Goal: Task Accomplishment & Management: Use online tool/utility

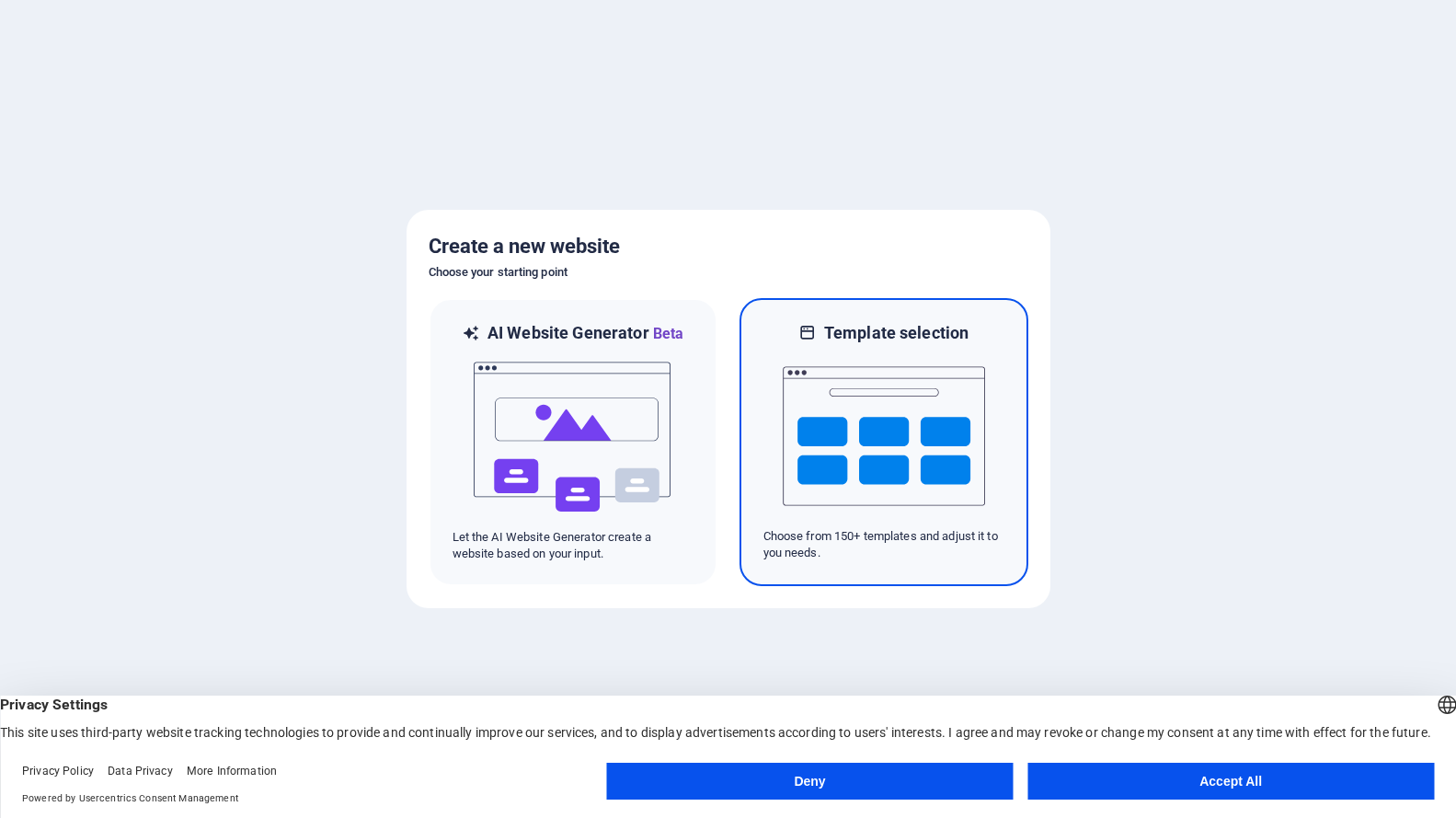
click at [892, 454] on img at bounding box center [883, 435] width 202 height 184
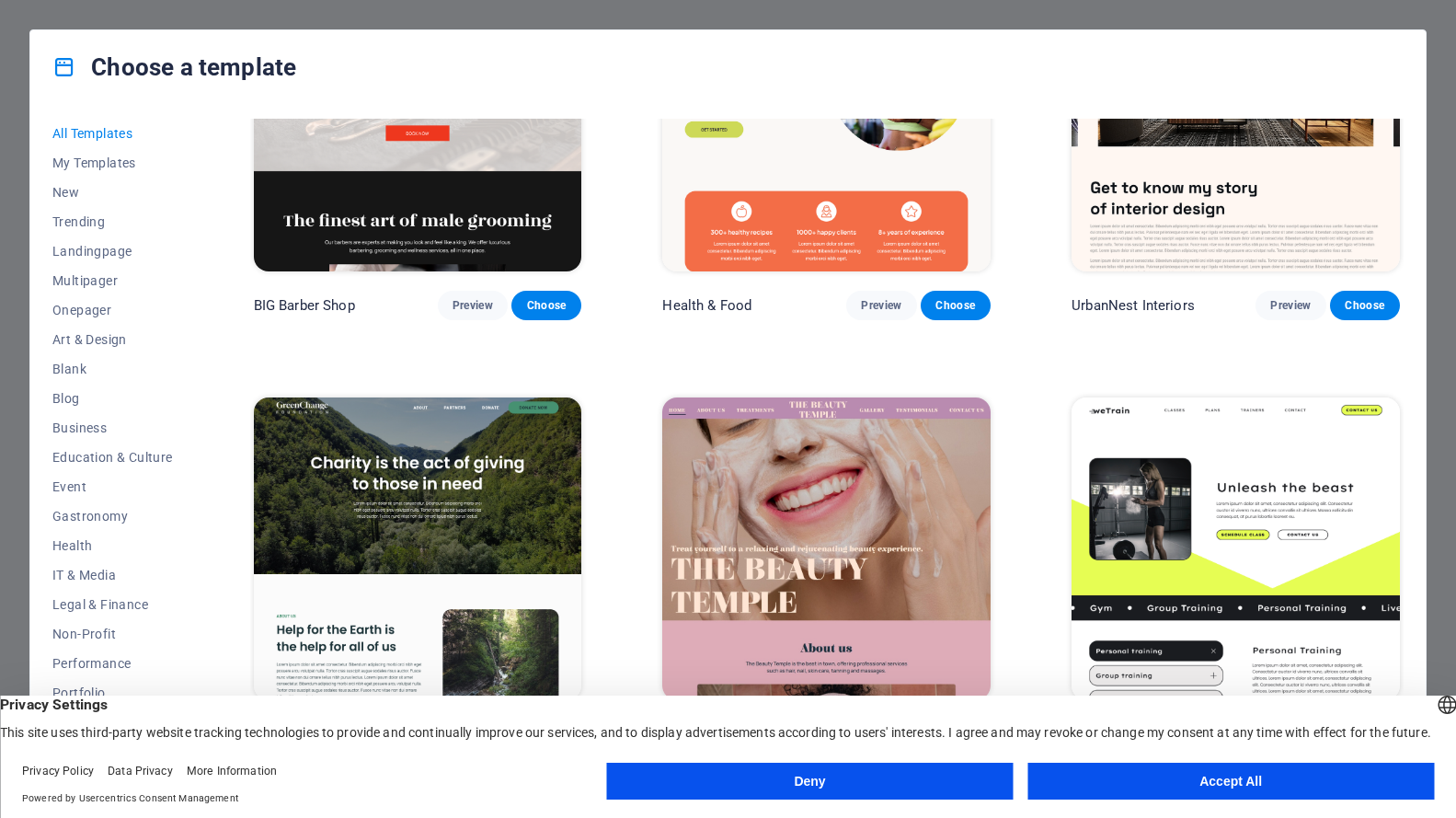
scroll to position [2392, 0]
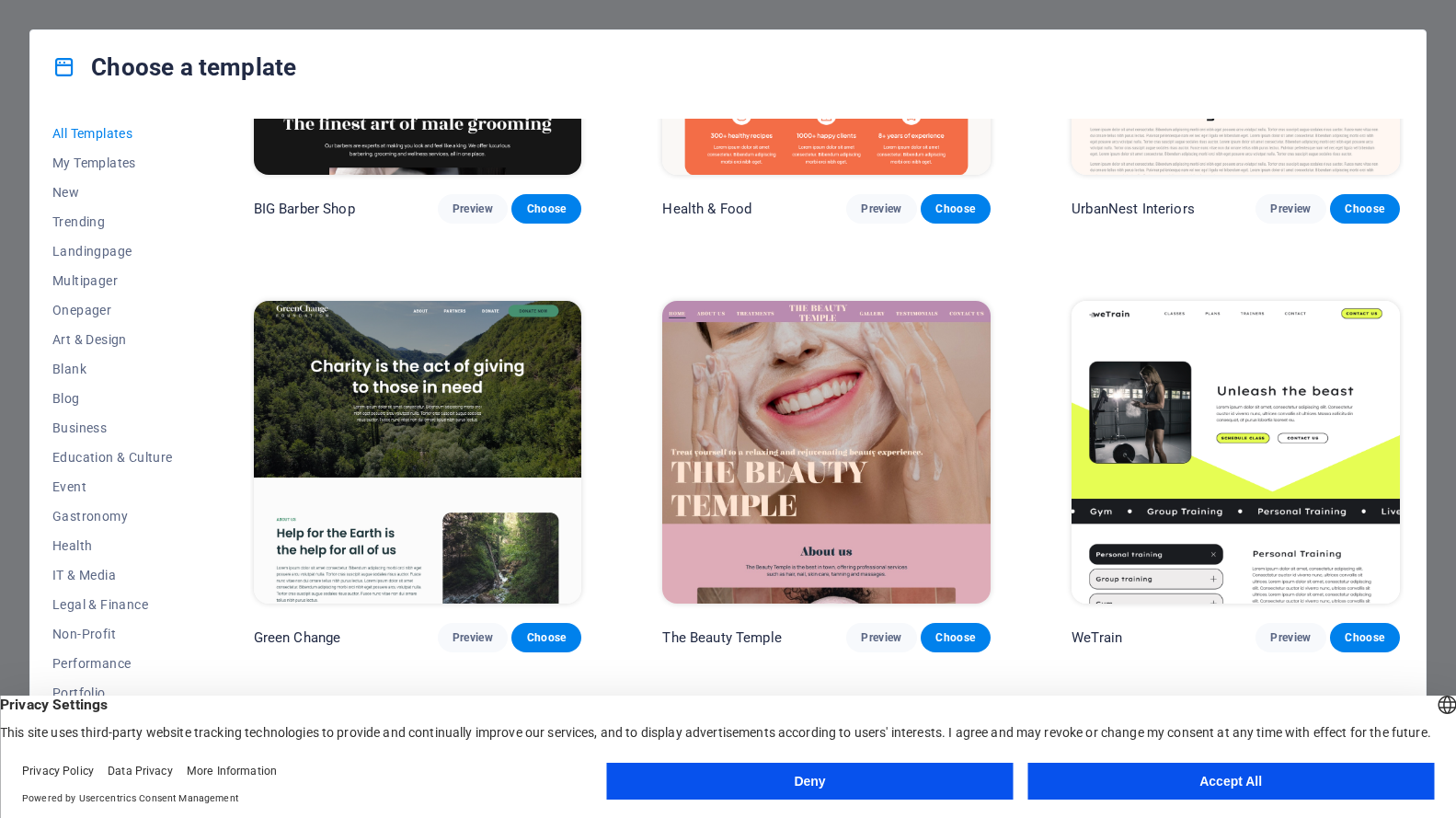
click at [1147, 772] on button "Accept All" at bounding box center [1230, 781] width 406 height 37
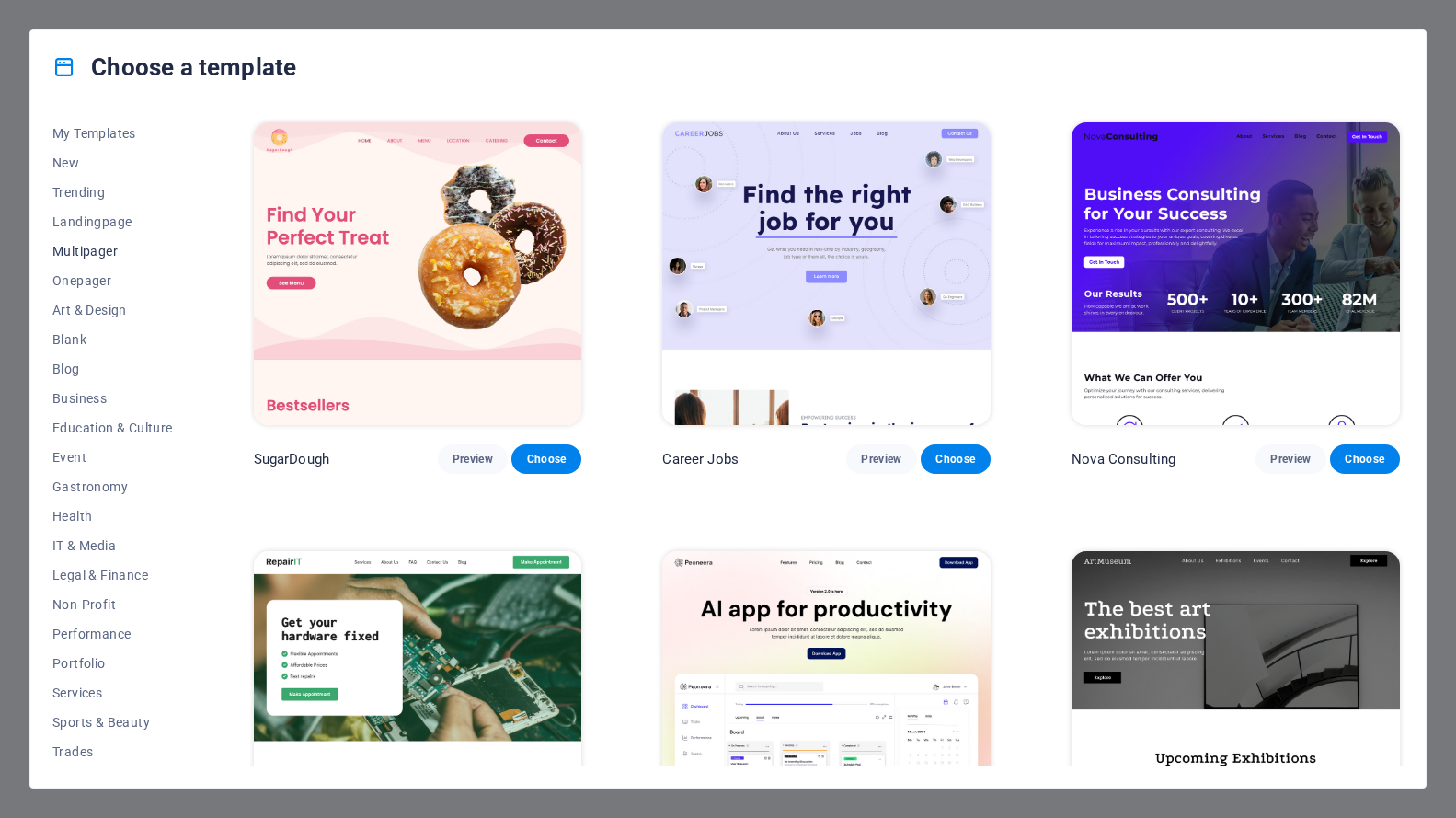
scroll to position [0, 0]
click at [103, 166] on span "My Templates" at bounding box center [112, 162] width 120 height 15
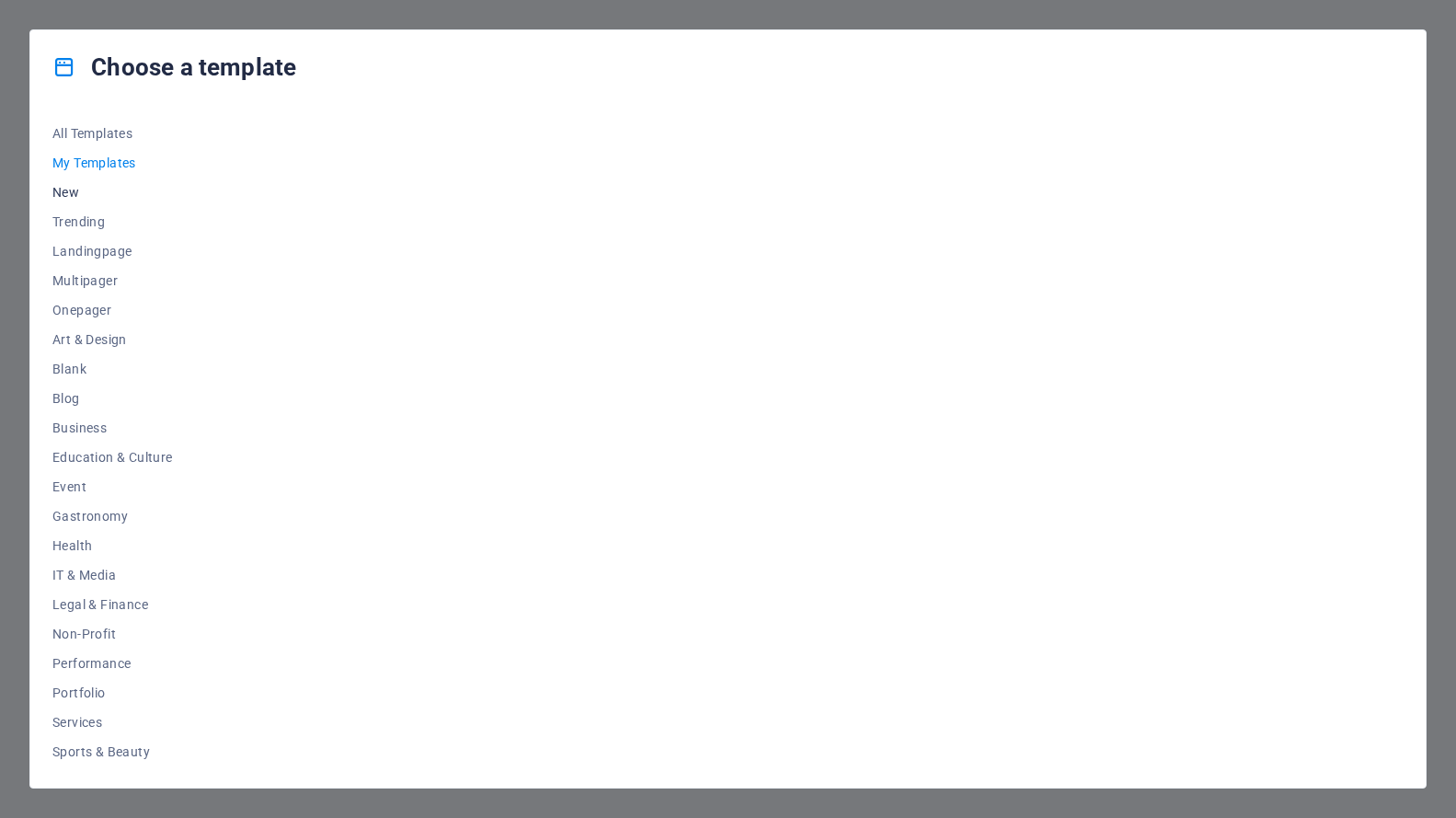
click at [67, 187] on span "New" at bounding box center [112, 191] width 120 height 15
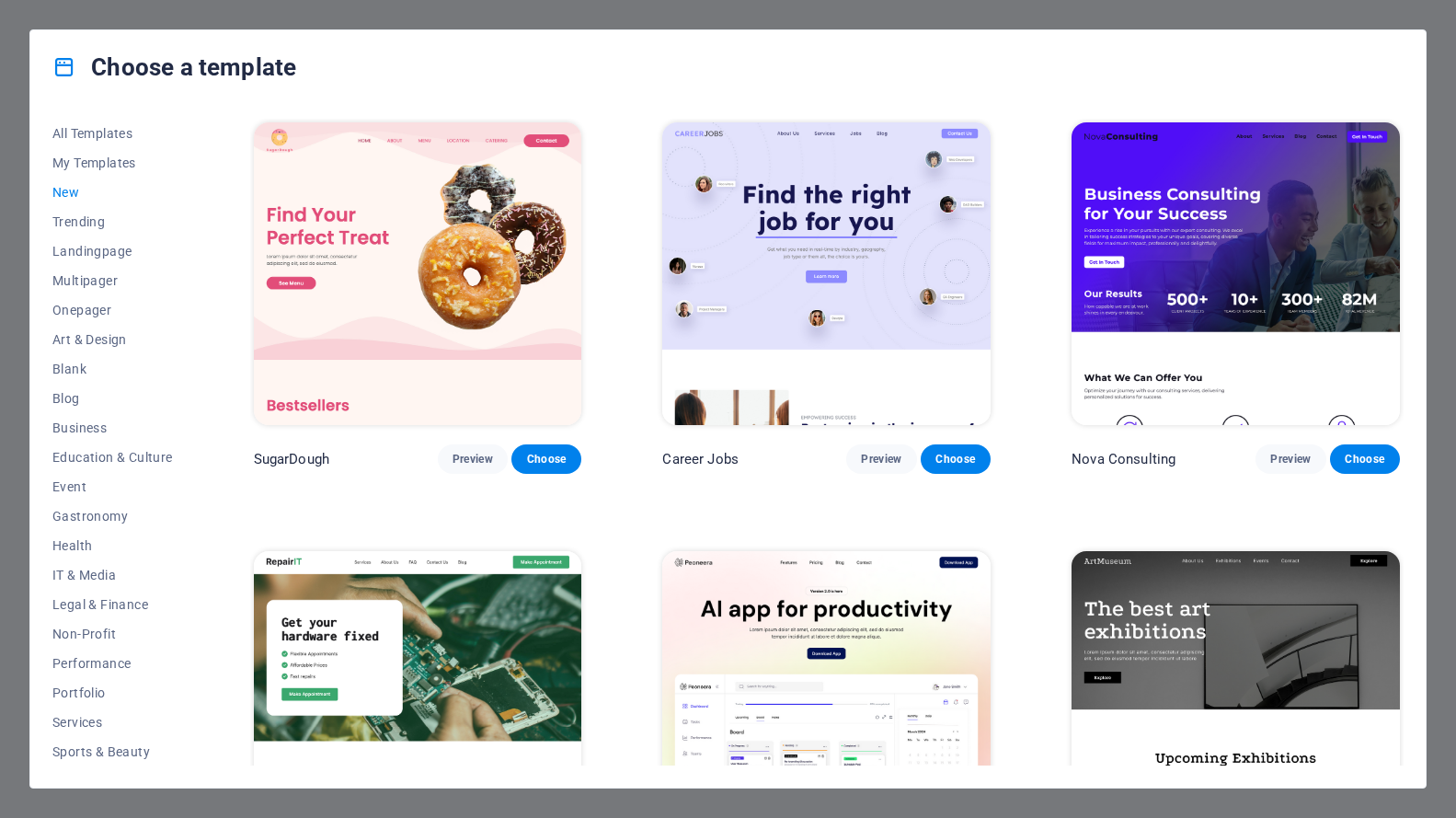
click at [64, 197] on span "New" at bounding box center [112, 191] width 120 height 15
click at [868, 454] on span "Preview" at bounding box center [880, 459] width 40 height 15
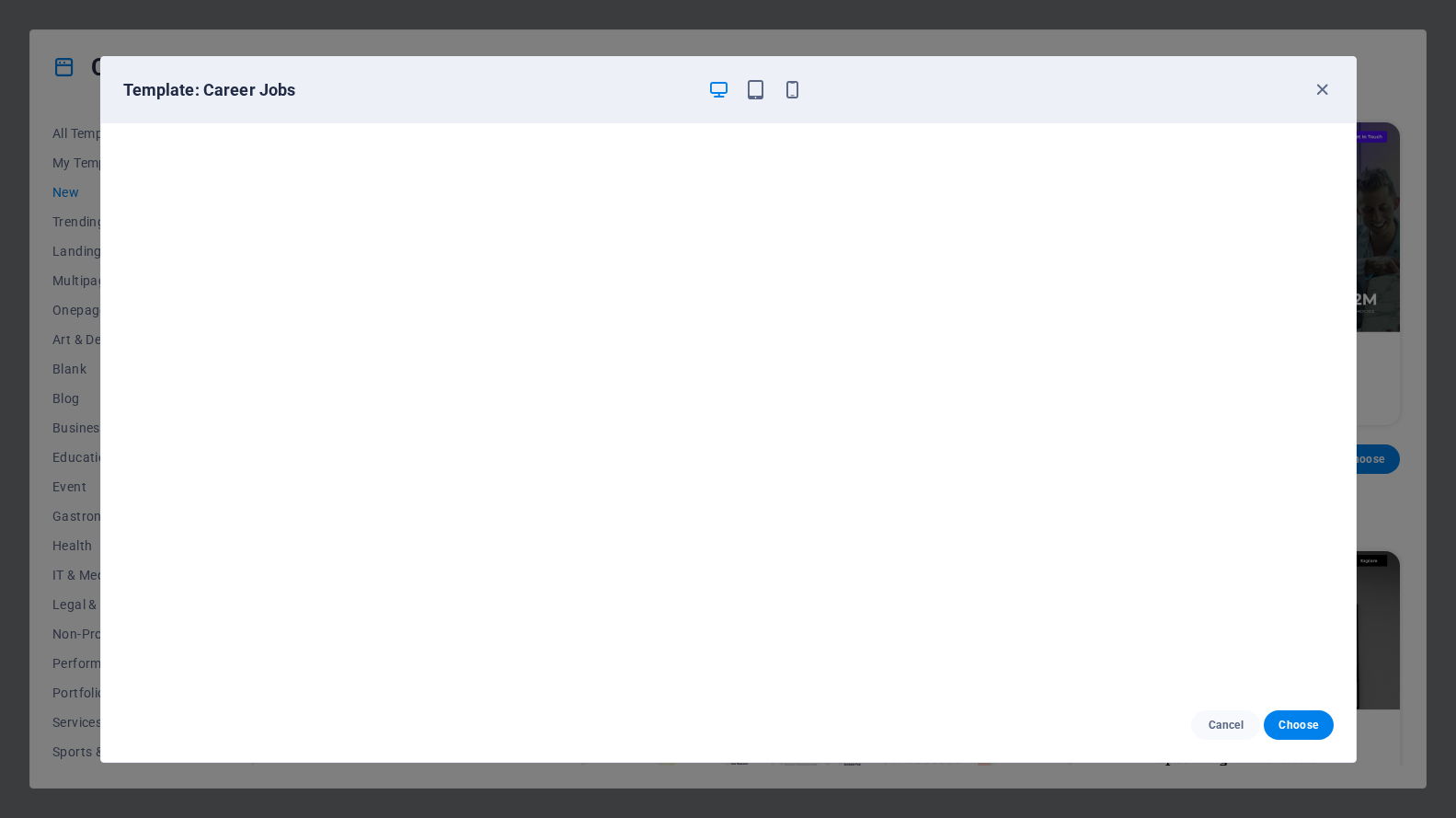
scroll to position [5, 0]
click at [1315, 90] on icon "button" at bounding box center [1322, 90] width 21 height 21
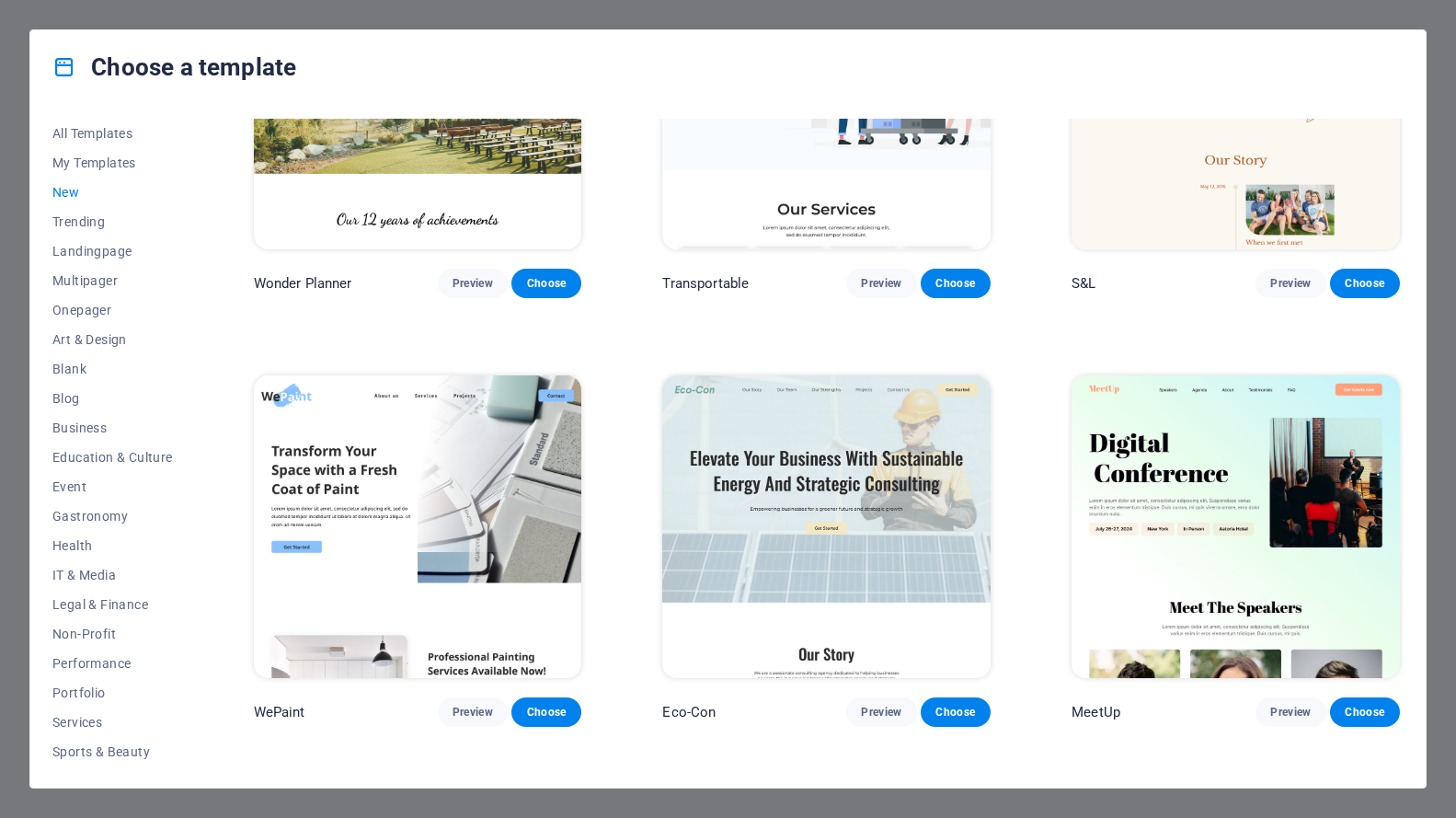
scroll to position [1124, 0]
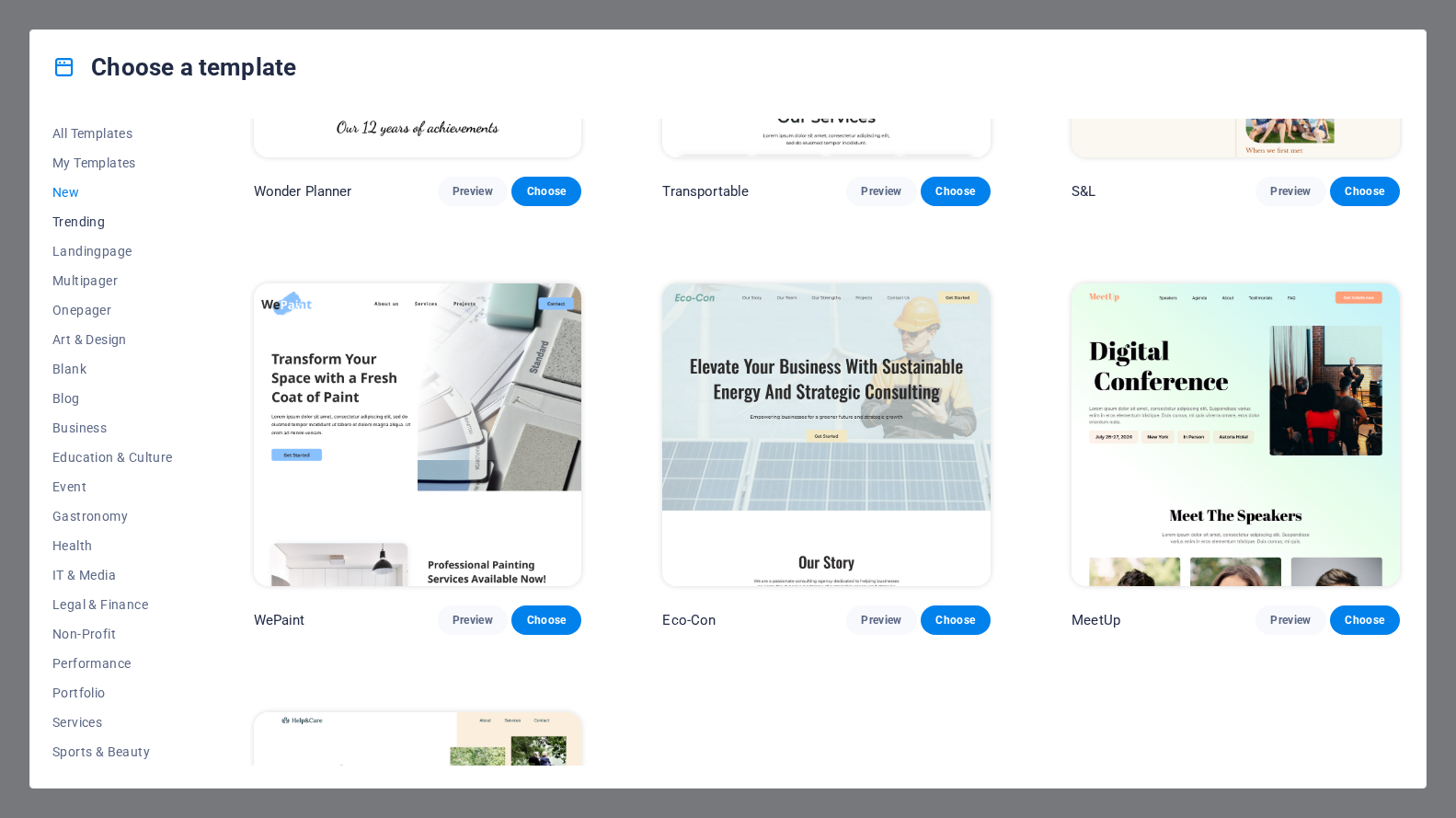
click at [84, 228] on span "Trending" at bounding box center [112, 222] width 120 height 15
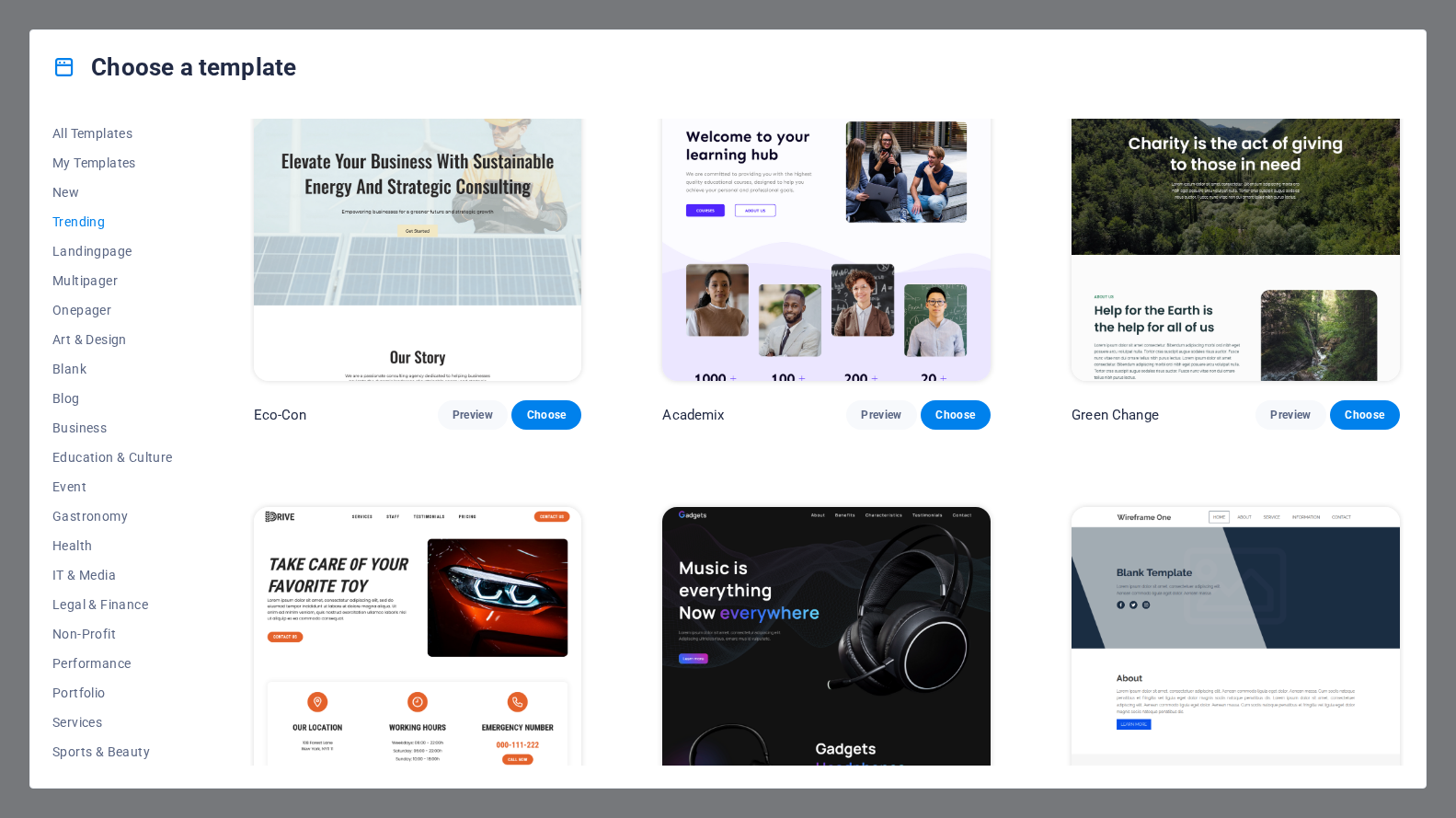
scroll to position [975, 0]
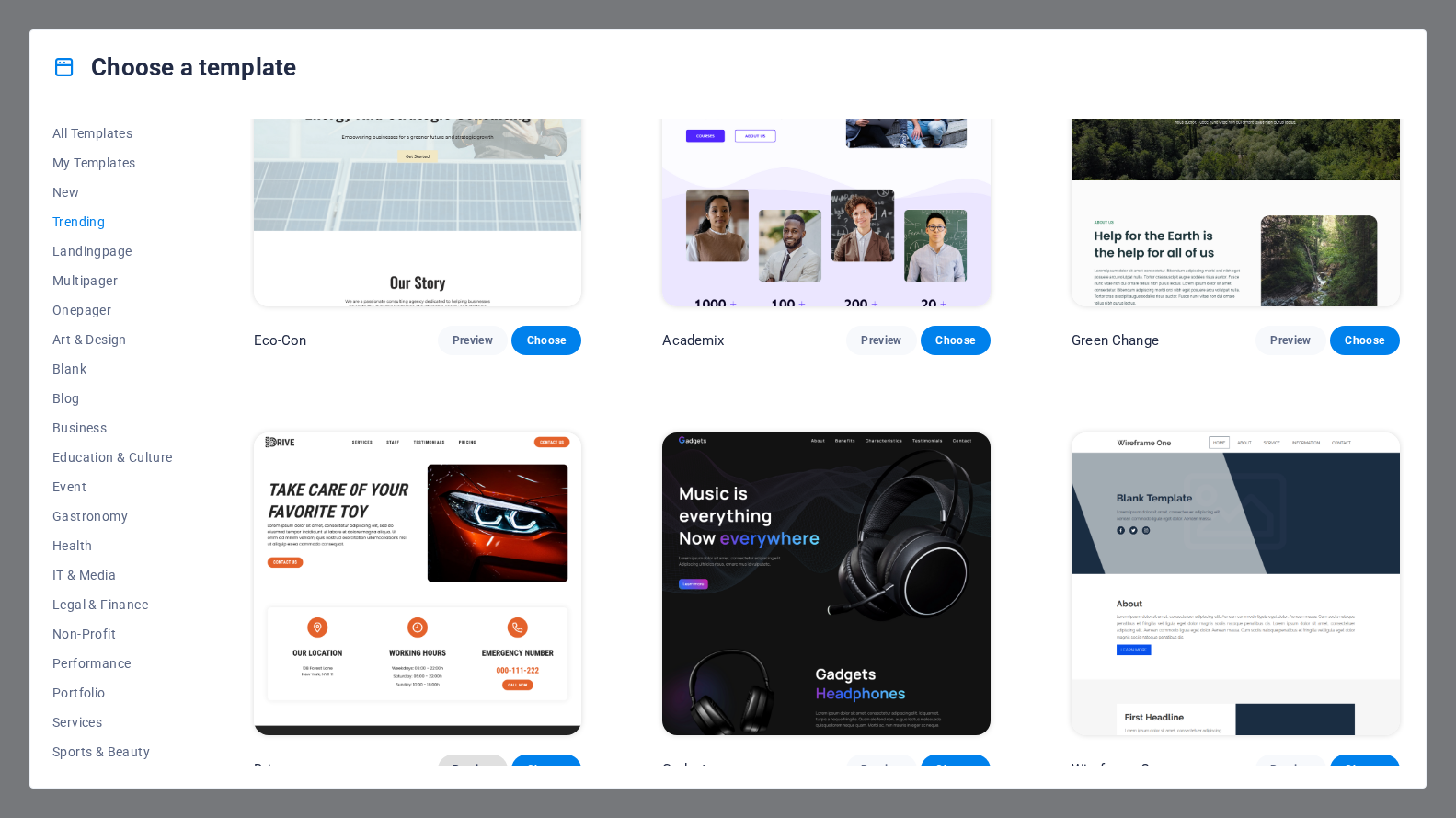
click at [467, 761] on span "Preview" at bounding box center [472, 768] width 40 height 15
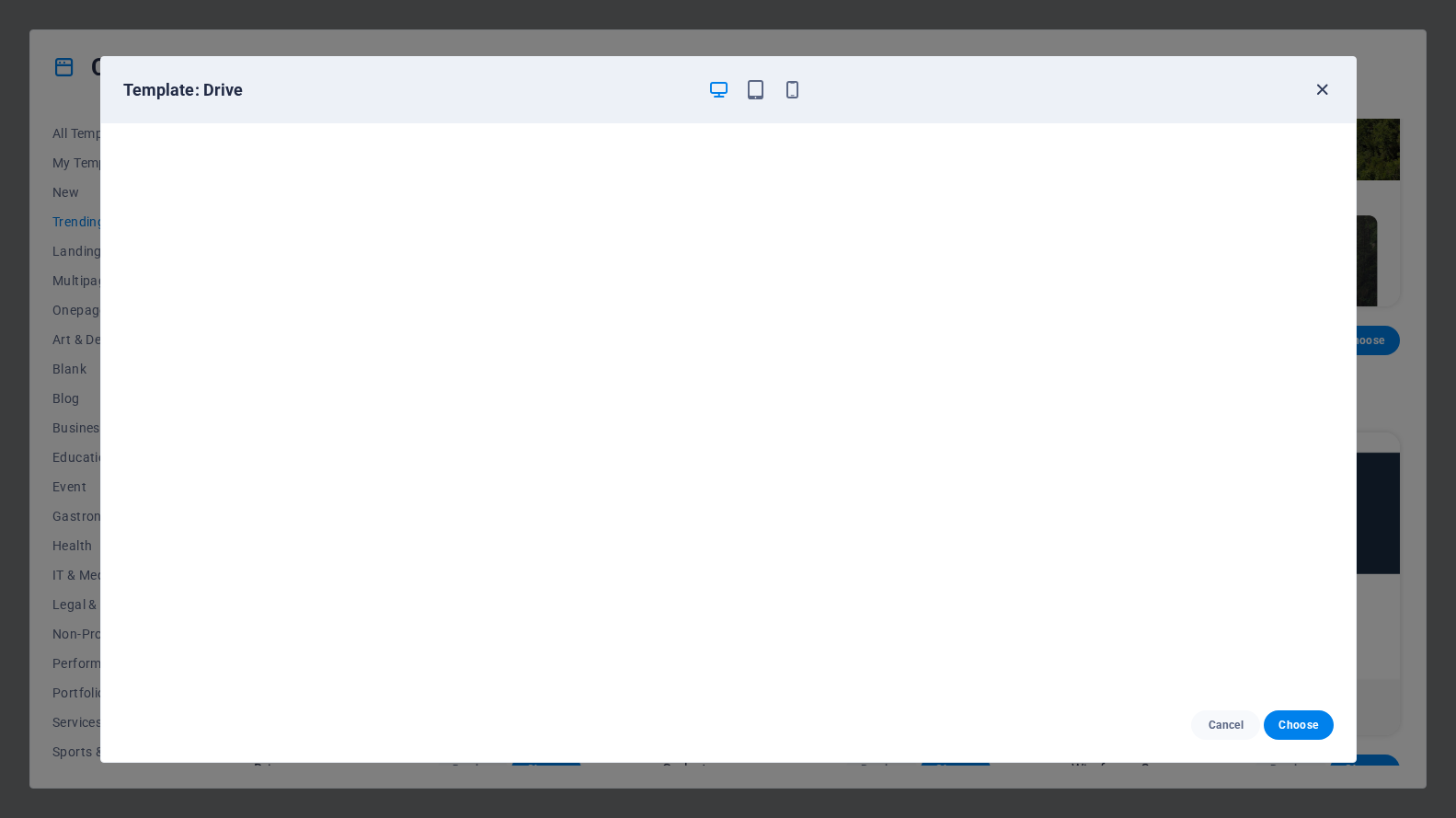
click at [1324, 90] on icon "button" at bounding box center [1322, 90] width 21 height 21
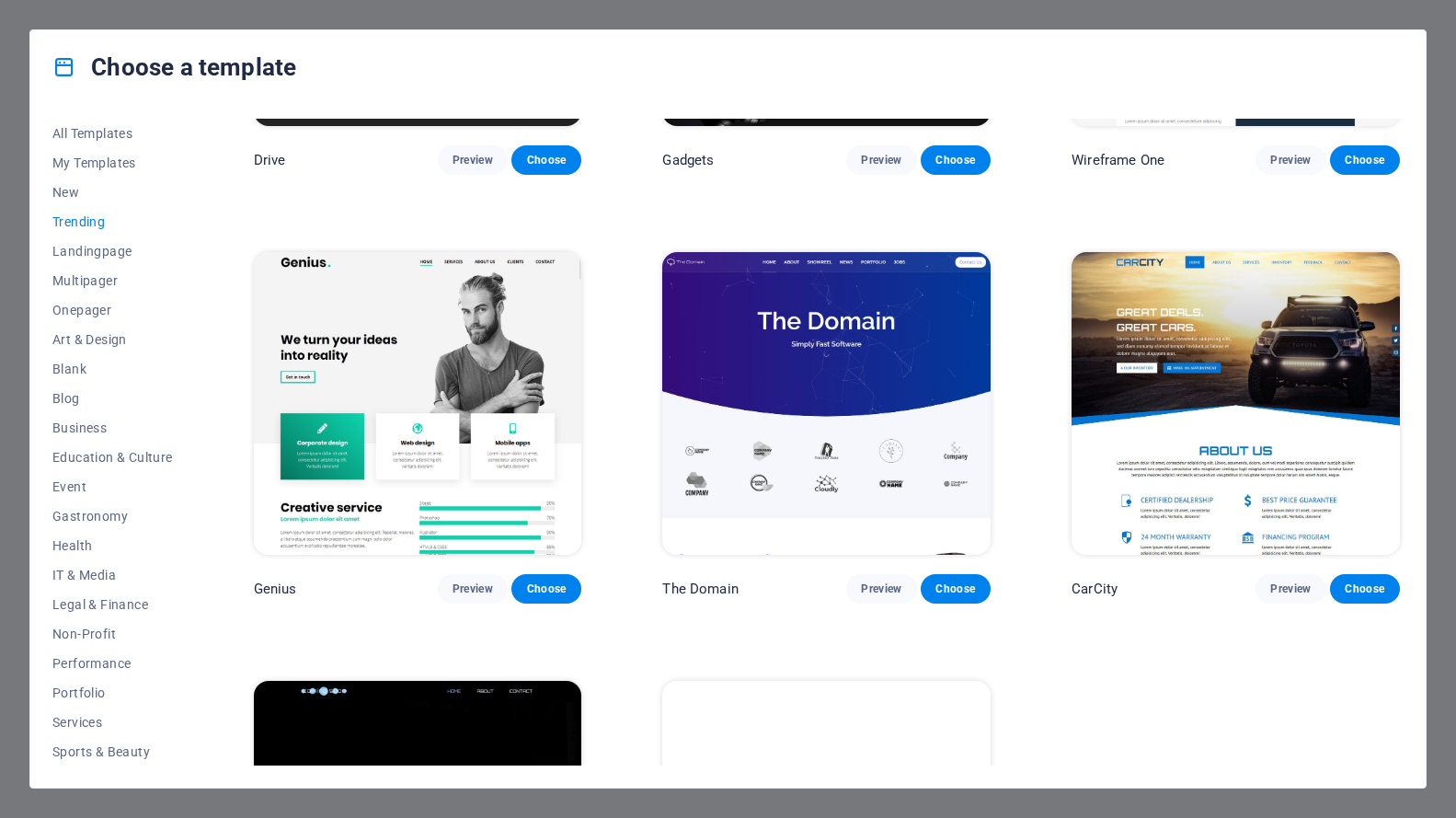
scroll to position [1562, 0]
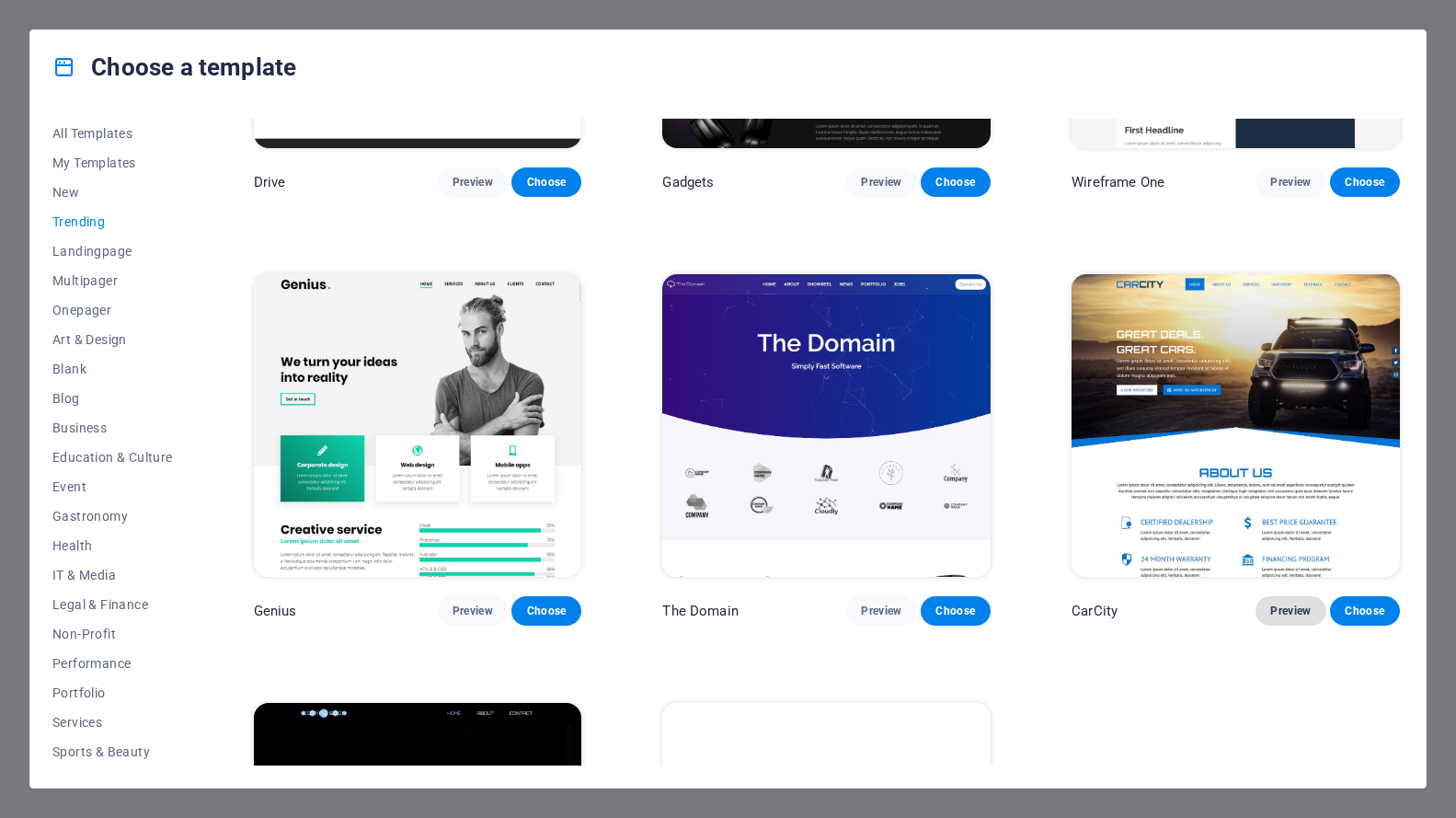
click at [1279, 603] on span "Preview" at bounding box center [1289, 610] width 40 height 15
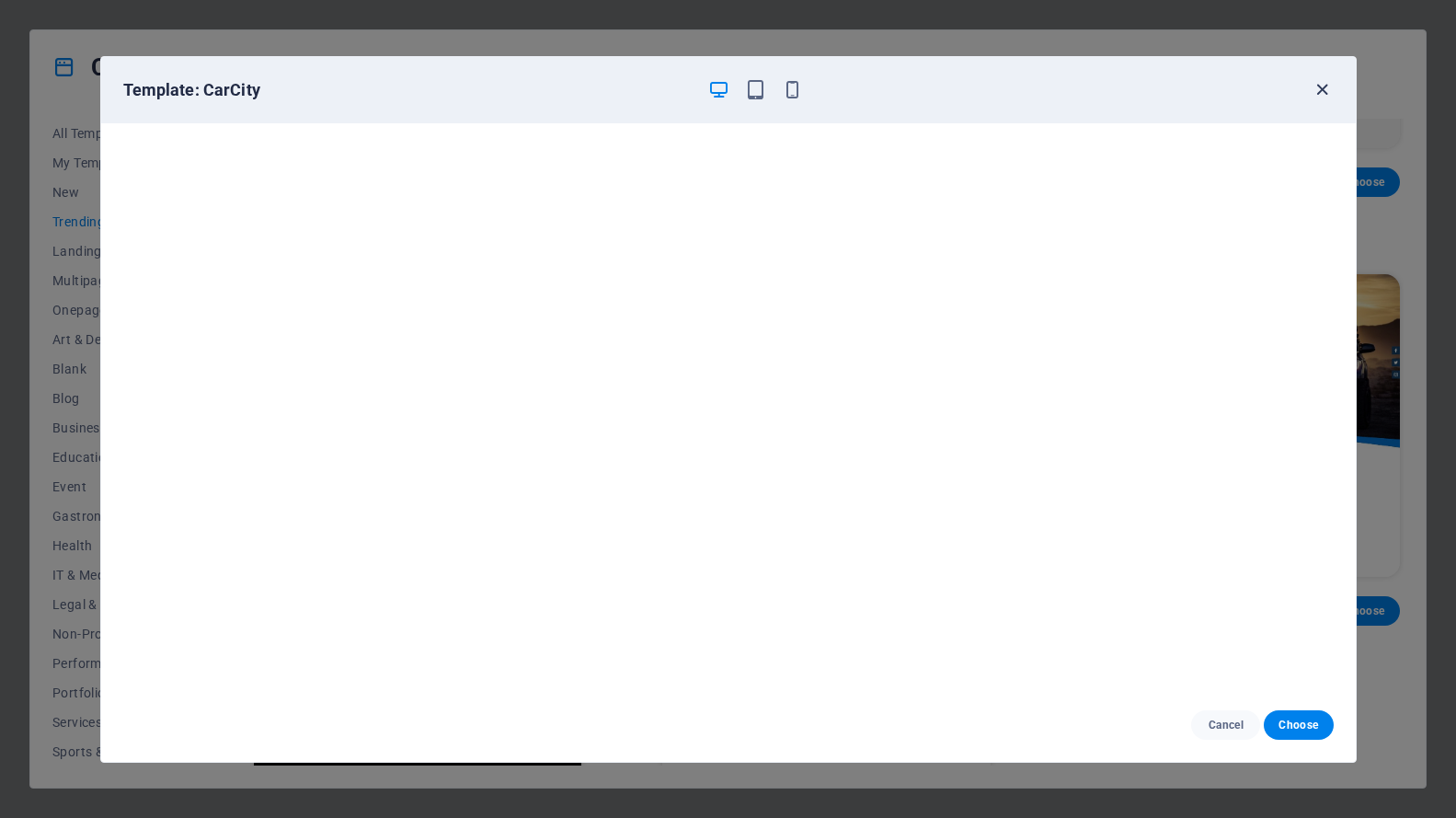
click at [1318, 88] on icon "button" at bounding box center [1322, 90] width 21 height 21
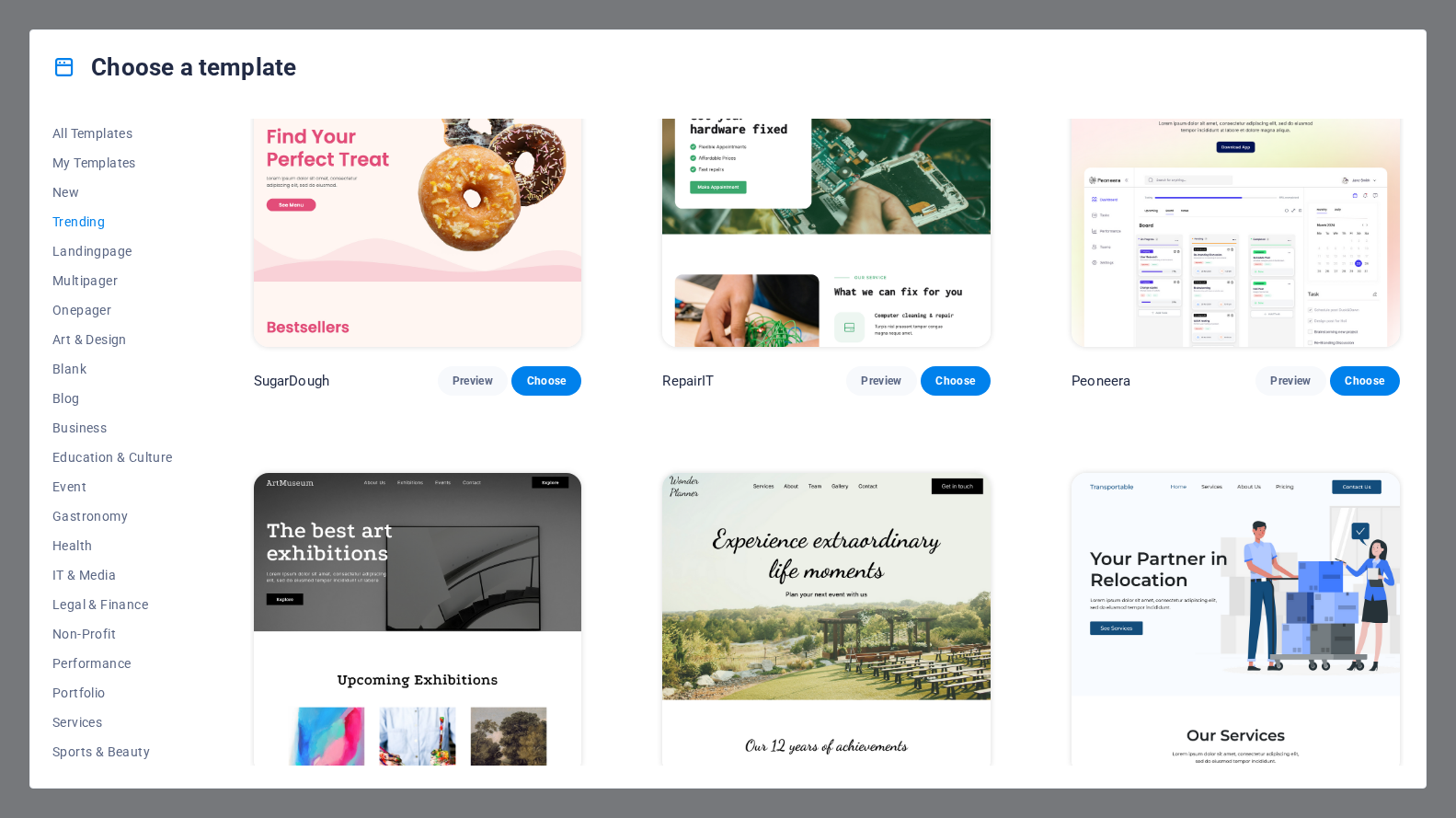
scroll to position [0, 0]
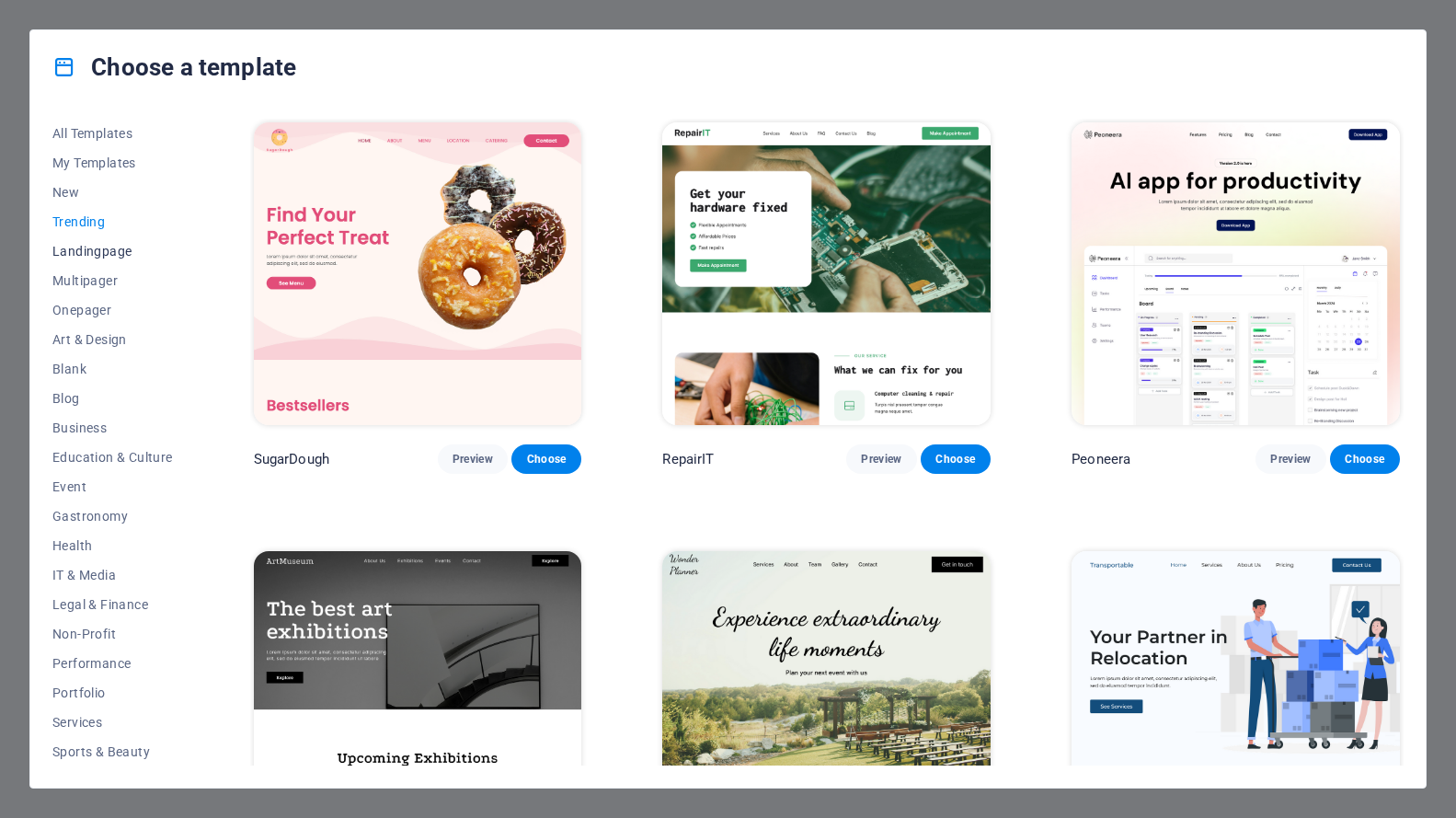
click at [82, 256] on span "Landingpage" at bounding box center [112, 251] width 120 height 15
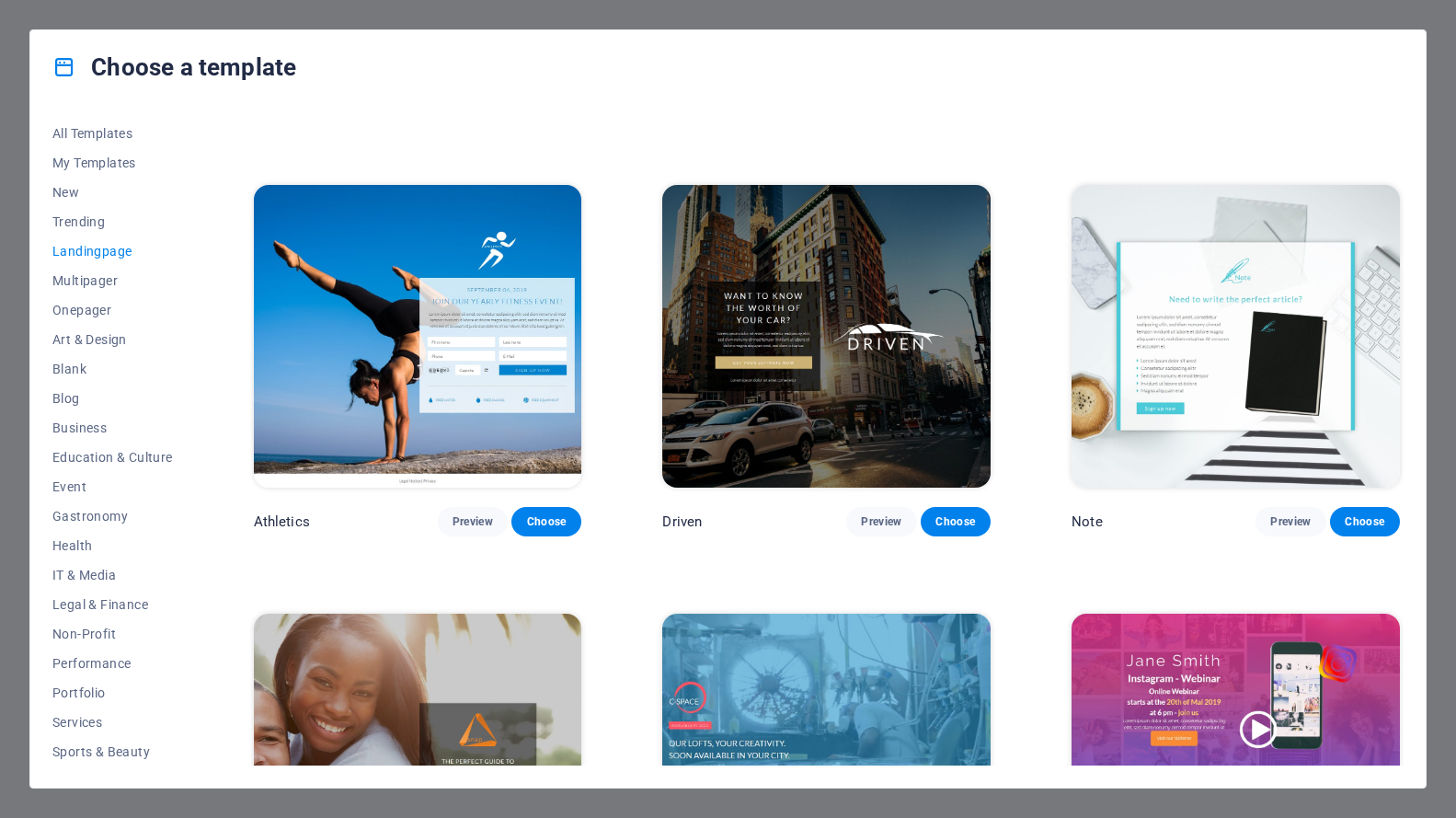
scroll to position [1196, 0]
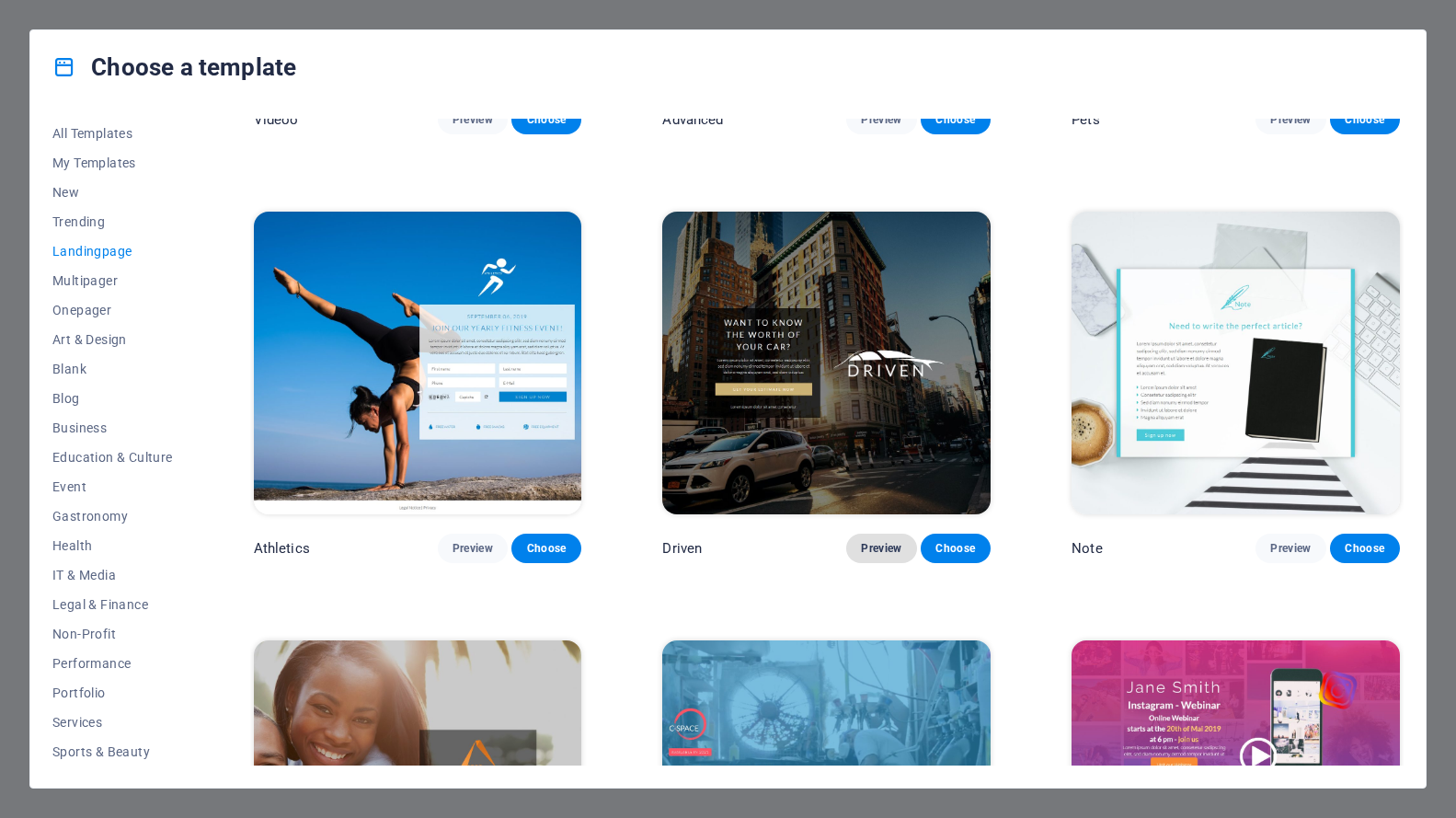
click at [874, 541] on span "Preview" at bounding box center [880, 548] width 40 height 15
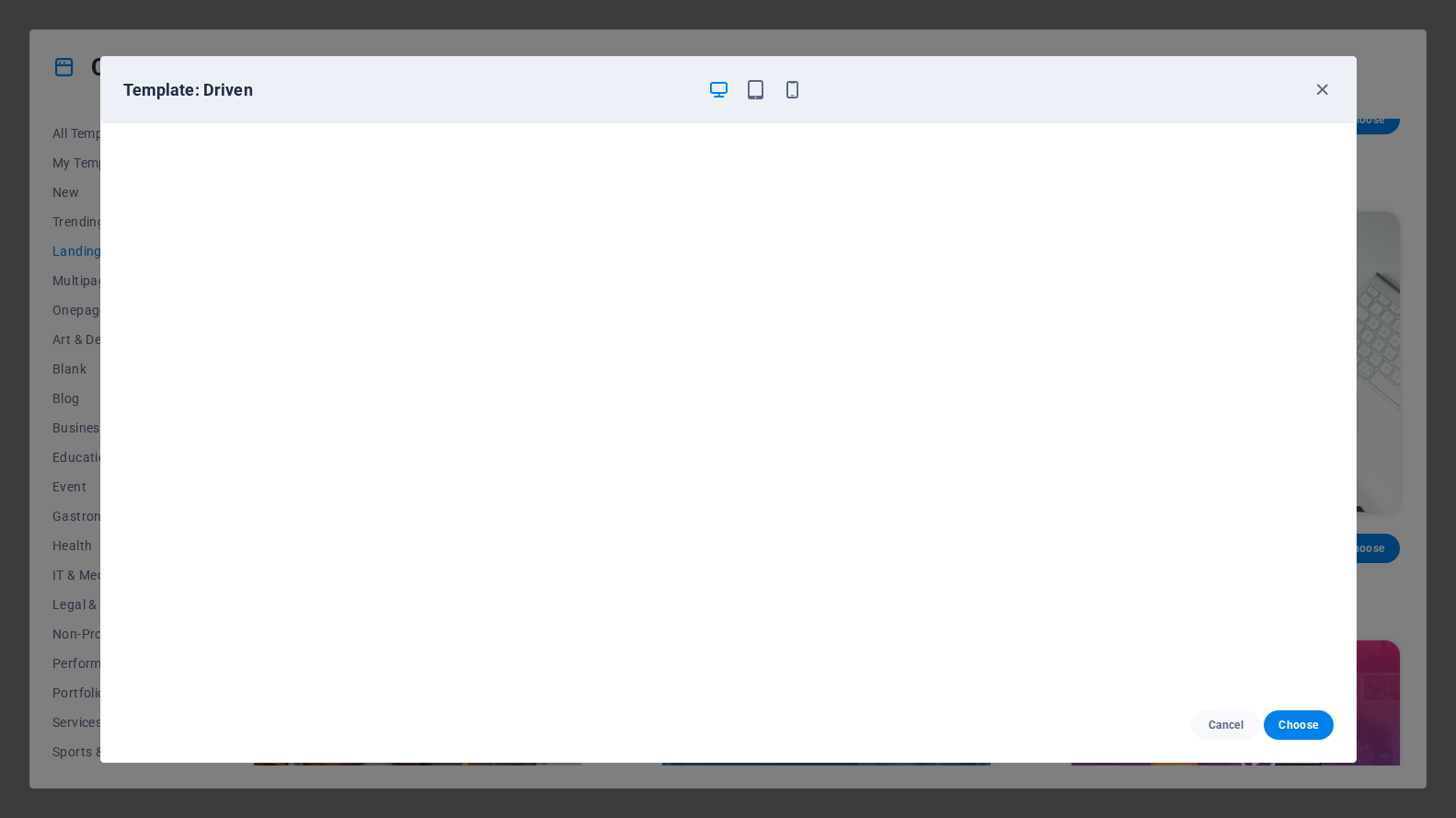
scroll to position [0, 0]
click at [1321, 89] on icon "button" at bounding box center [1322, 90] width 21 height 21
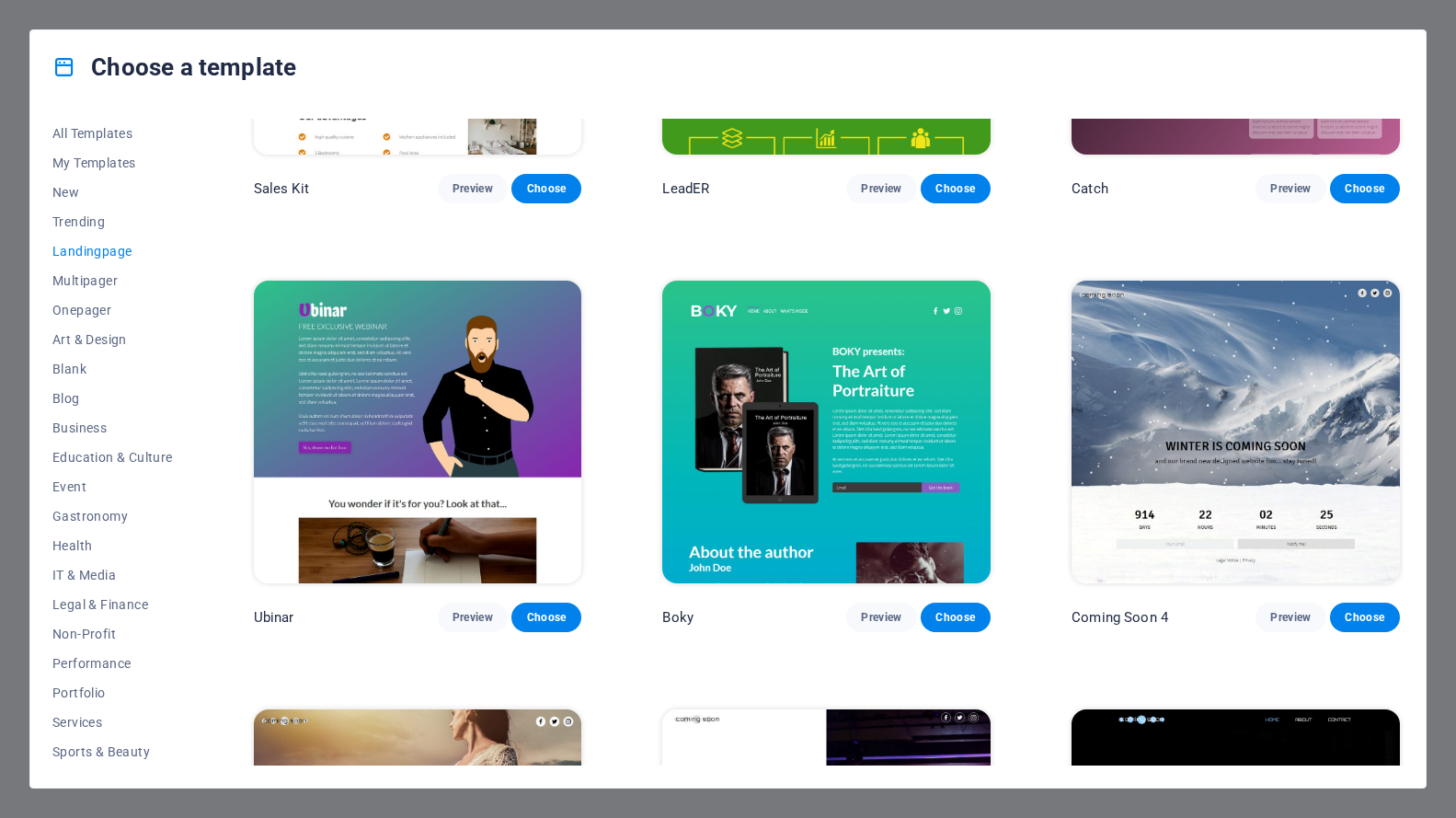
scroll to position [3116, 0]
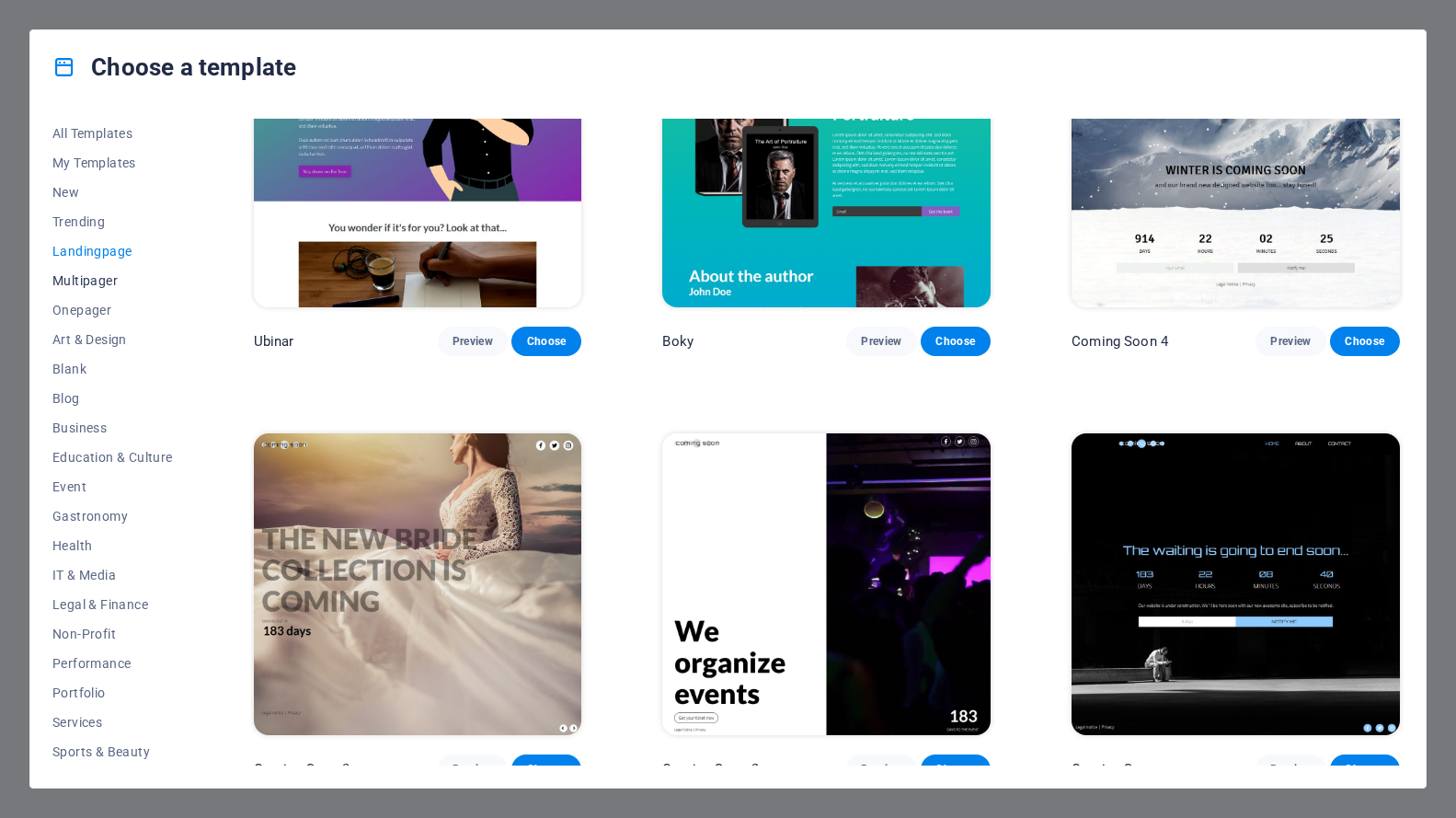
click at [103, 278] on span "Multipager" at bounding box center [112, 280] width 120 height 15
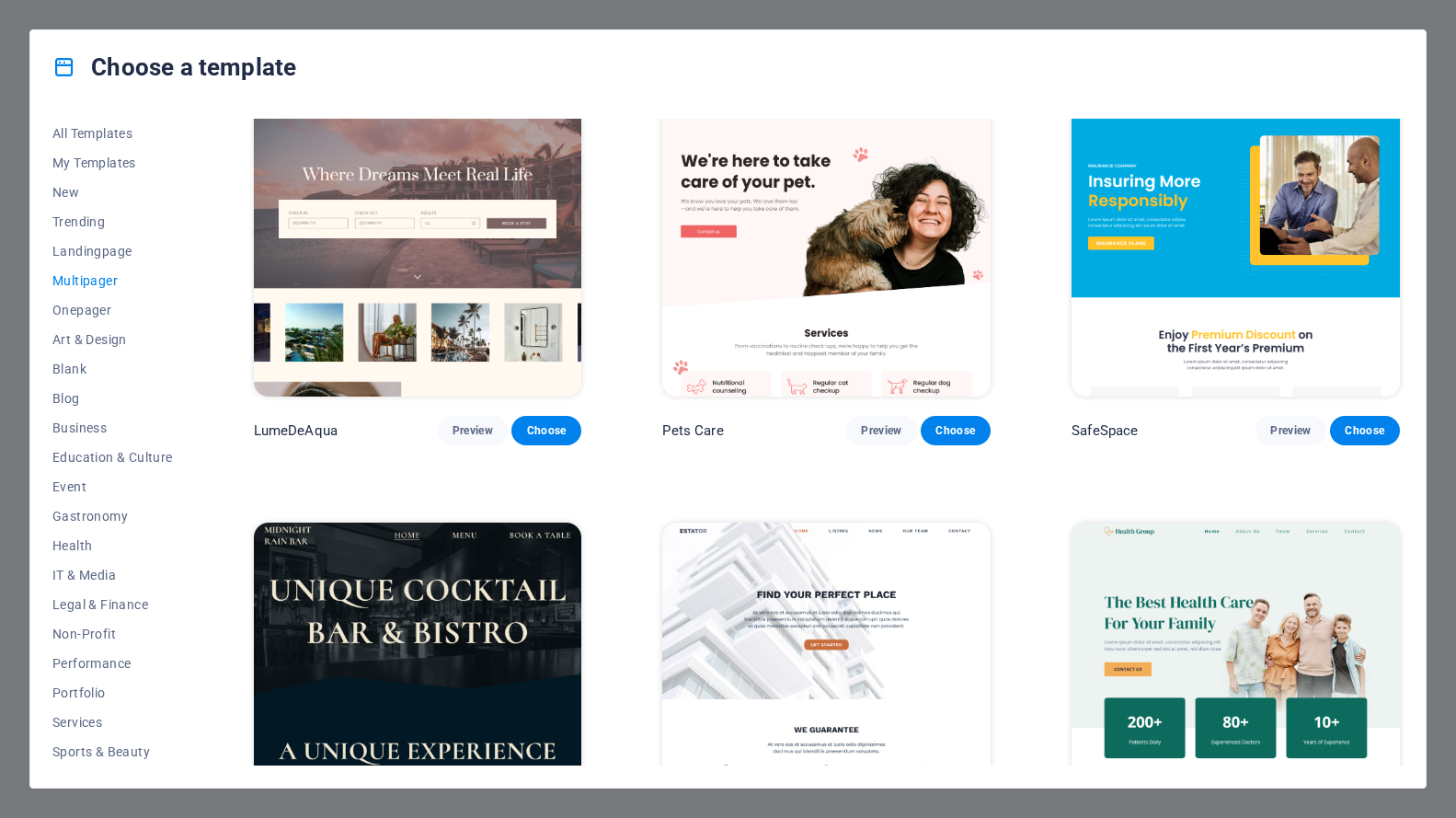
scroll to position [2392, 0]
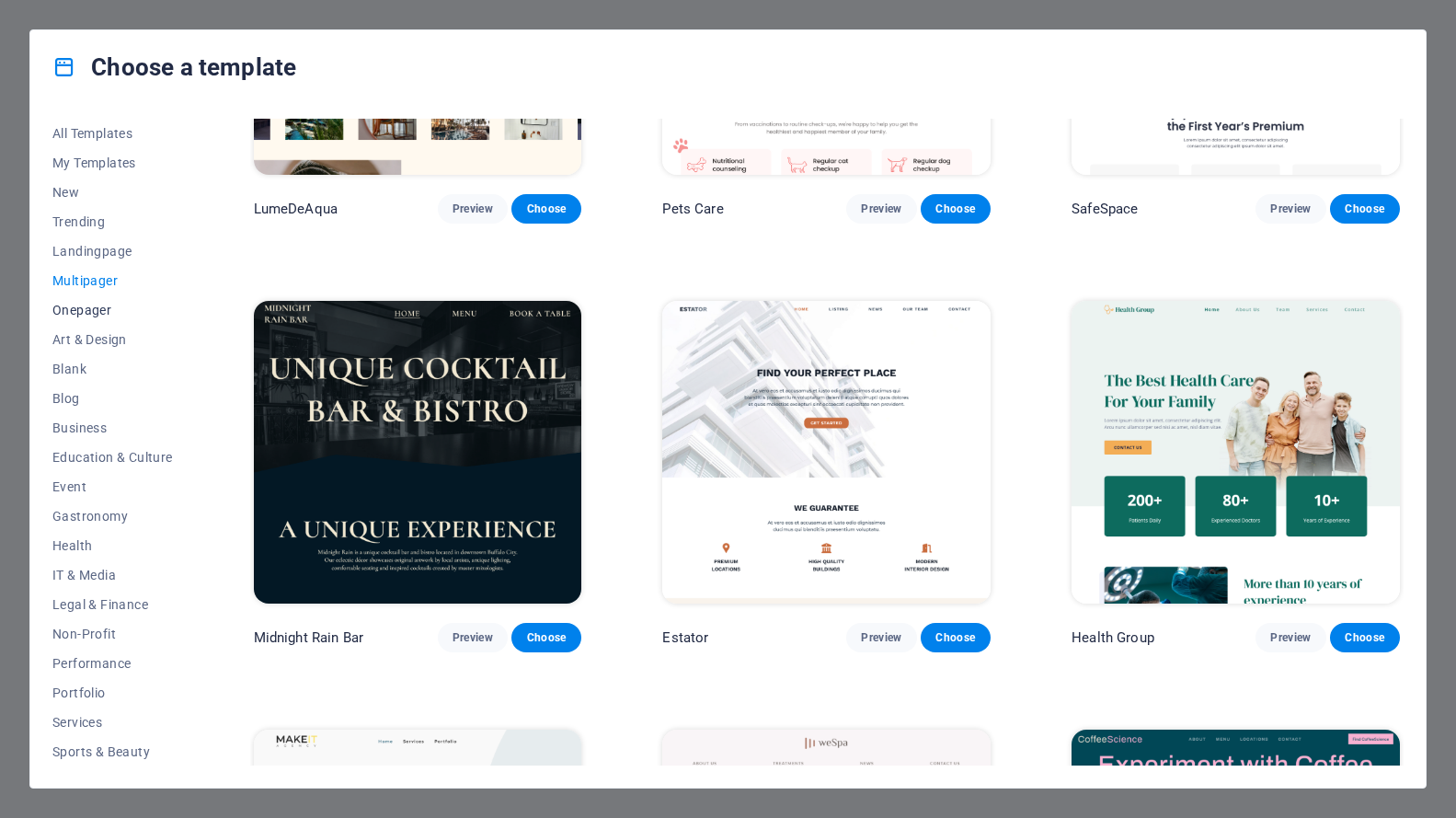
click at [106, 309] on span "Onepager" at bounding box center [112, 309] width 120 height 15
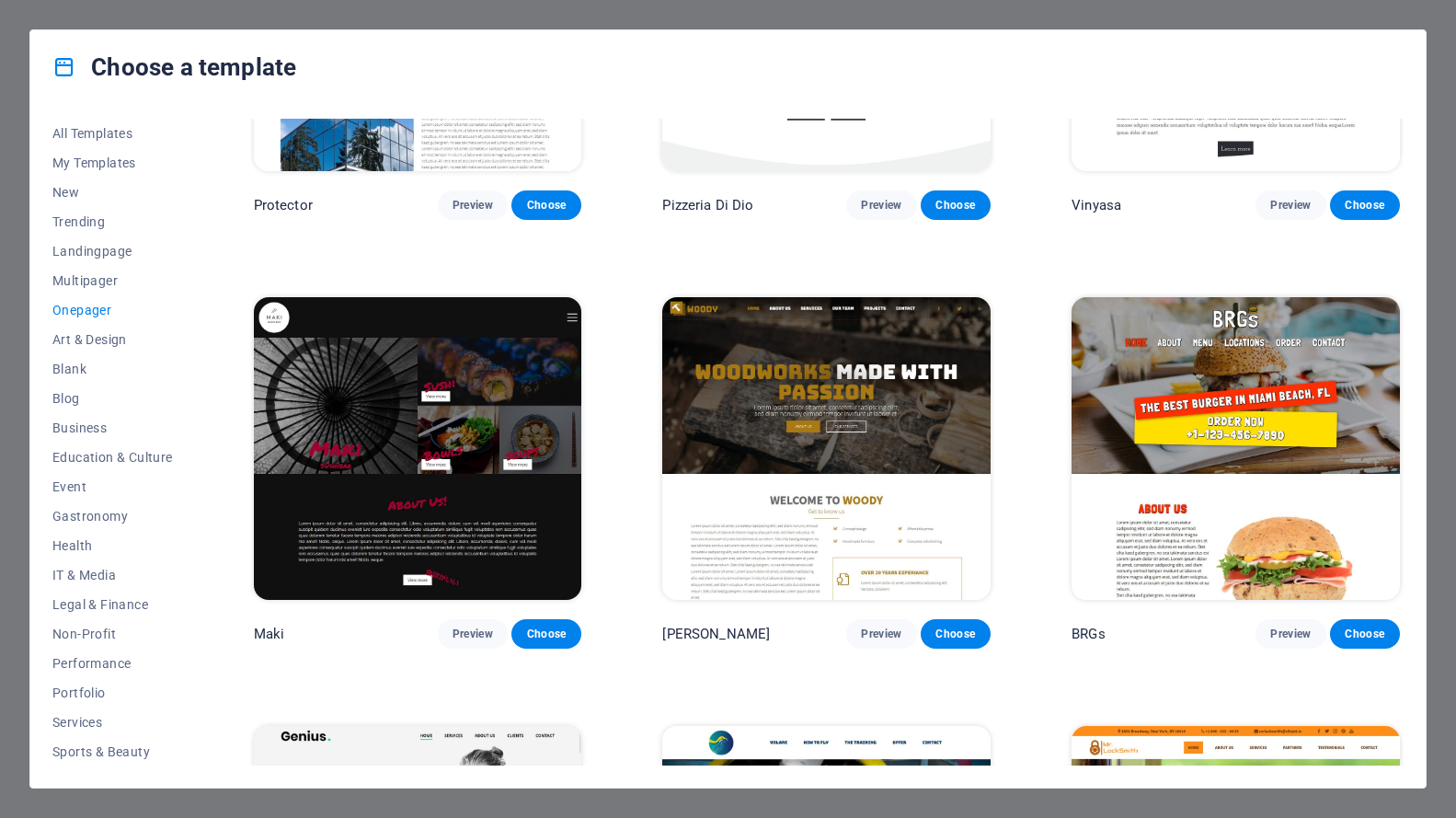
scroll to position [3679, 0]
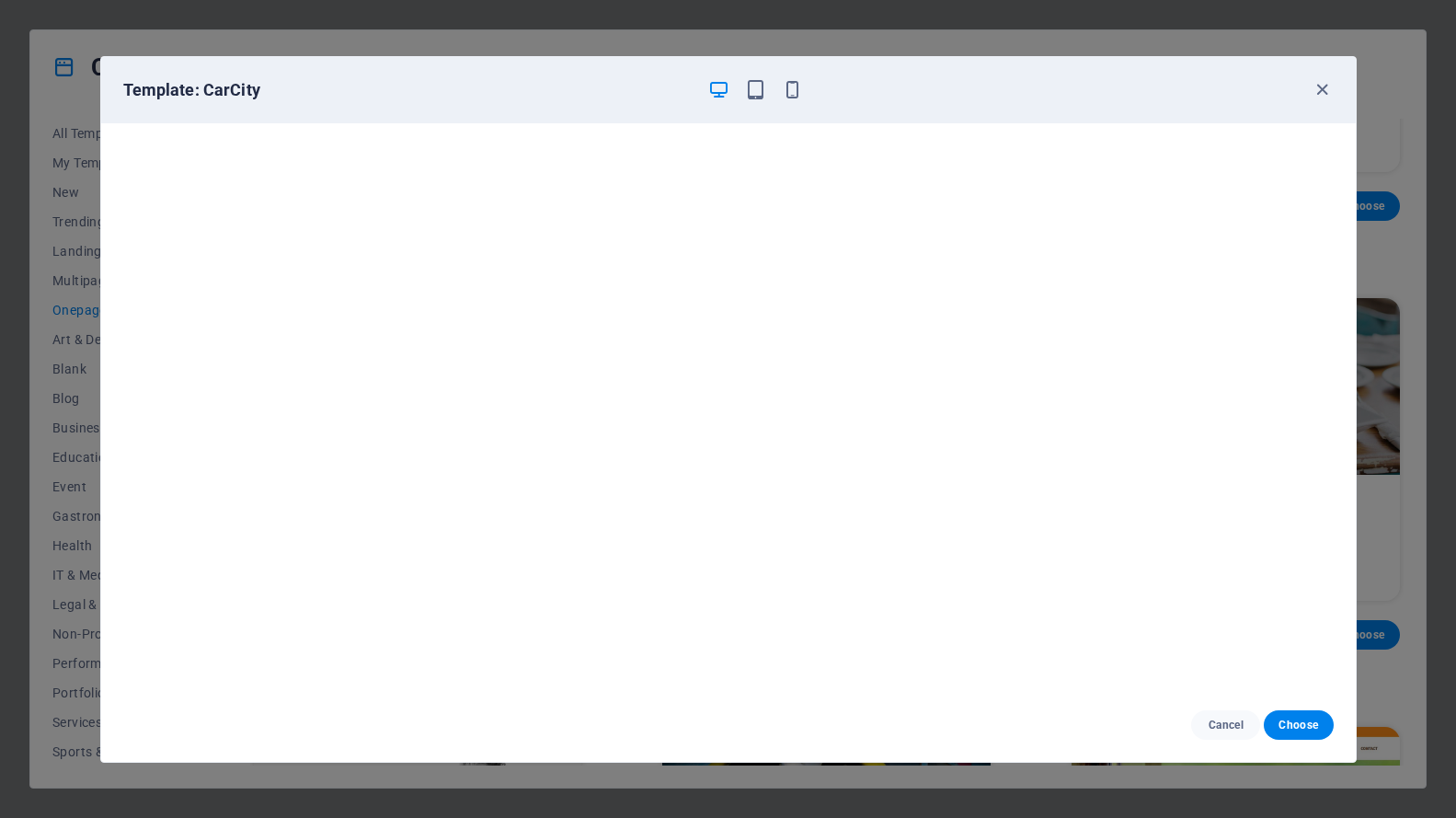
scroll to position [0, 0]
click at [1324, 91] on icon "button" at bounding box center [1322, 90] width 21 height 21
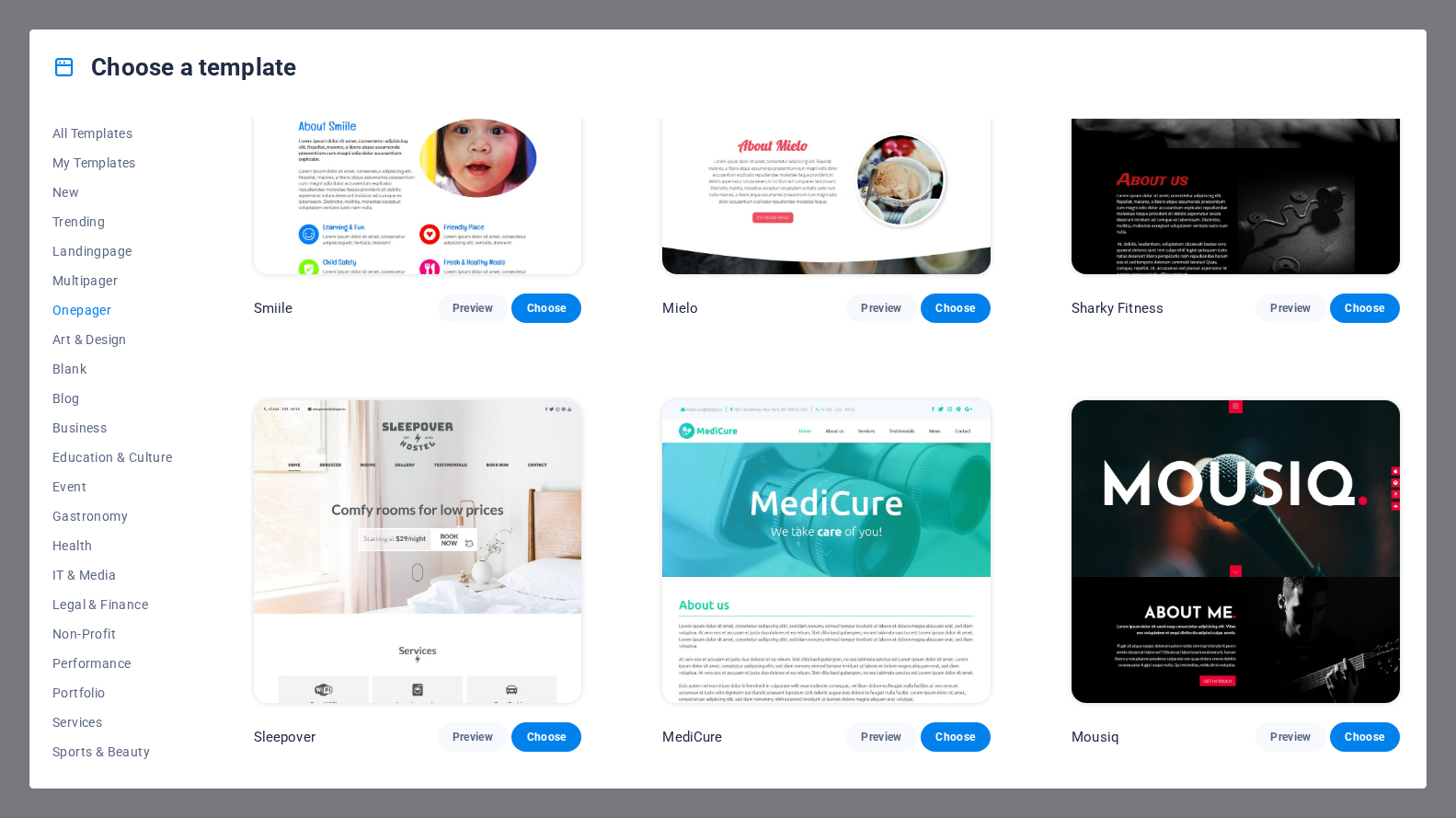
scroll to position [5774, 0]
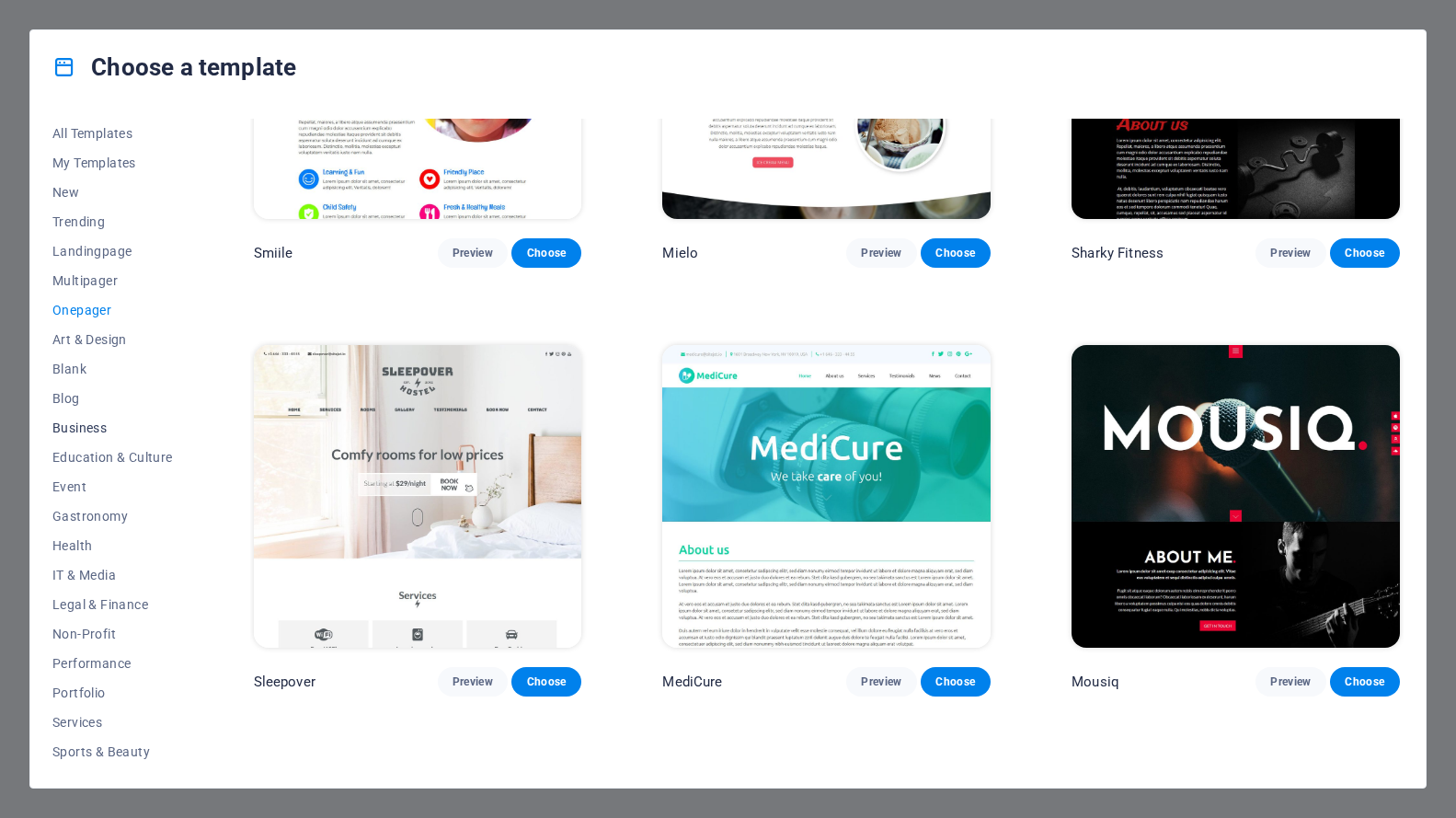
click at [84, 422] on span "Business" at bounding box center [112, 428] width 120 height 15
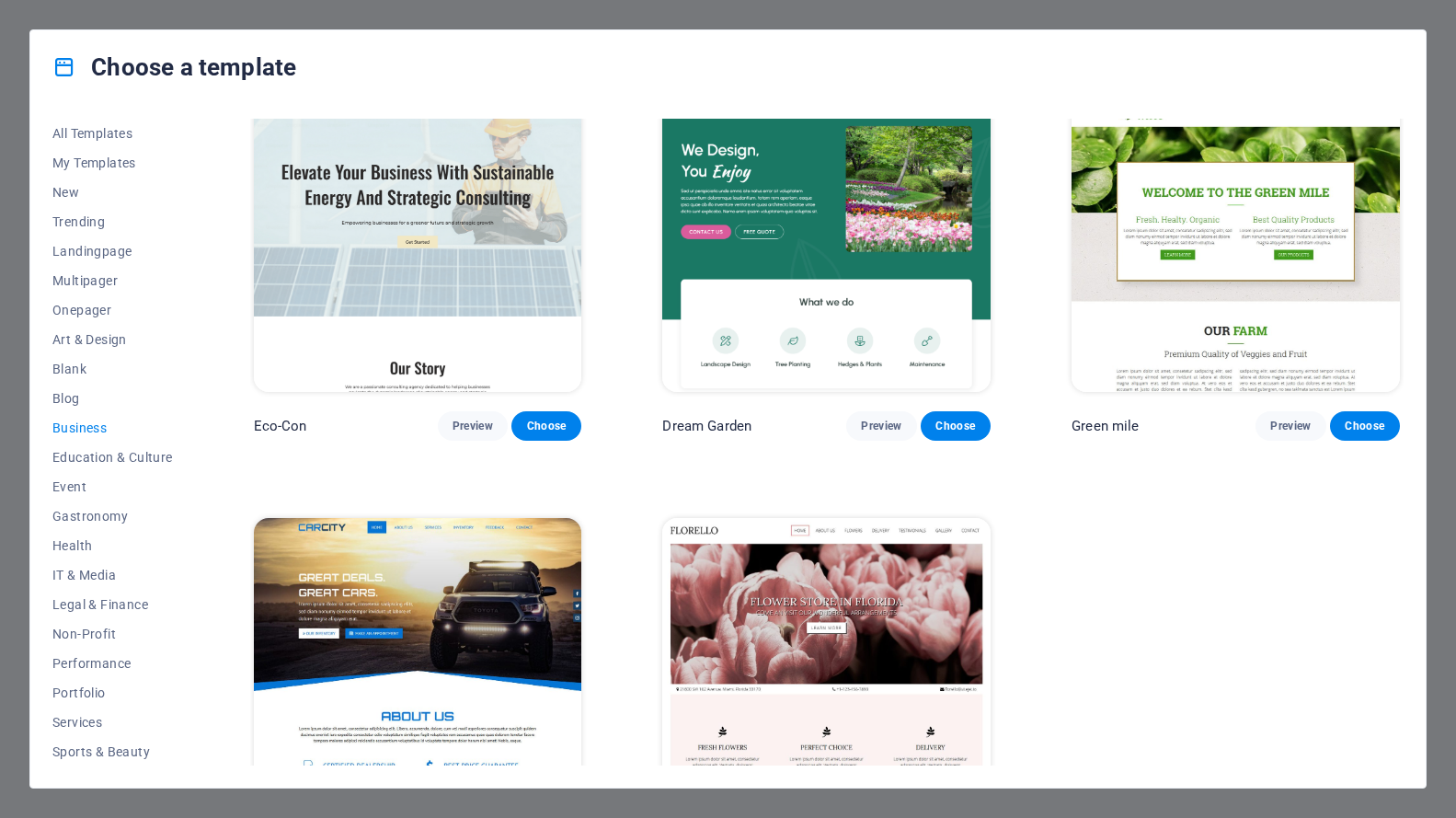
scroll to position [0, 0]
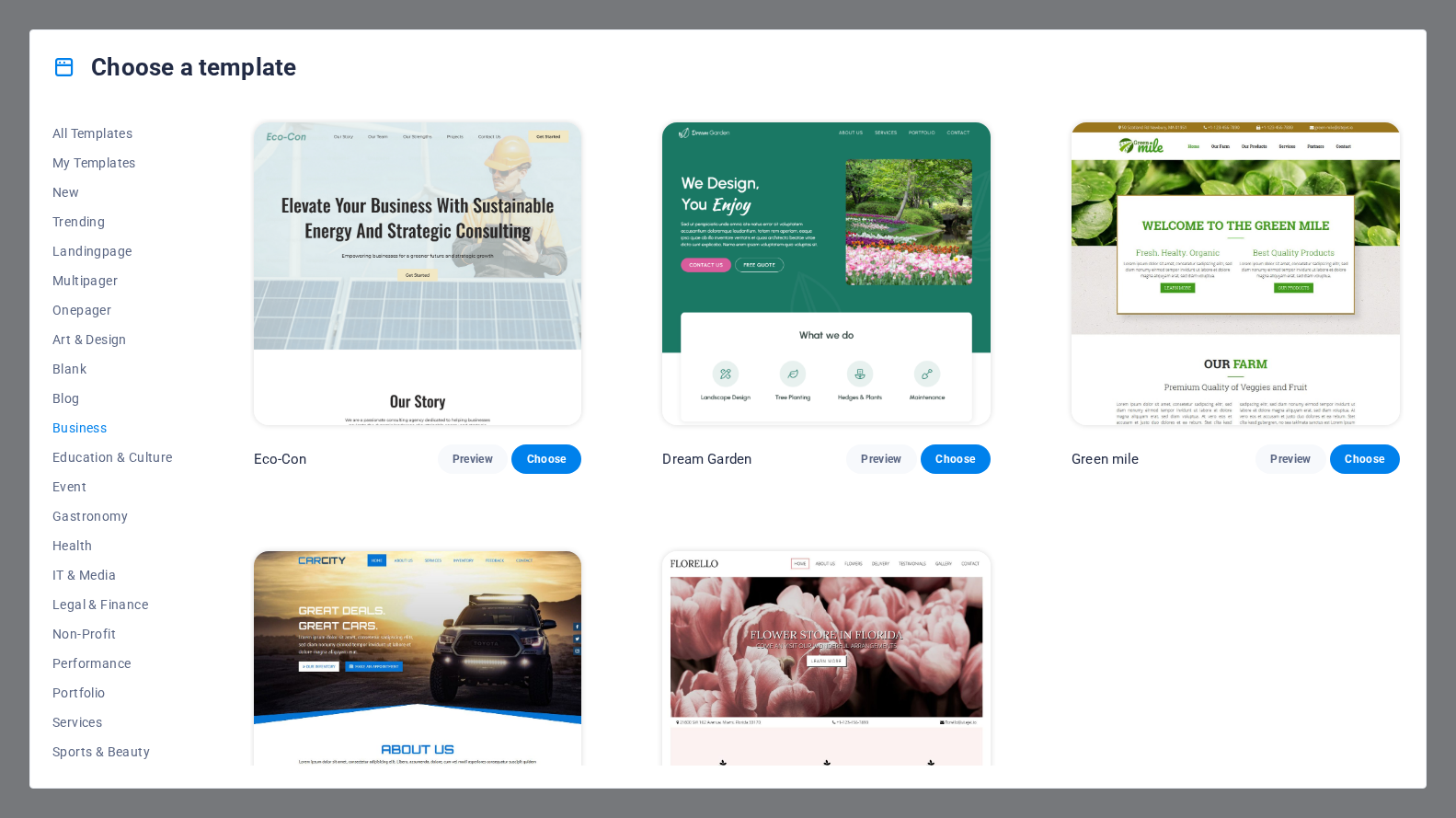
click at [90, 429] on span "Business" at bounding box center [112, 428] width 120 height 15
click at [121, 456] on span "Education & Culture" at bounding box center [112, 457] width 120 height 15
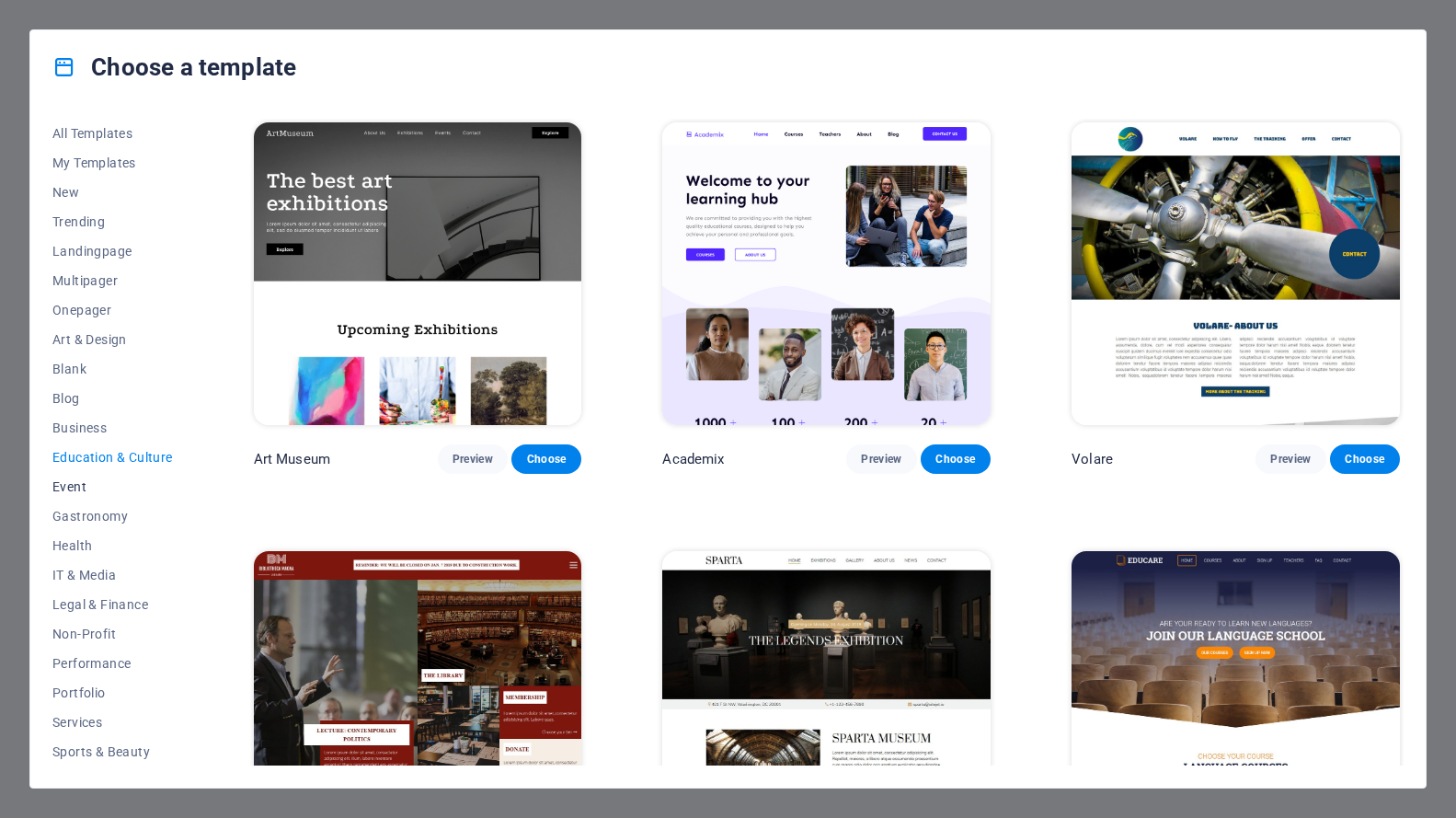
click at [68, 485] on span "Event" at bounding box center [112, 486] width 120 height 15
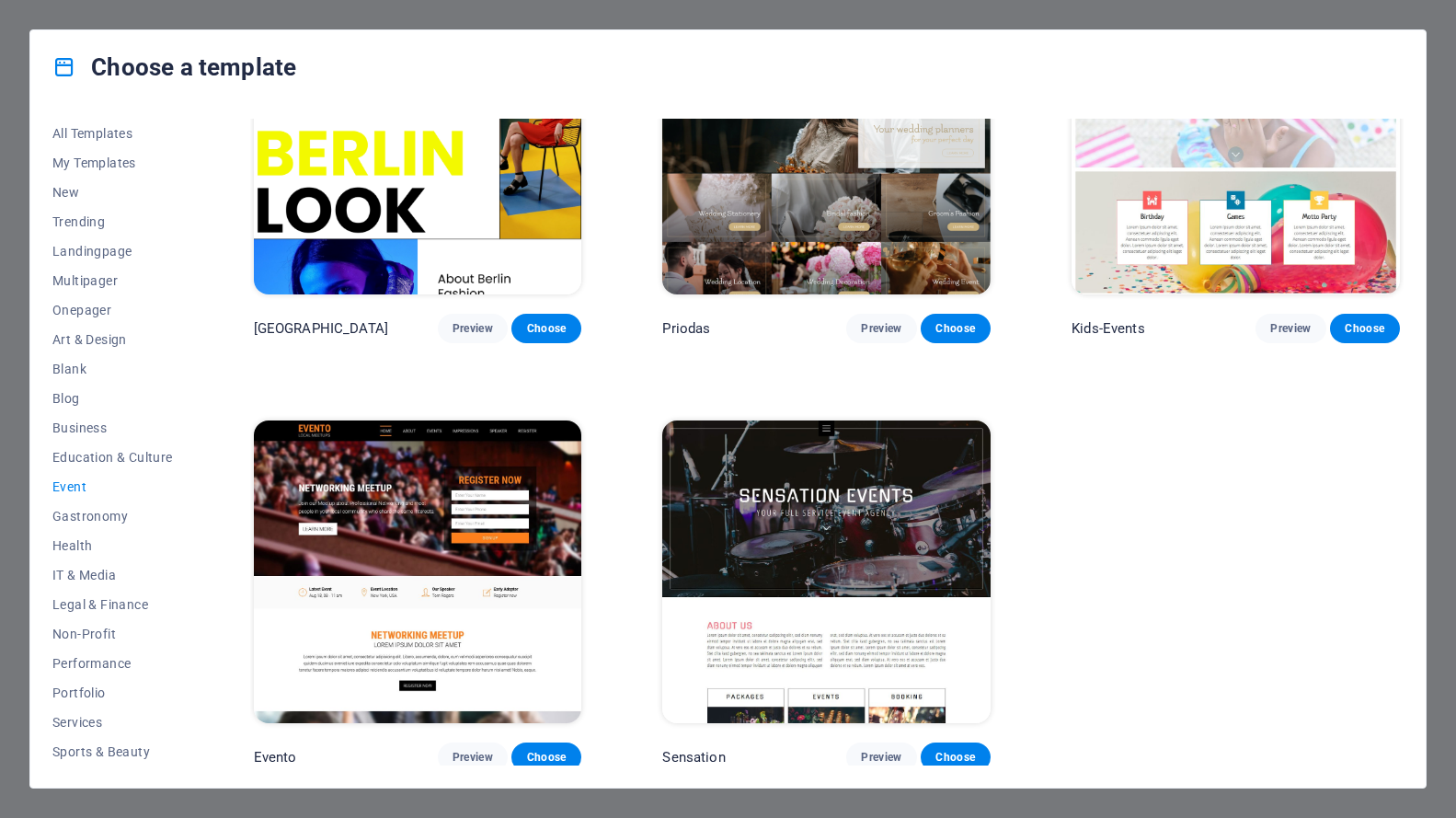
scroll to position [467, 0]
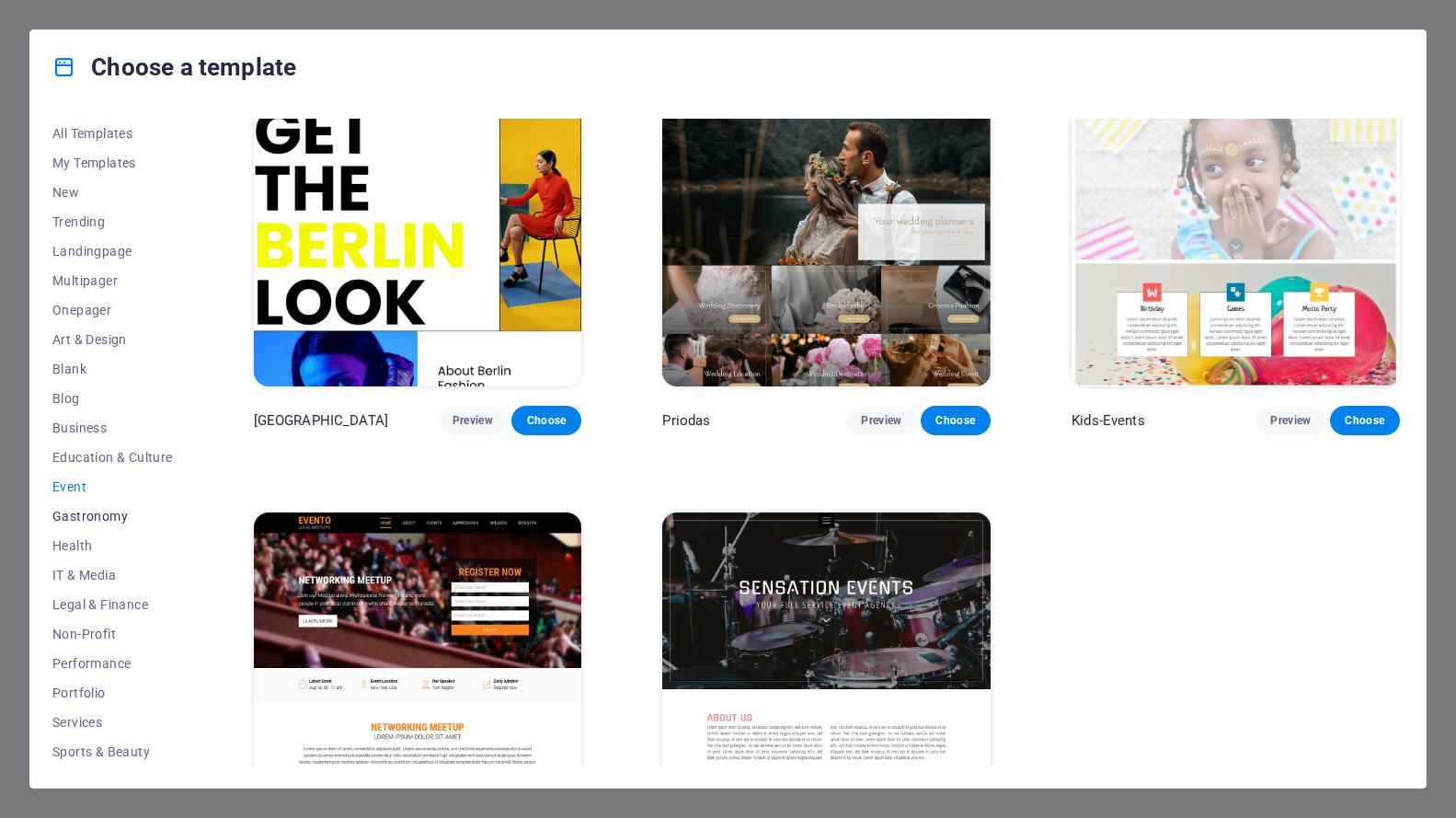
click at [94, 518] on span "Gastronomy" at bounding box center [112, 515] width 120 height 15
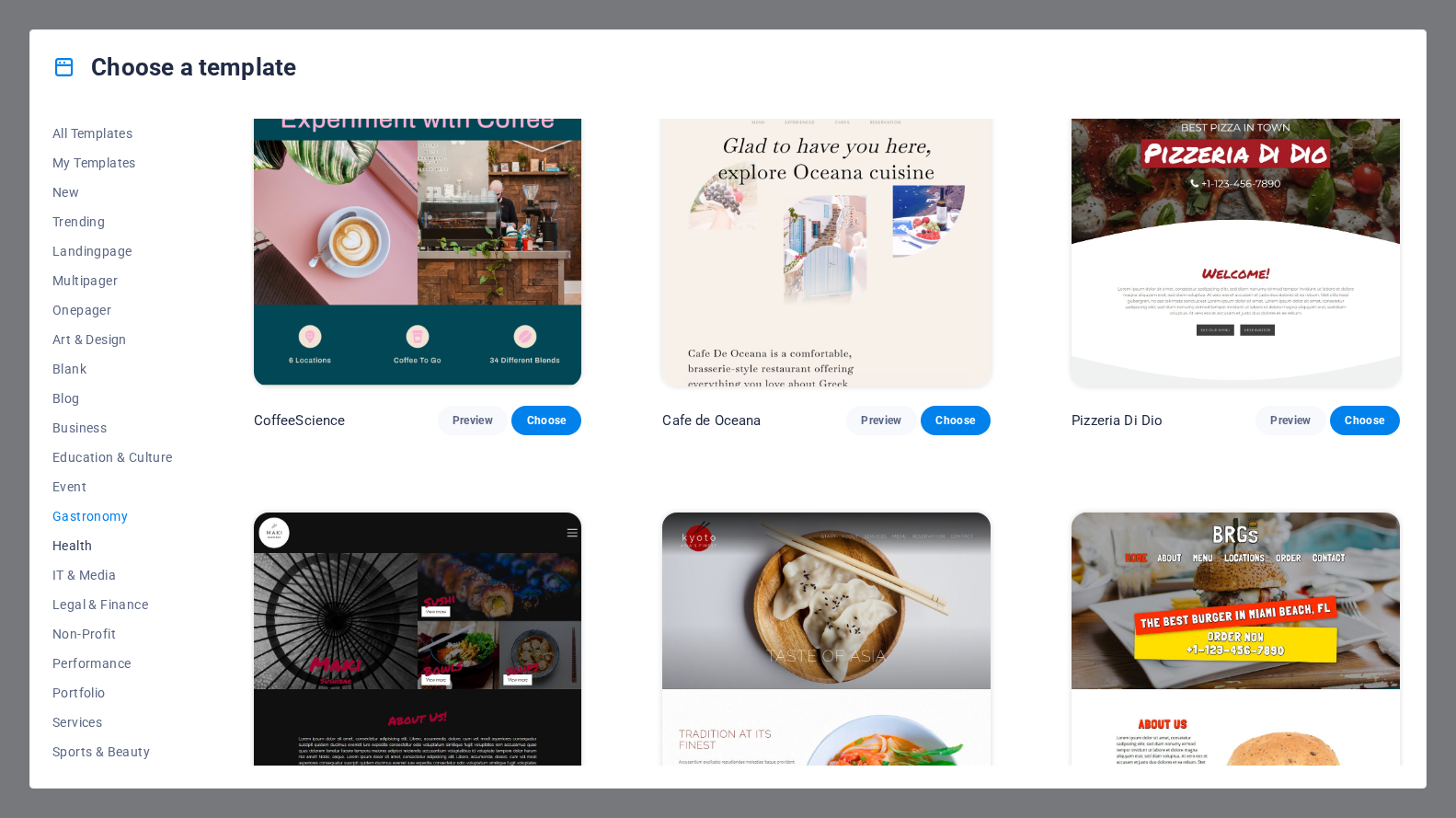
click at [74, 552] on span "Health" at bounding box center [112, 545] width 120 height 15
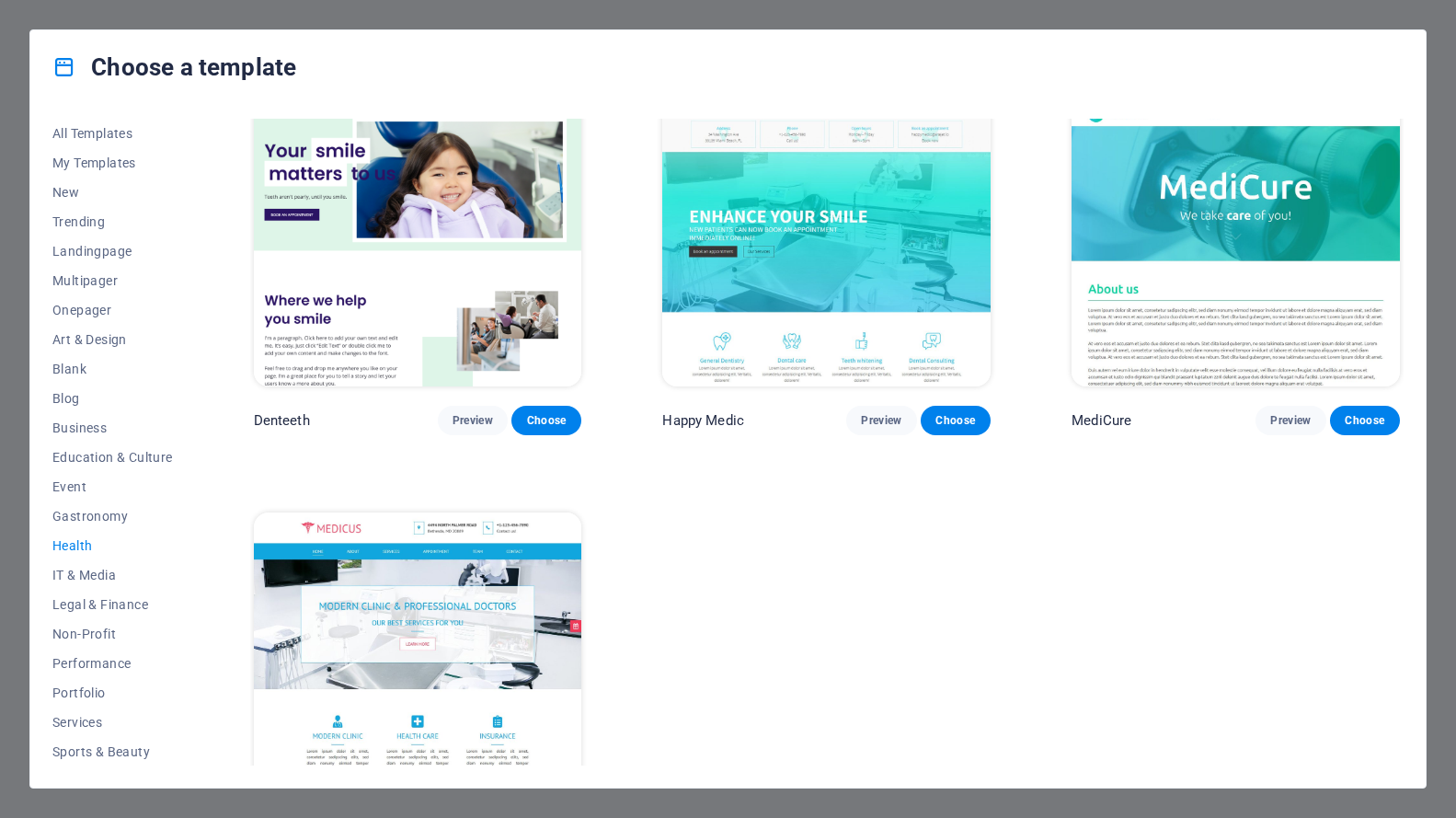
scroll to position [0, 0]
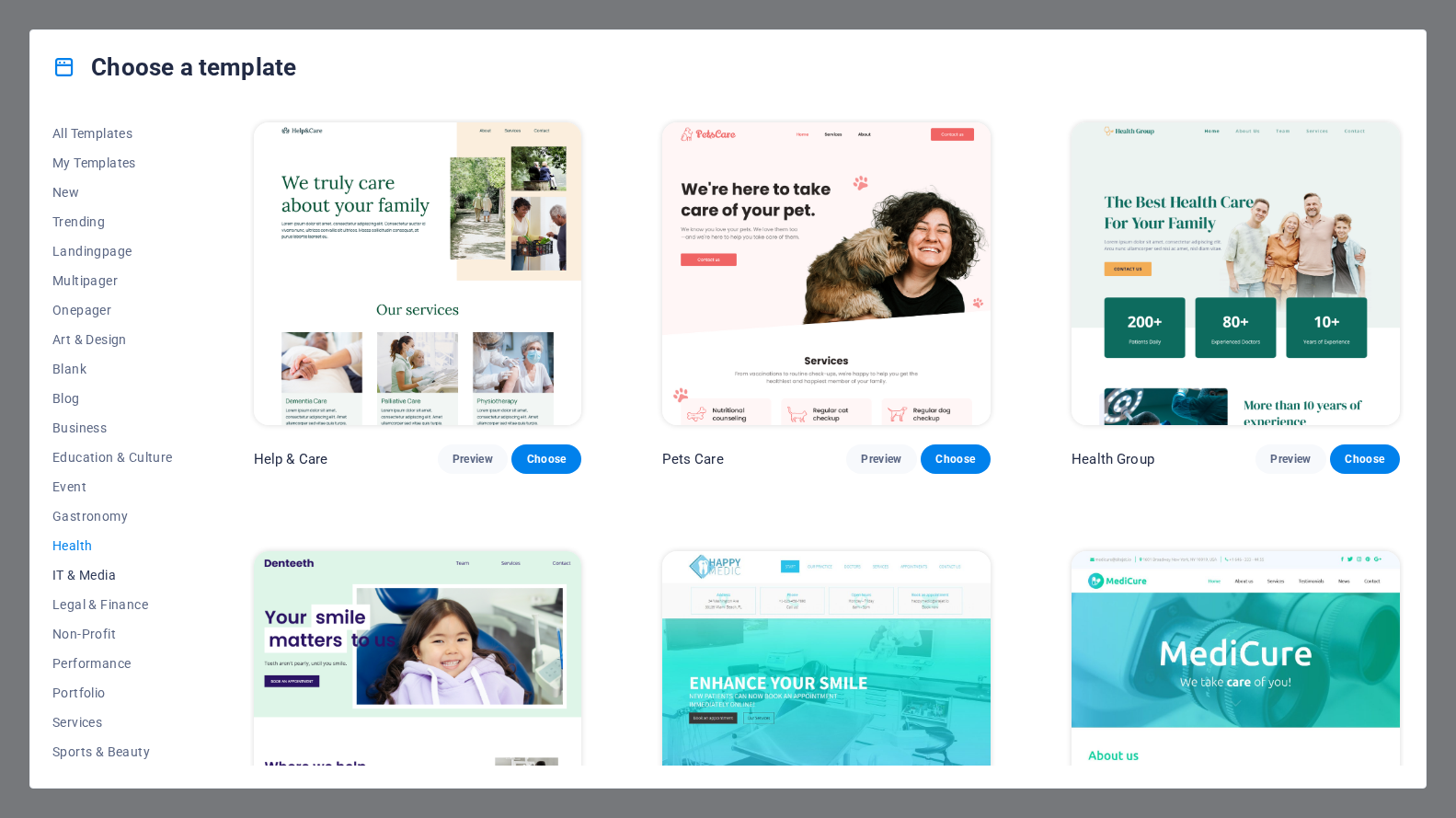
click at [84, 575] on span "IT & Media" at bounding box center [112, 574] width 120 height 15
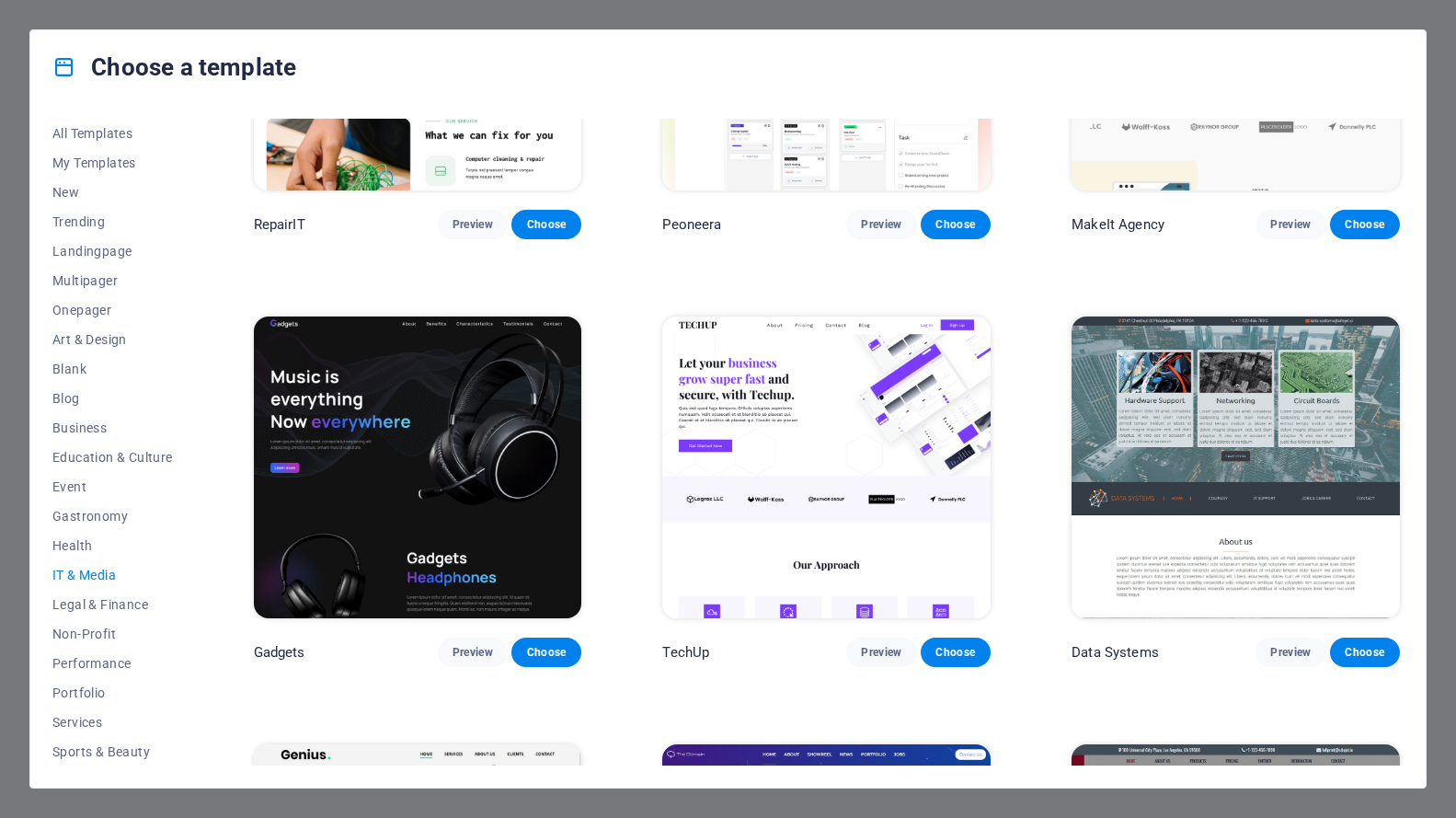
scroll to position [276, 0]
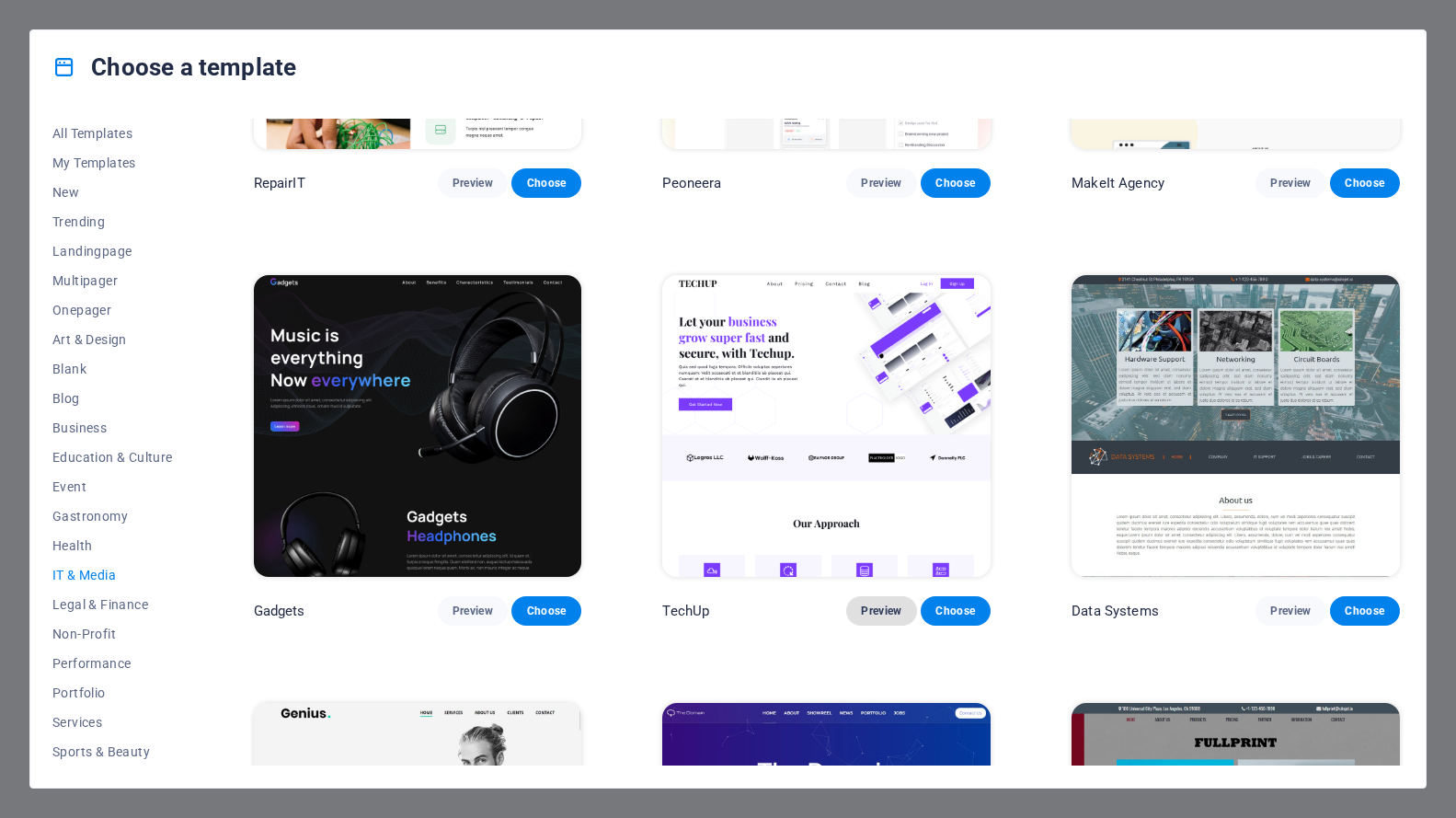
click at [887, 611] on span "Preview" at bounding box center [880, 610] width 40 height 15
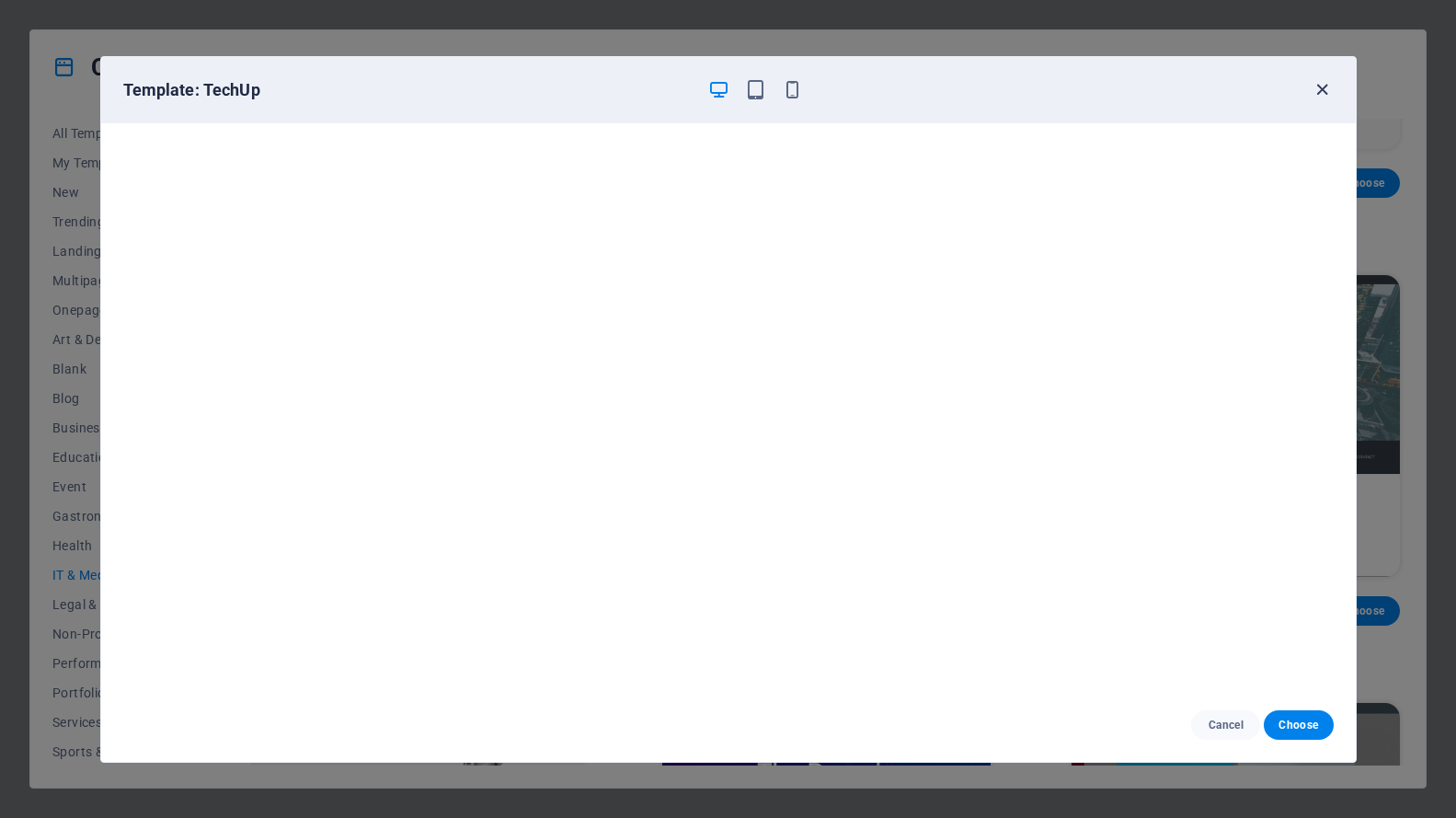
click at [1319, 82] on icon "button" at bounding box center [1322, 90] width 21 height 21
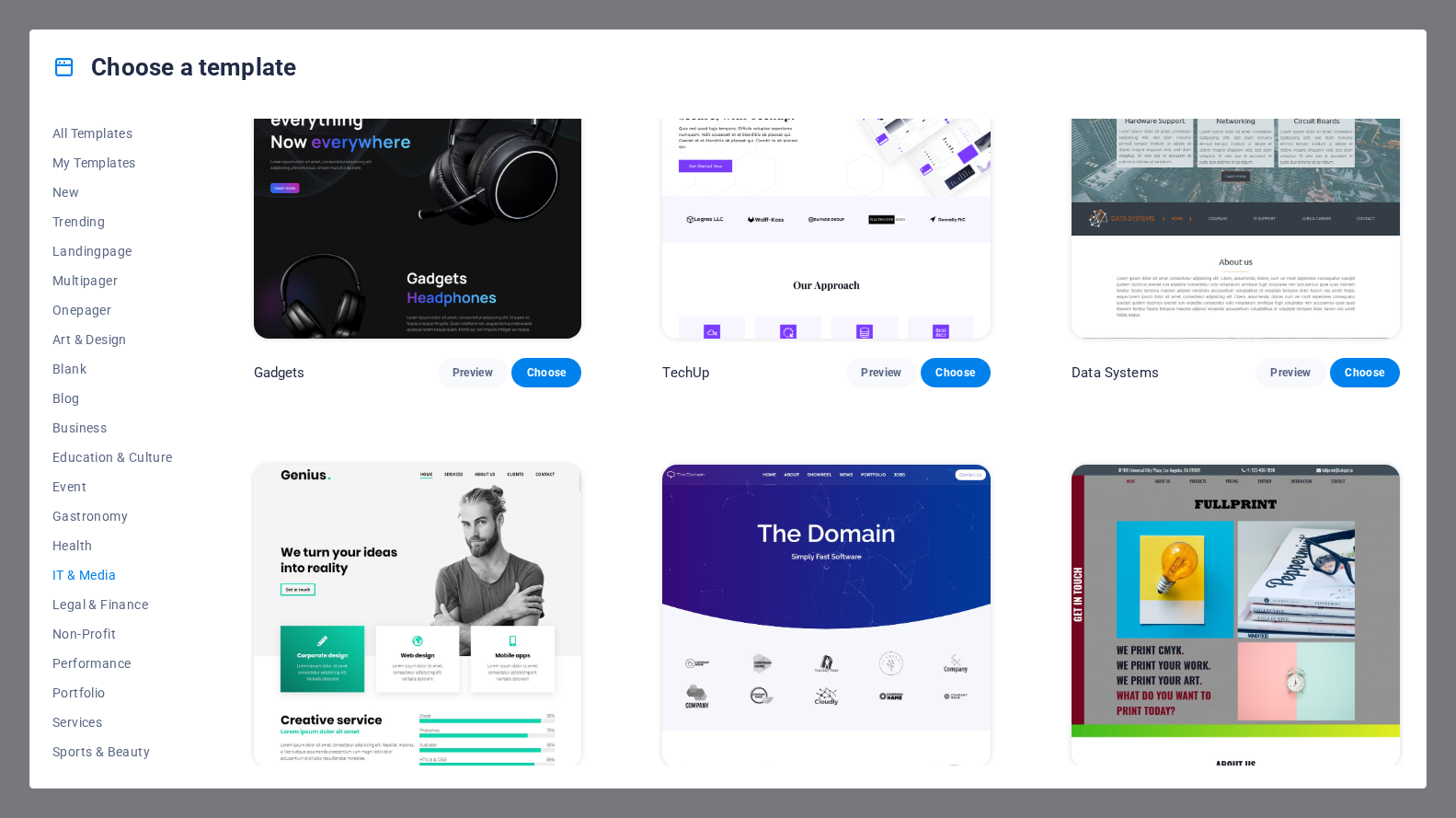
scroll to position [513, 0]
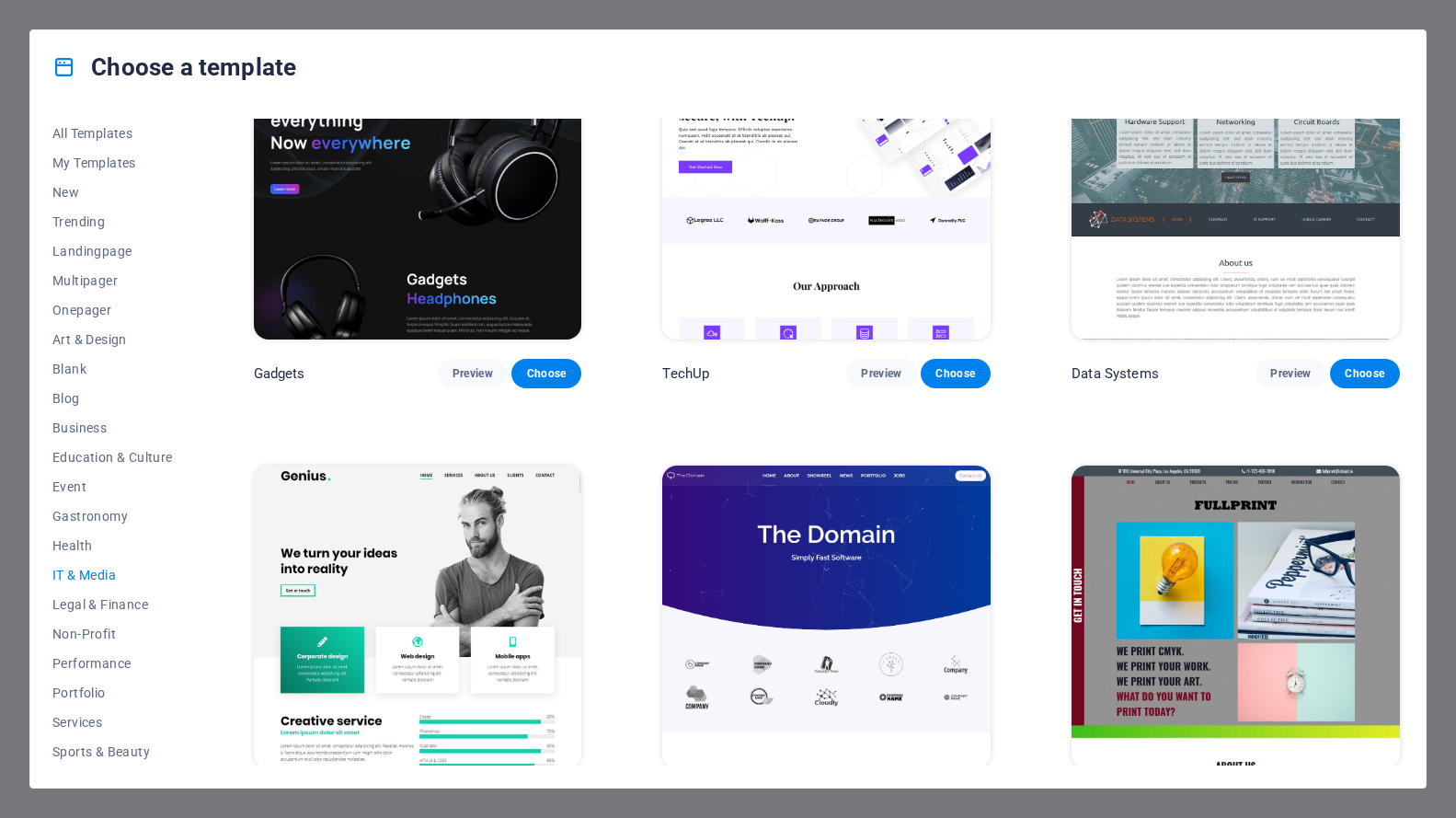
click at [98, 570] on span "IT & Media" at bounding box center [112, 574] width 120 height 15
click at [94, 571] on span "IT & Media" at bounding box center [112, 574] width 120 height 15
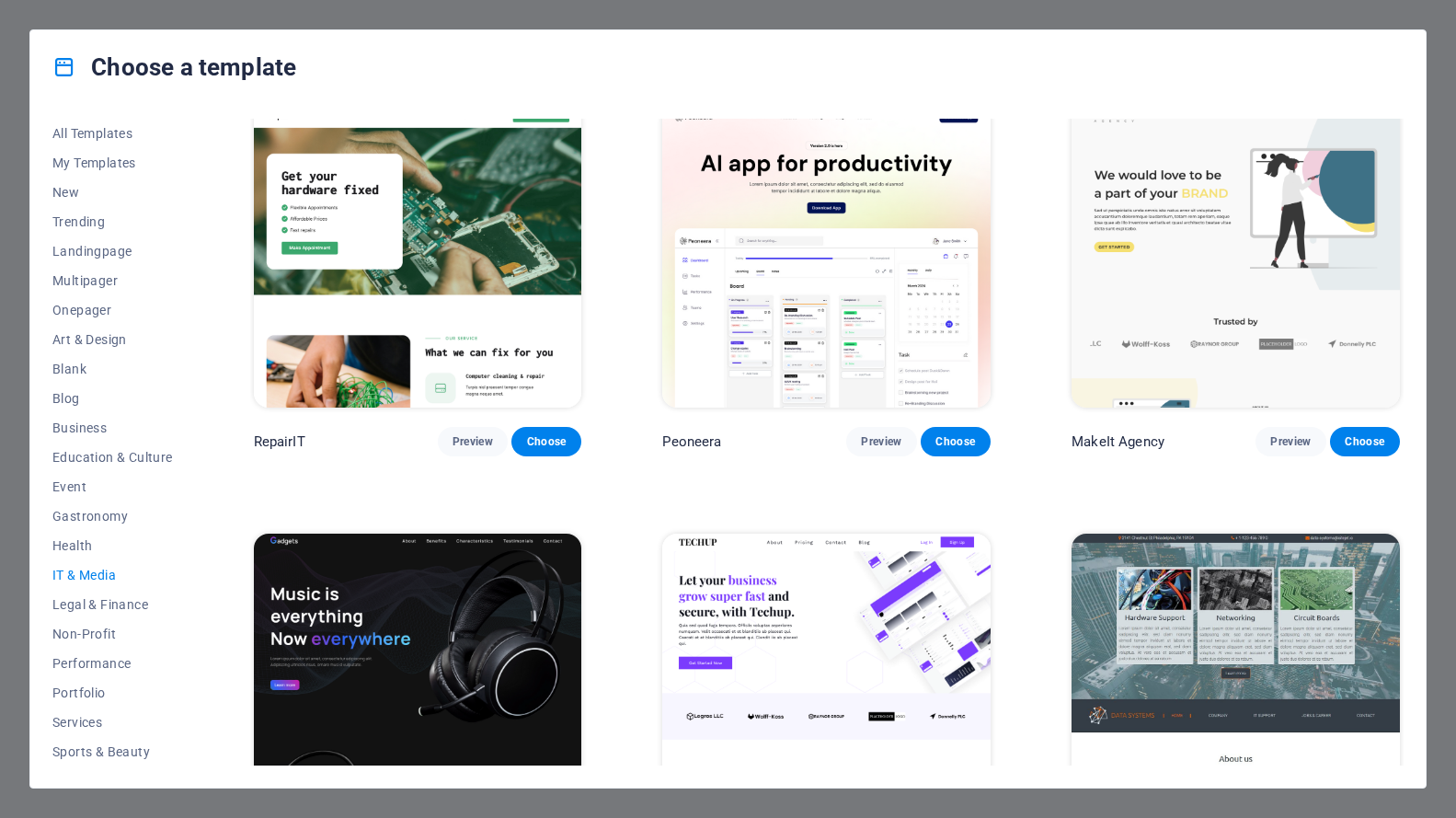
scroll to position [0, 0]
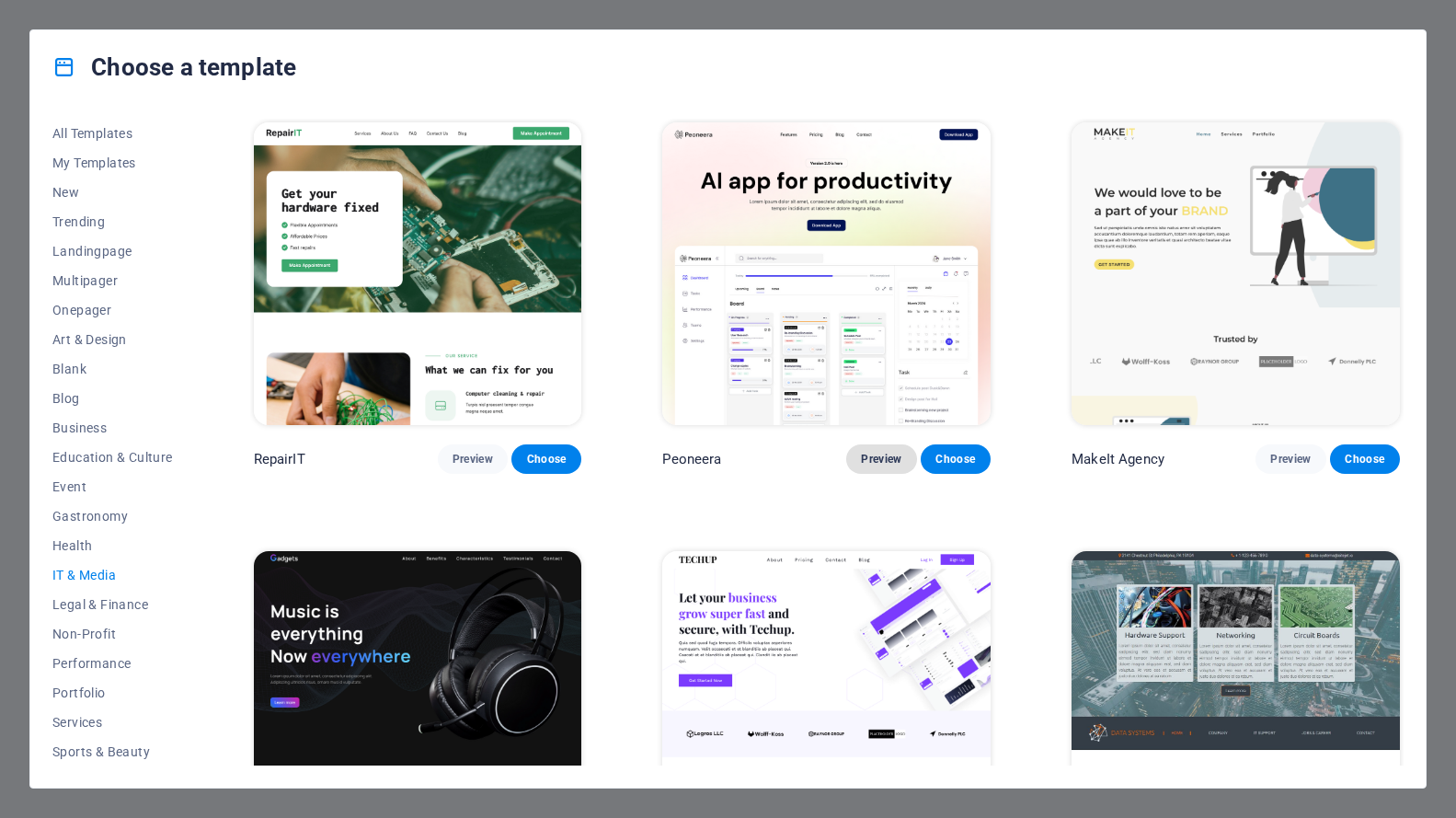
click at [875, 452] on span "Preview" at bounding box center [880, 459] width 40 height 15
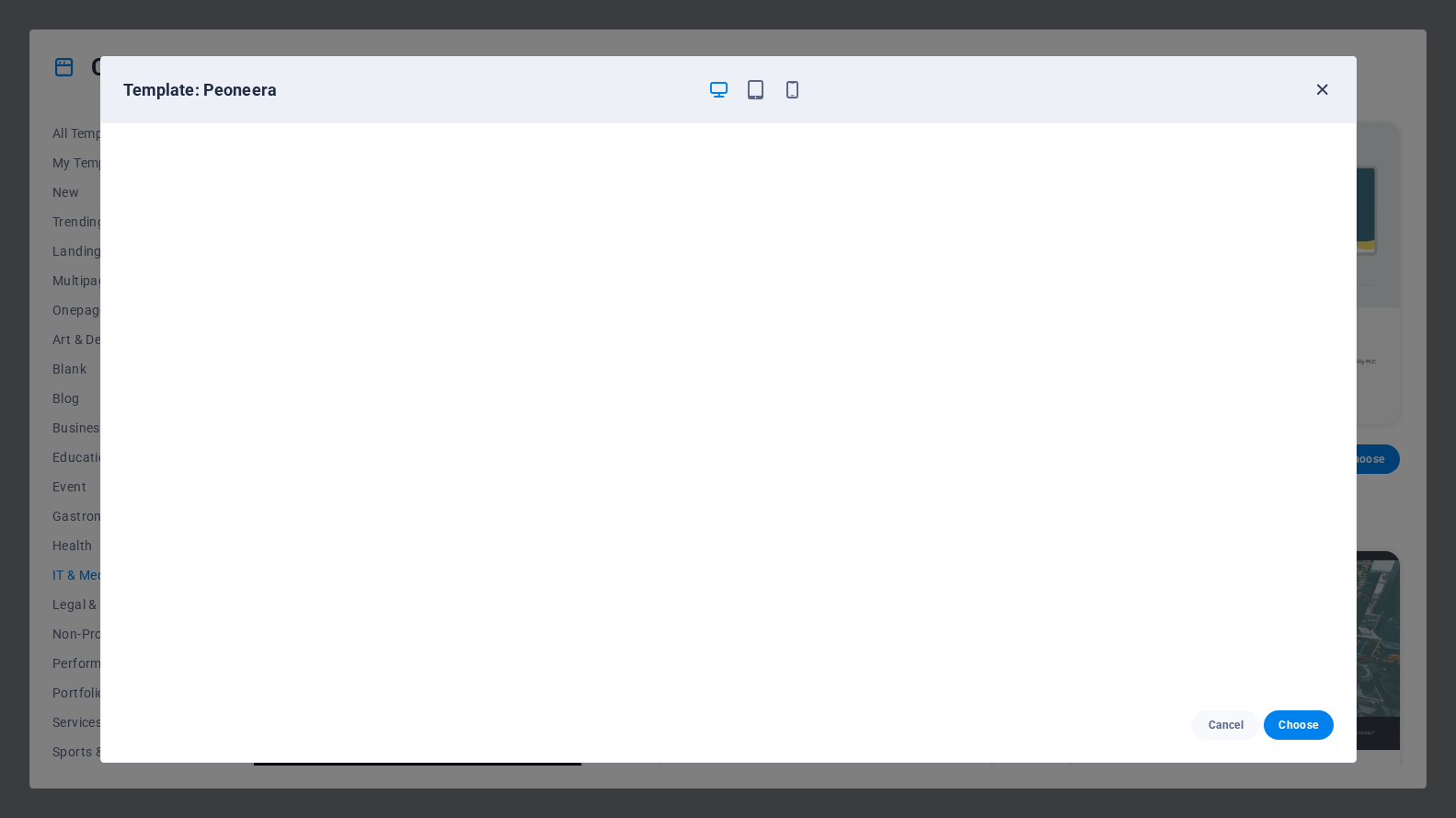
click at [1326, 83] on icon "button" at bounding box center [1322, 90] width 21 height 21
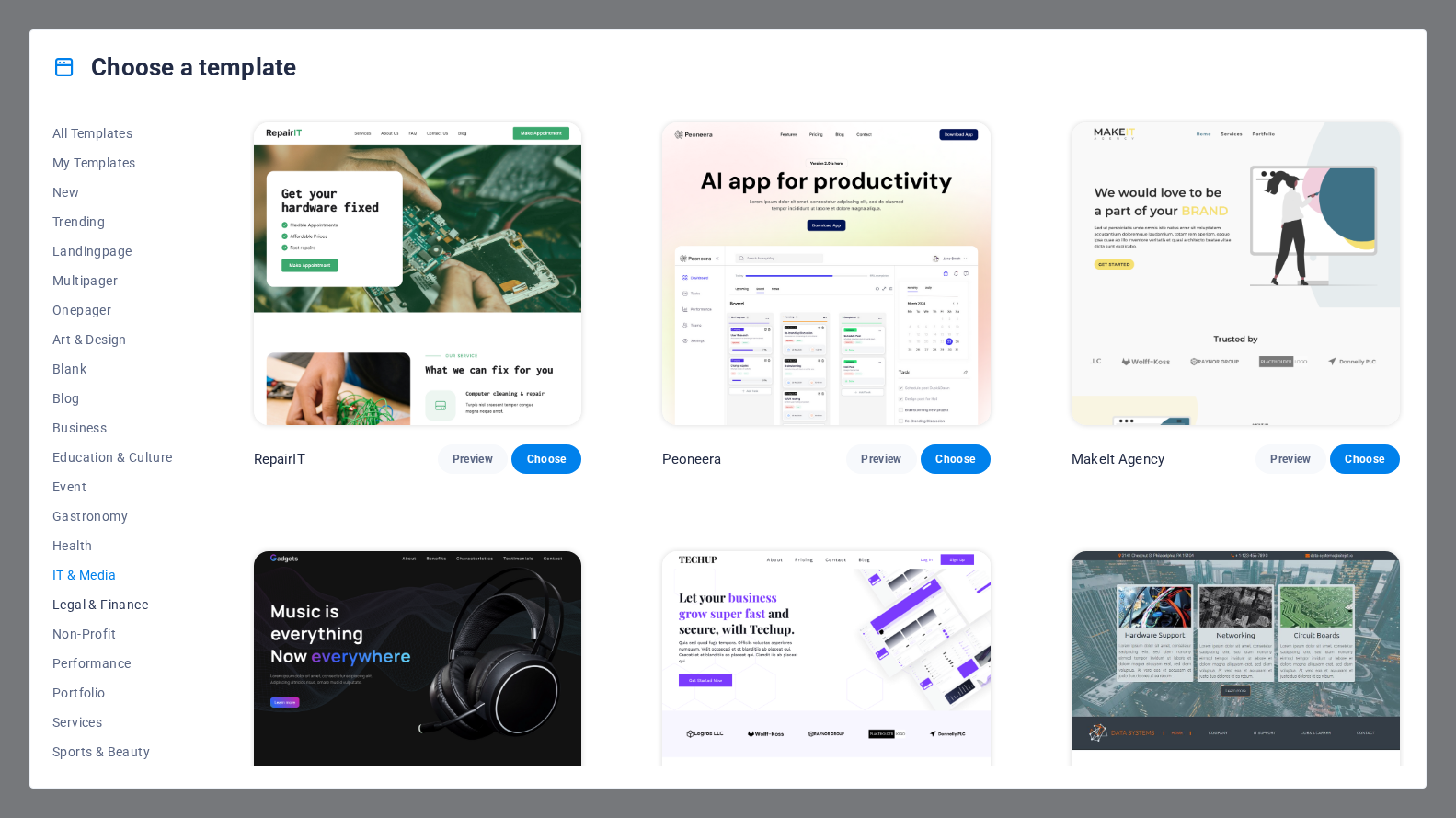
click at [119, 603] on span "Legal & Finance" at bounding box center [112, 603] width 120 height 15
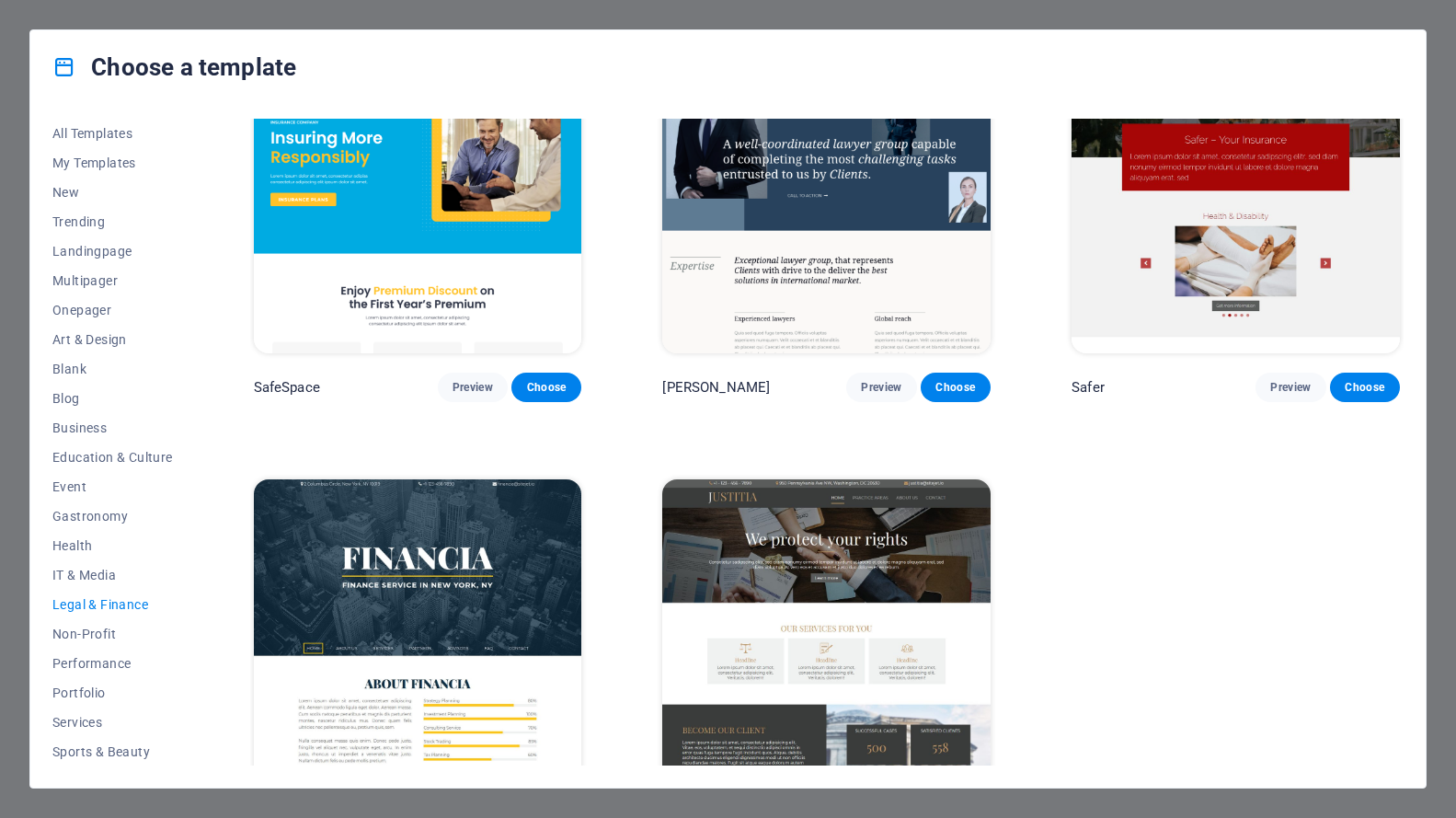
scroll to position [133, 0]
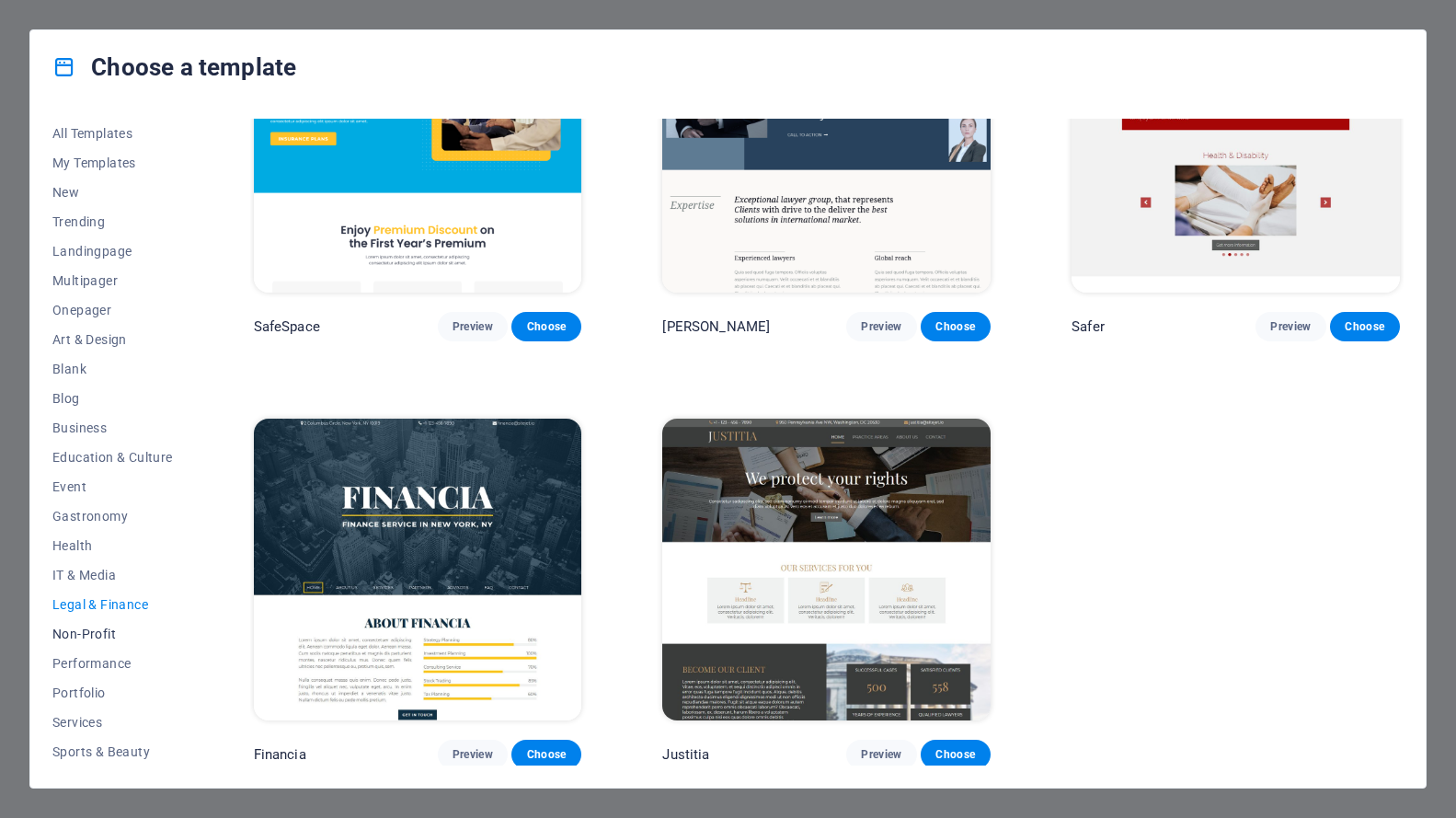
click at [103, 634] on span "Non-Profit" at bounding box center [112, 634] width 120 height 15
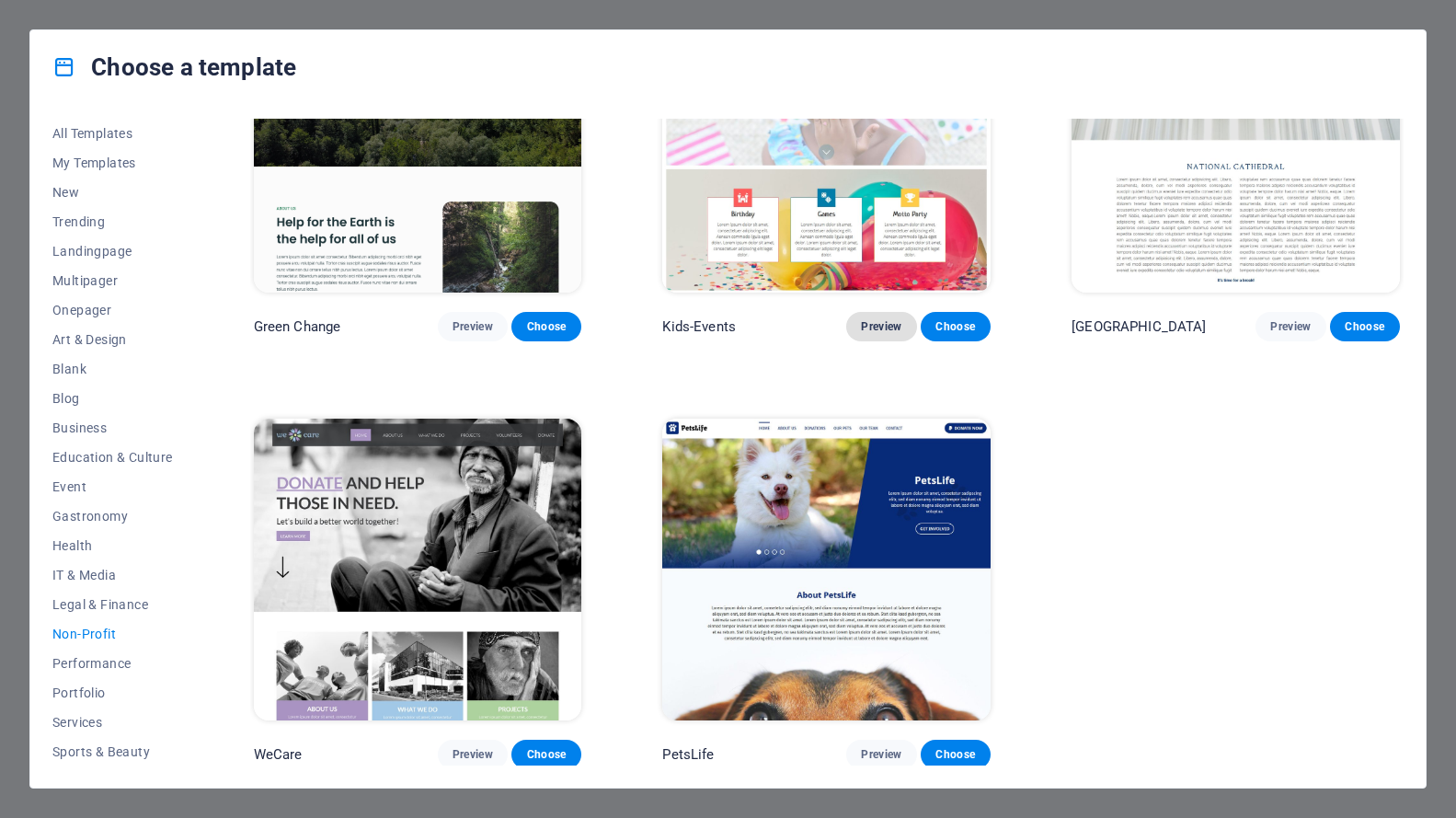
click at [864, 328] on span "Preview" at bounding box center [880, 326] width 40 height 15
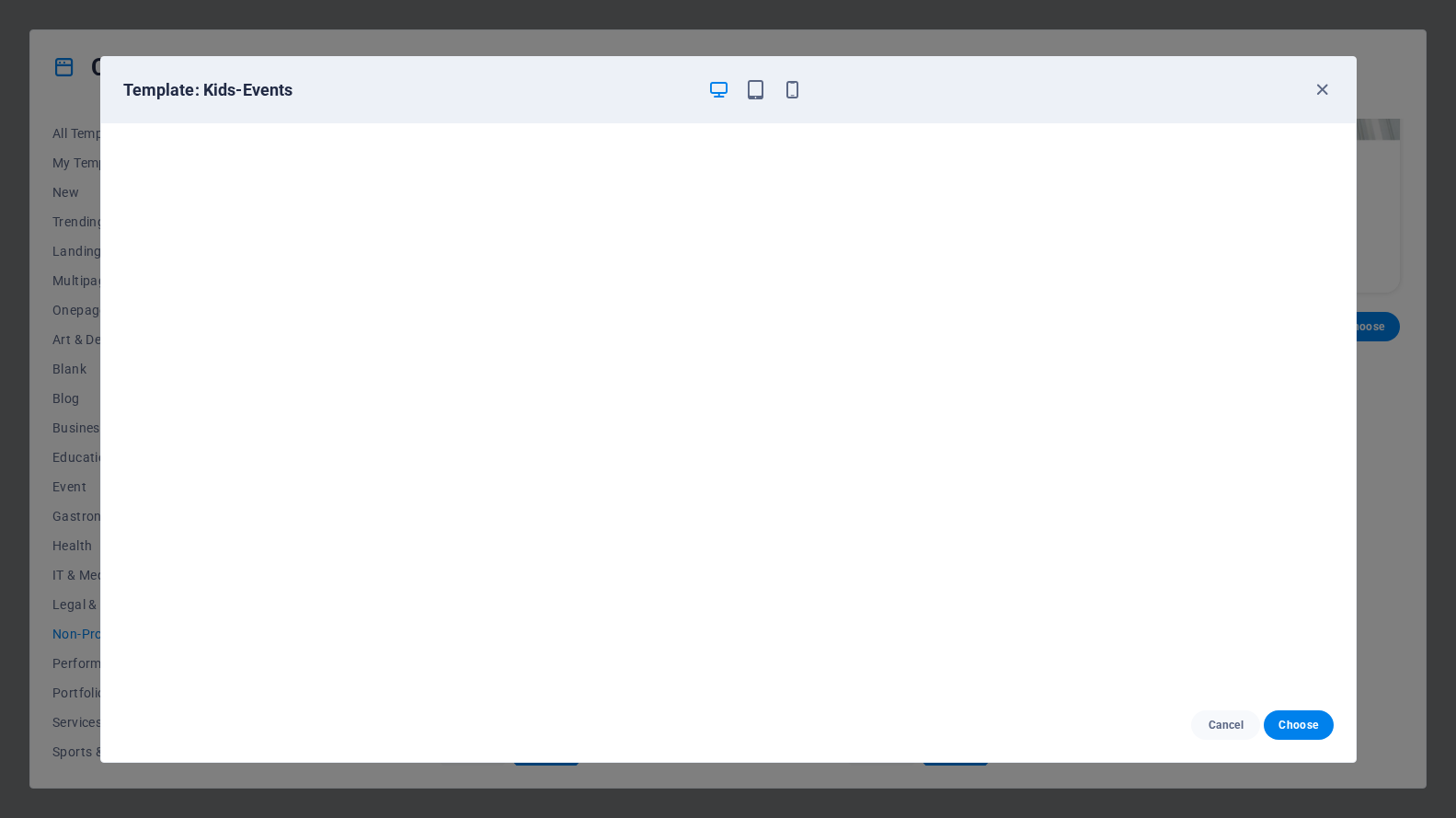
scroll to position [0, 0]
click at [1313, 89] on icon "button" at bounding box center [1322, 90] width 21 height 21
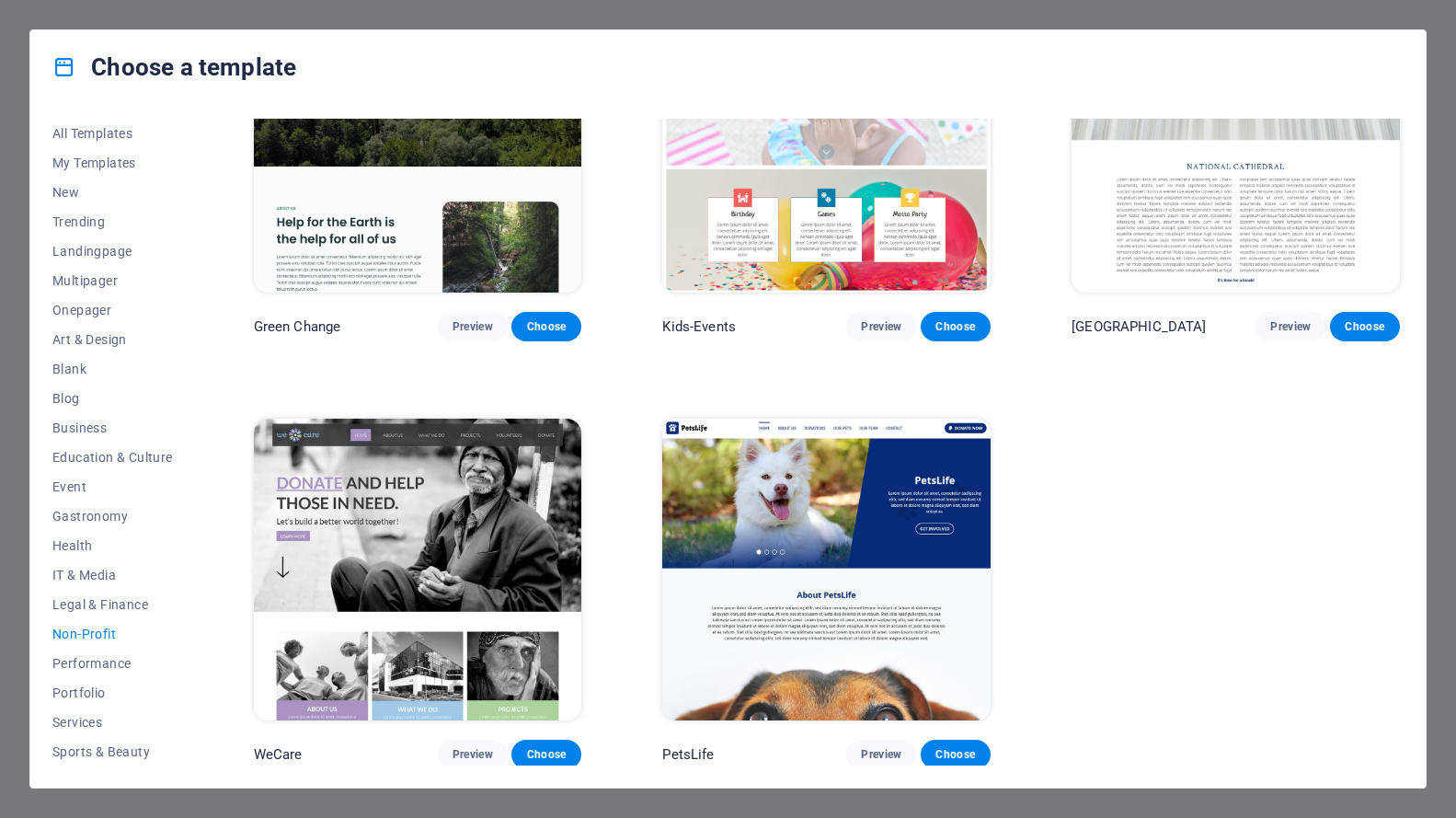
click at [103, 634] on span "Non-Profit" at bounding box center [112, 634] width 120 height 15
click at [101, 660] on span "Performance" at bounding box center [112, 663] width 120 height 15
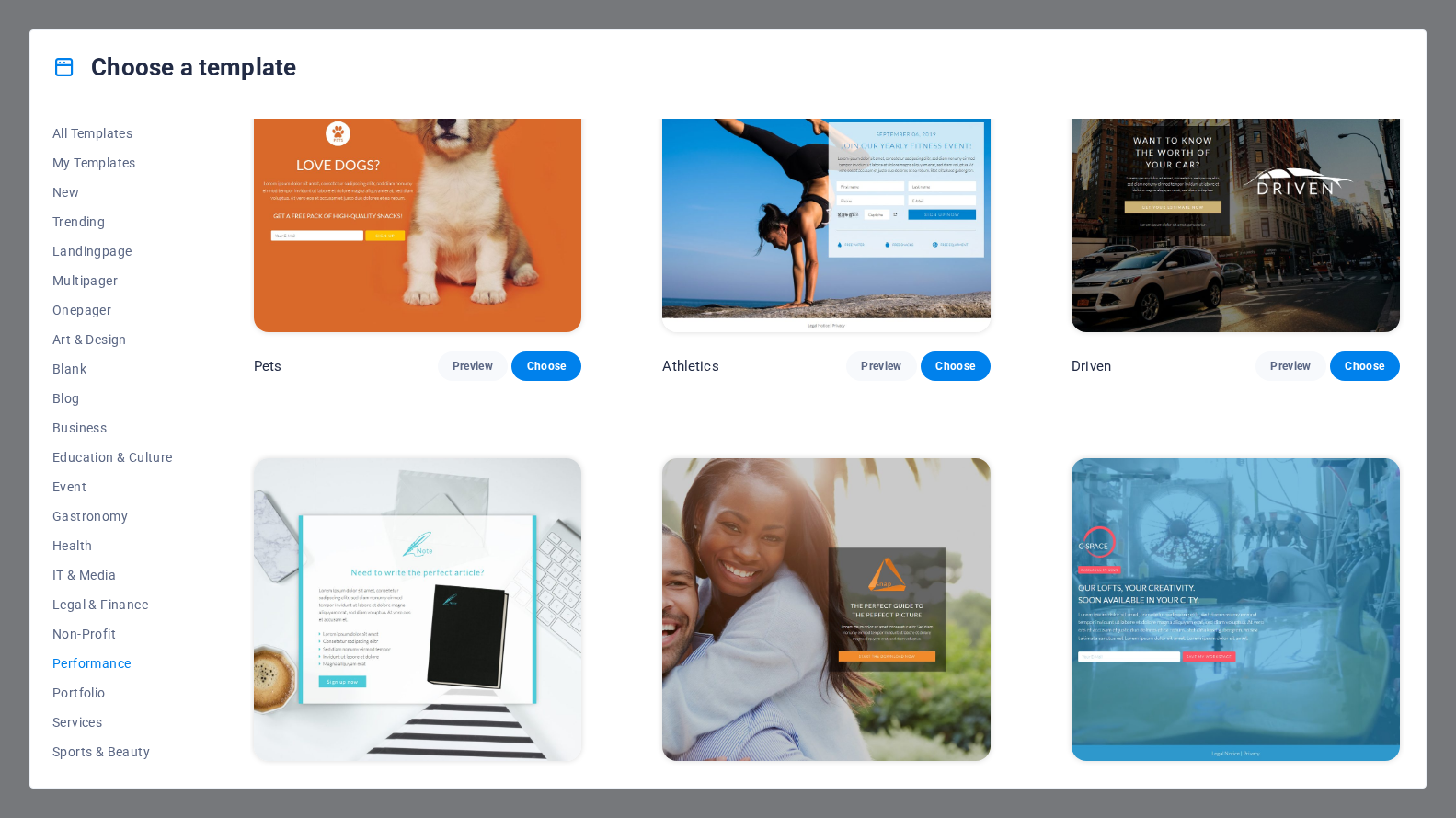
scroll to position [1011, 0]
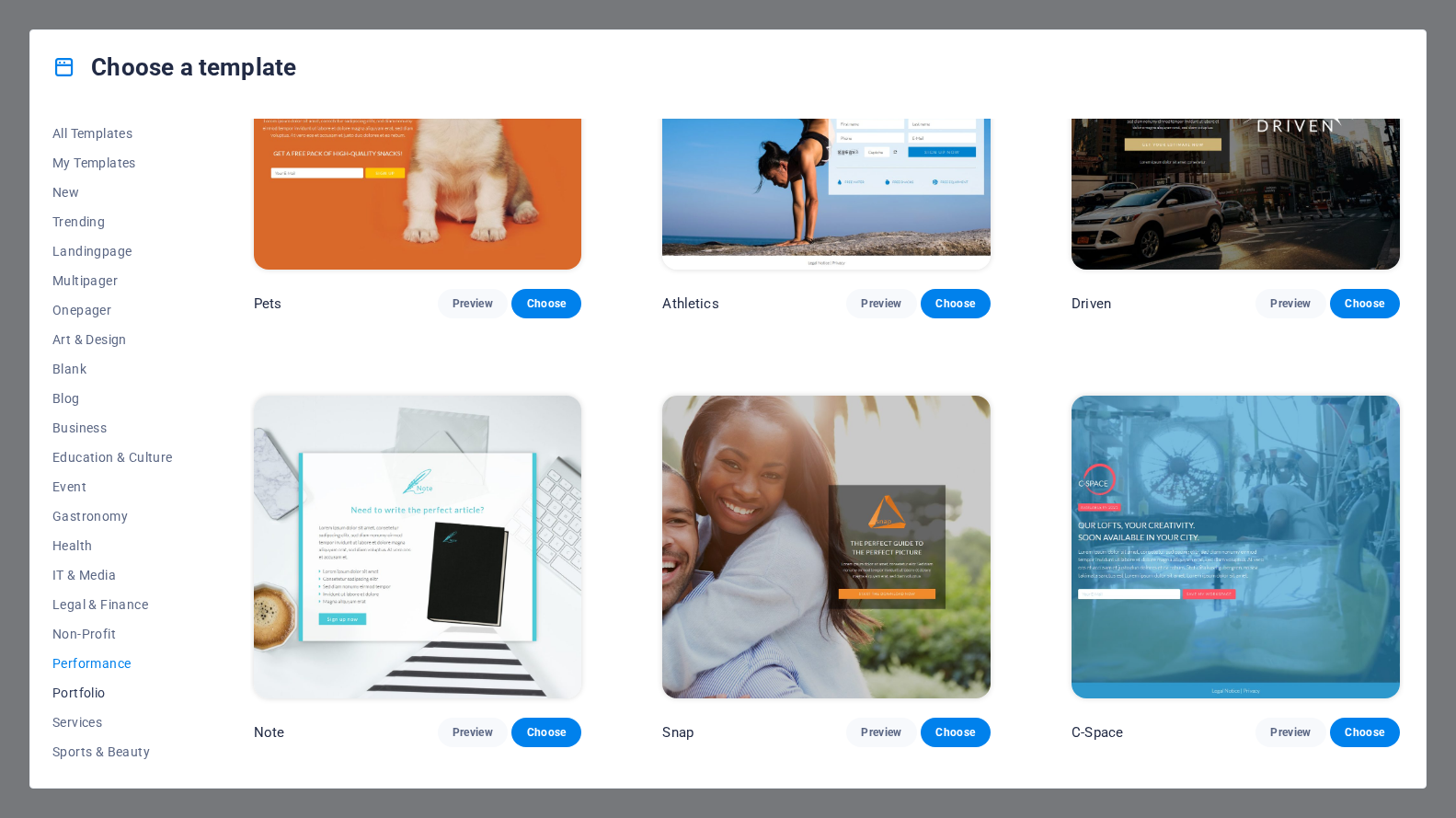
click at [93, 687] on span "Portfolio" at bounding box center [112, 692] width 120 height 15
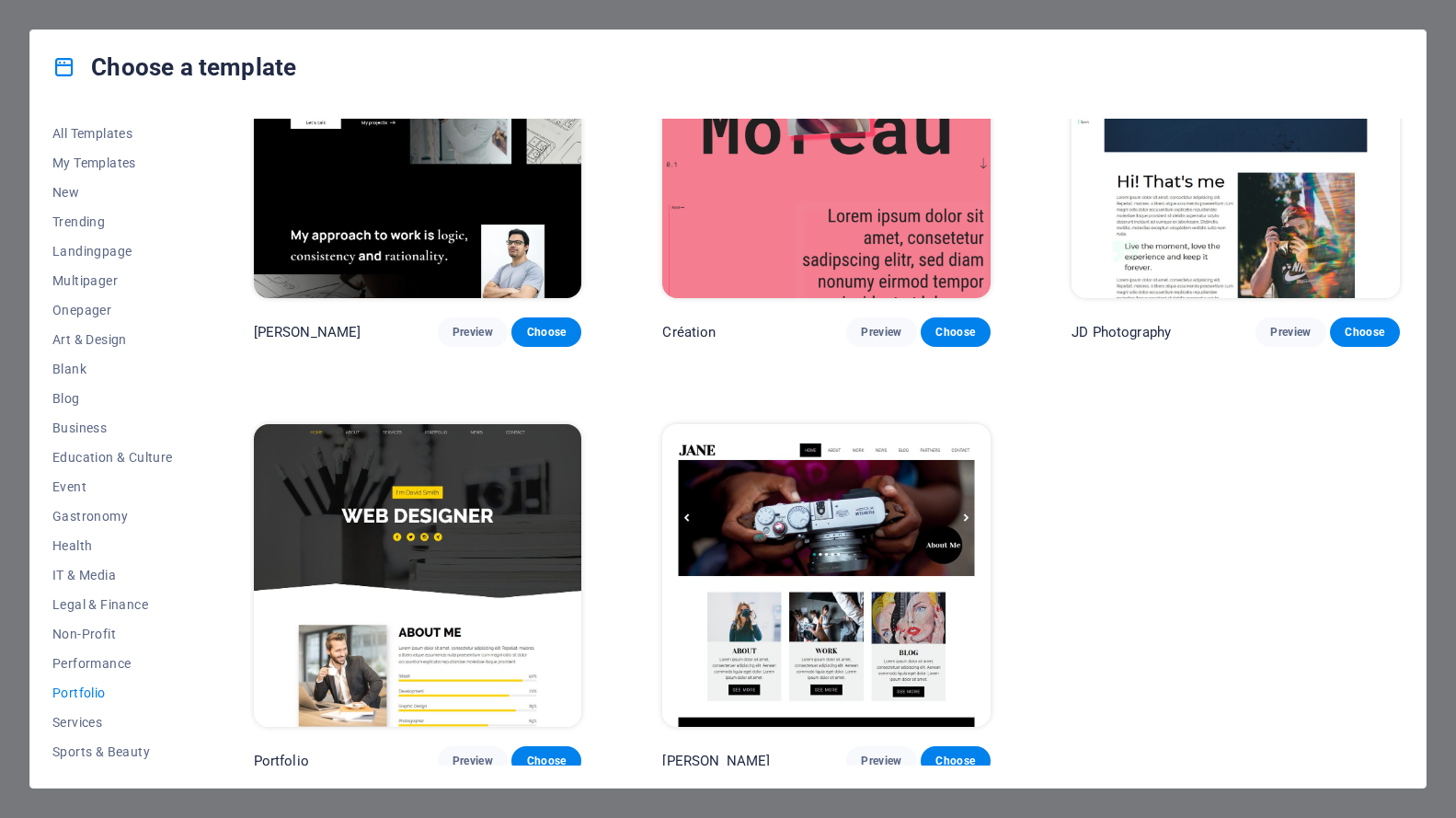
scroll to position [558, 0]
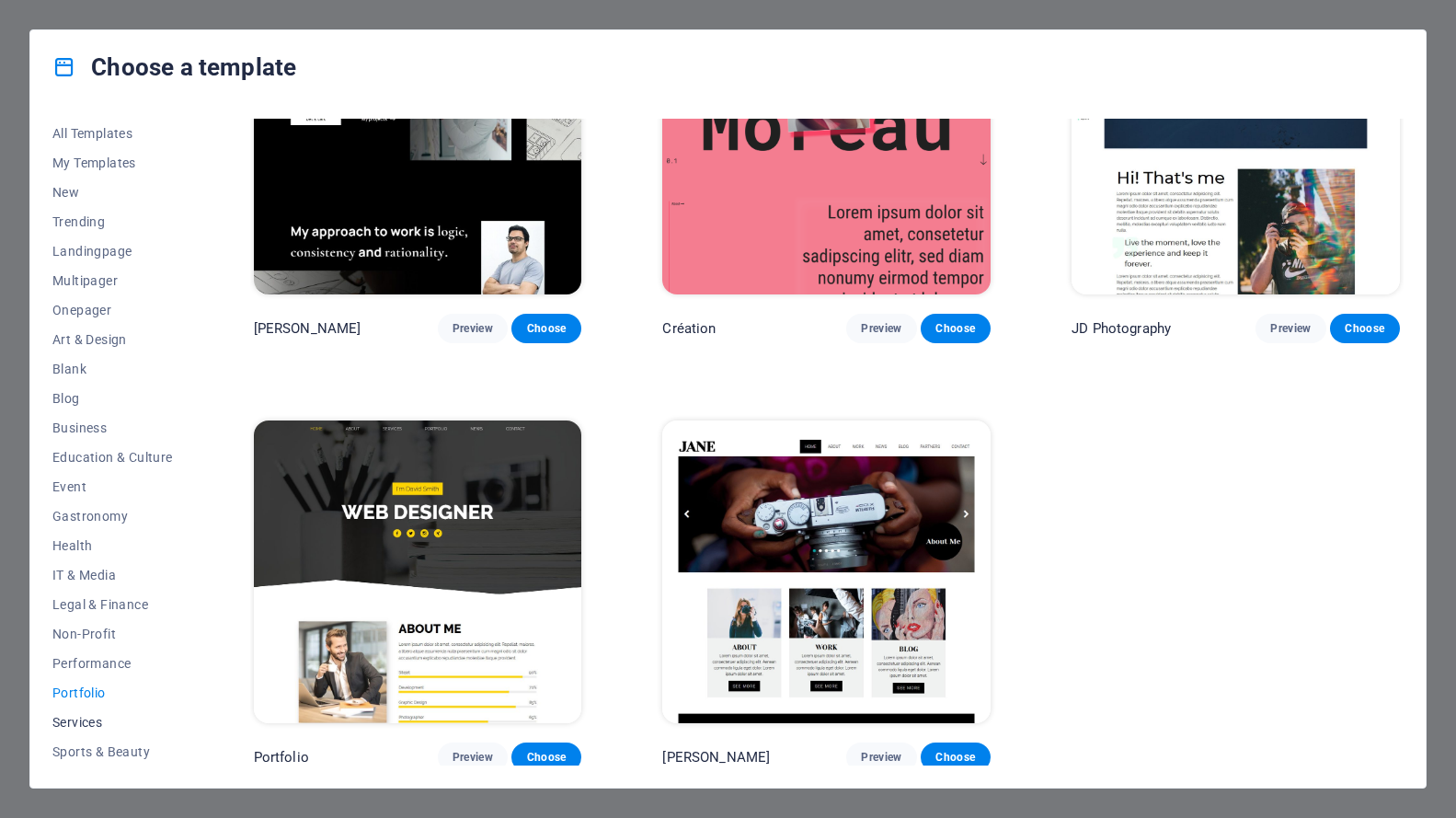
click at [85, 717] on span "Services" at bounding box center [112, 721] width 120 height 15
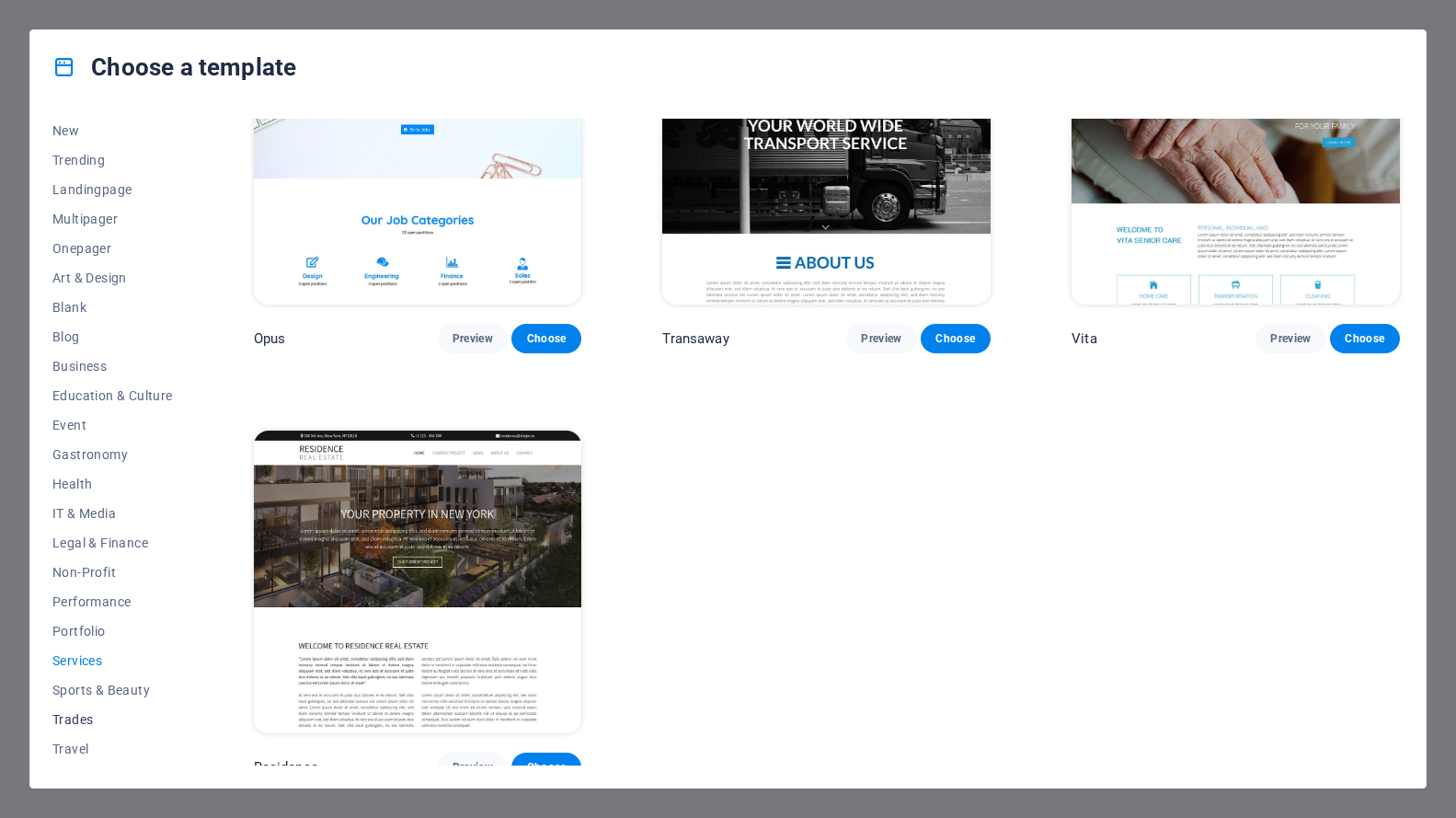
scroll to position [89, 0]
click at [114, 648] on button "Sports & Beauty" at bounding box center [112, 662] width 120 height 29
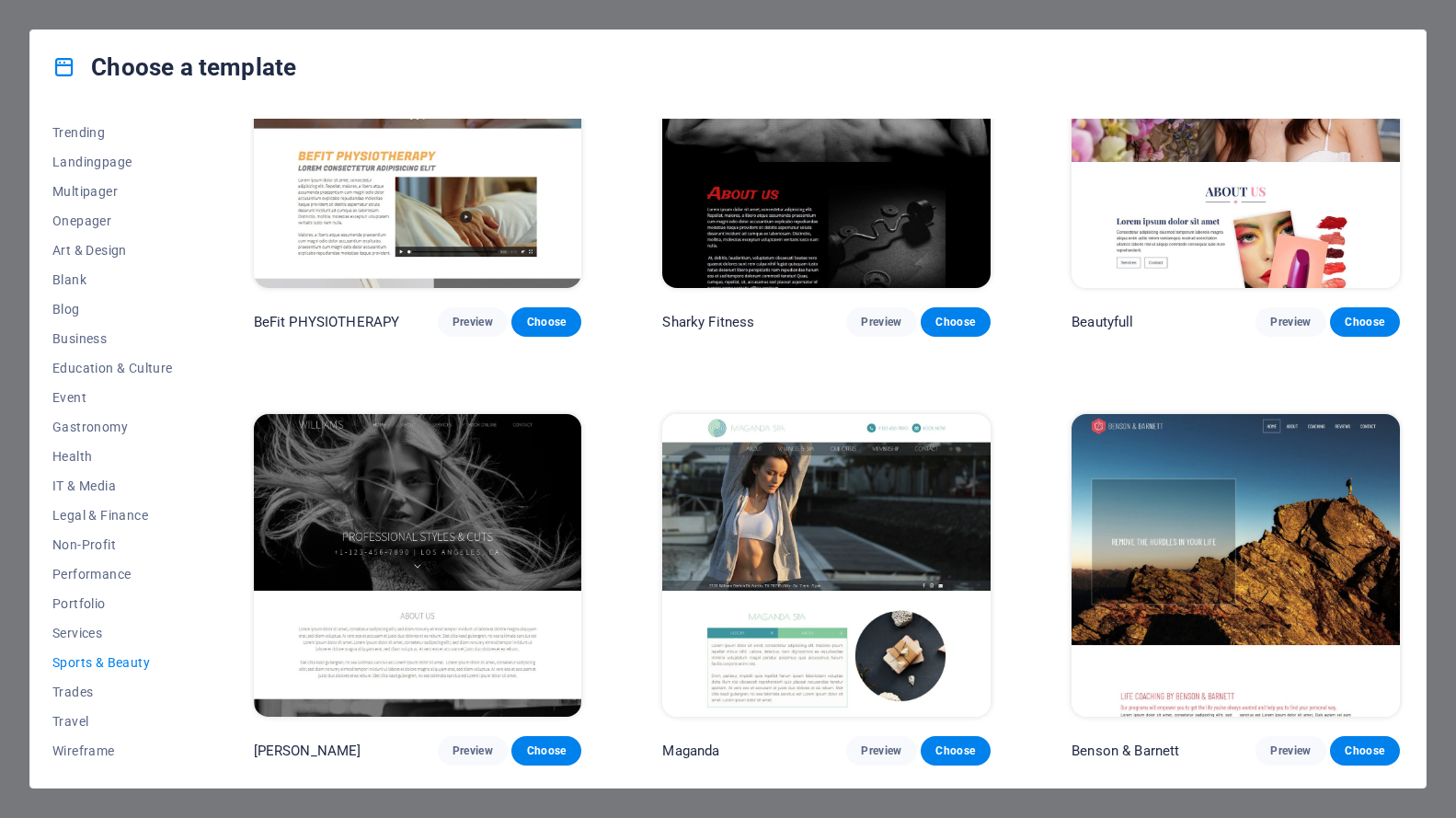
scroll to position [0, 0]
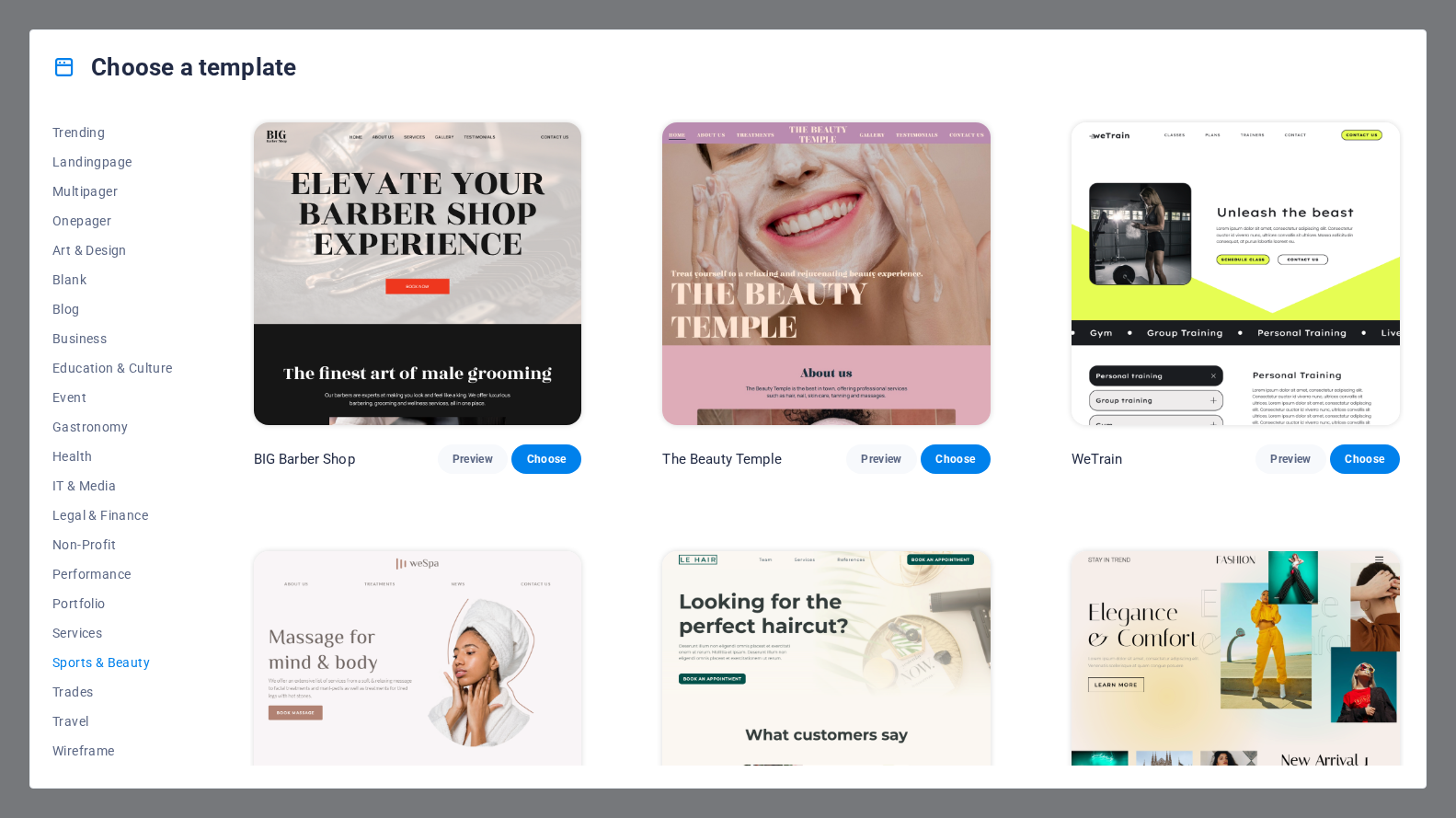
click at [114, 659] on span "Sports & Beauty" at bounding box center [112, 662] width 120 height 15
click at [83, 692] on span "Trades" at bounding box center [112, 691] width 120 height 15
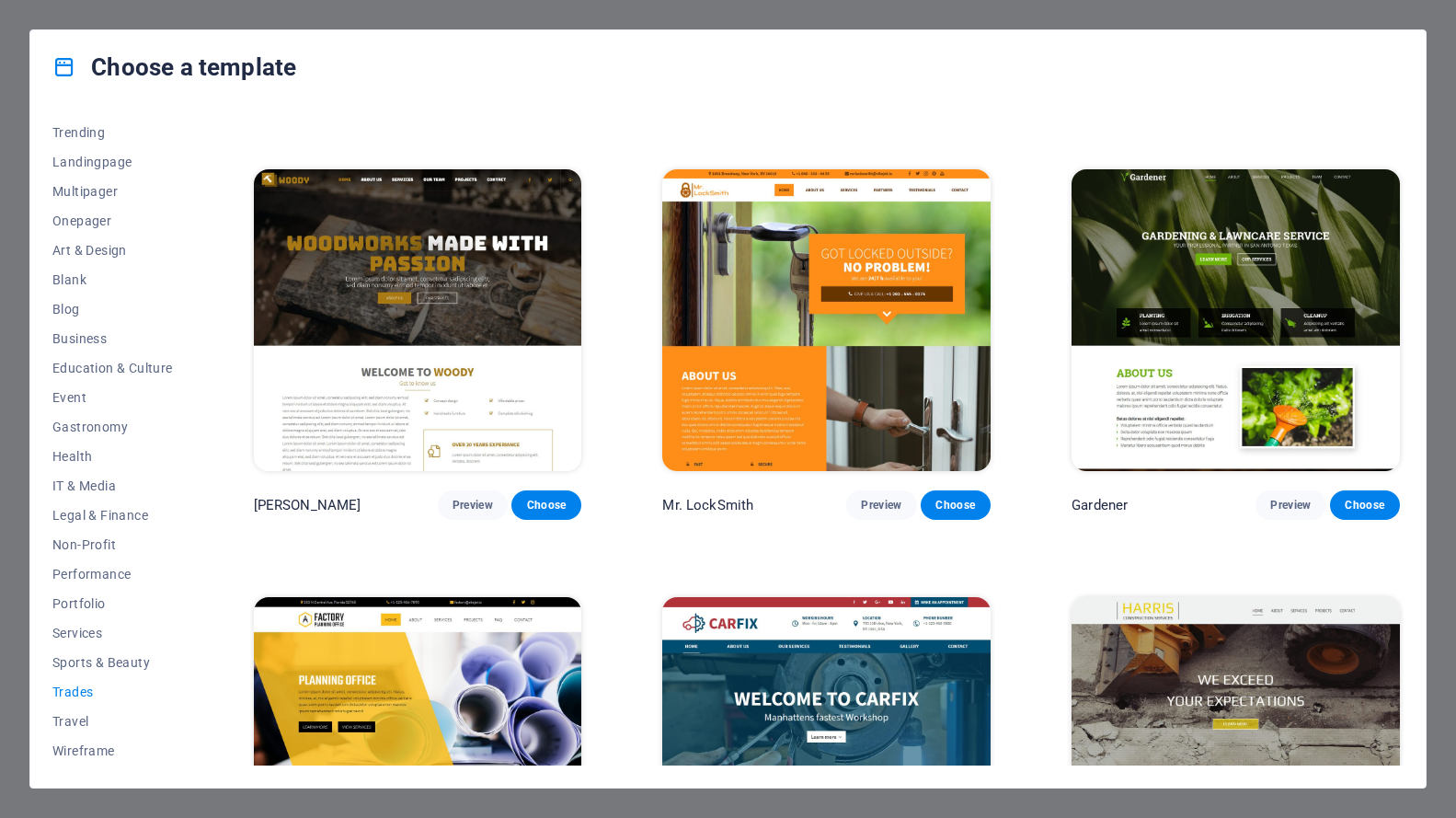
scroll to position [374, 0]
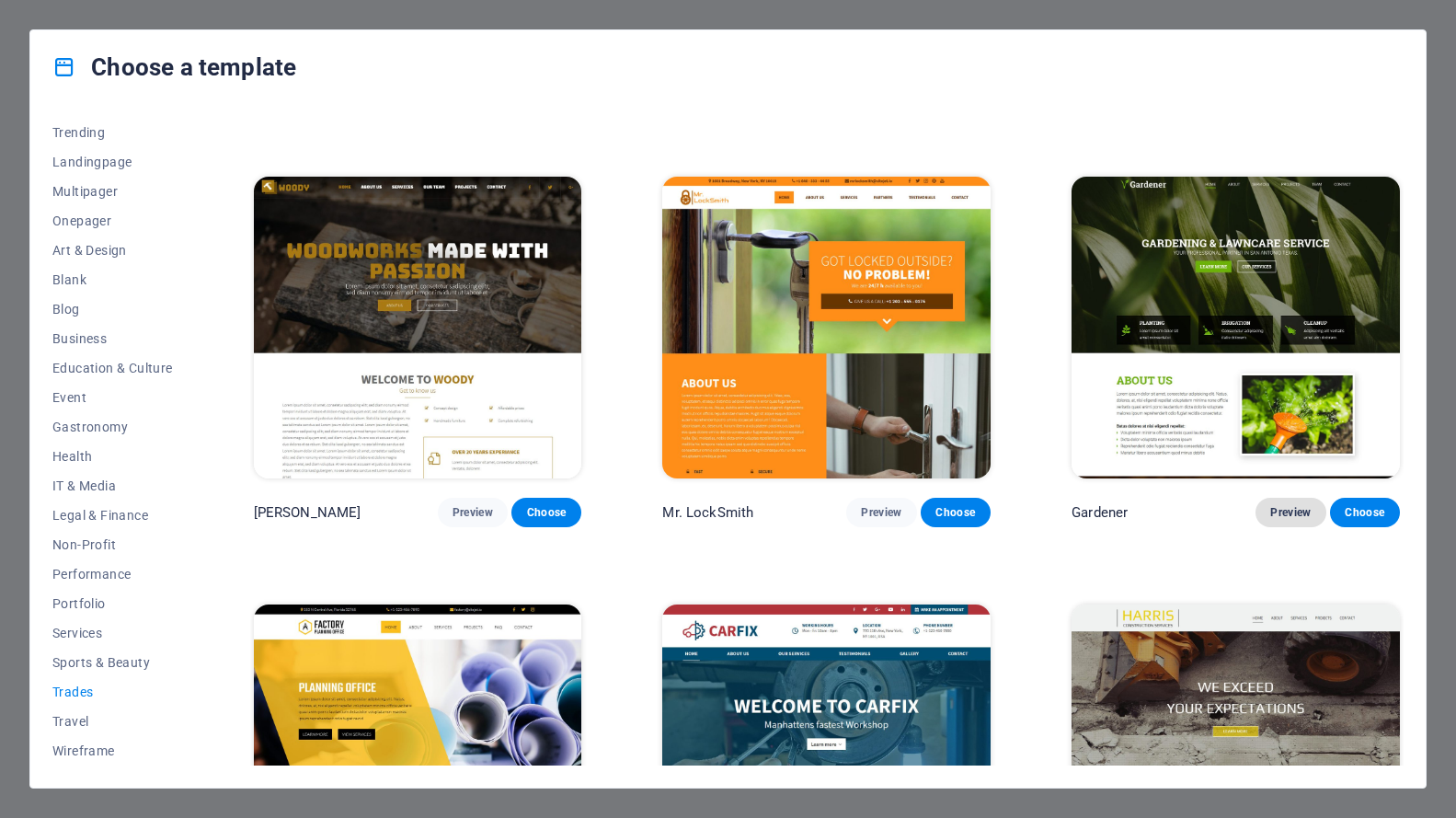
click at [1283, 507] on span "Preview" at bounding box center [1289, 511] width 40 height 15
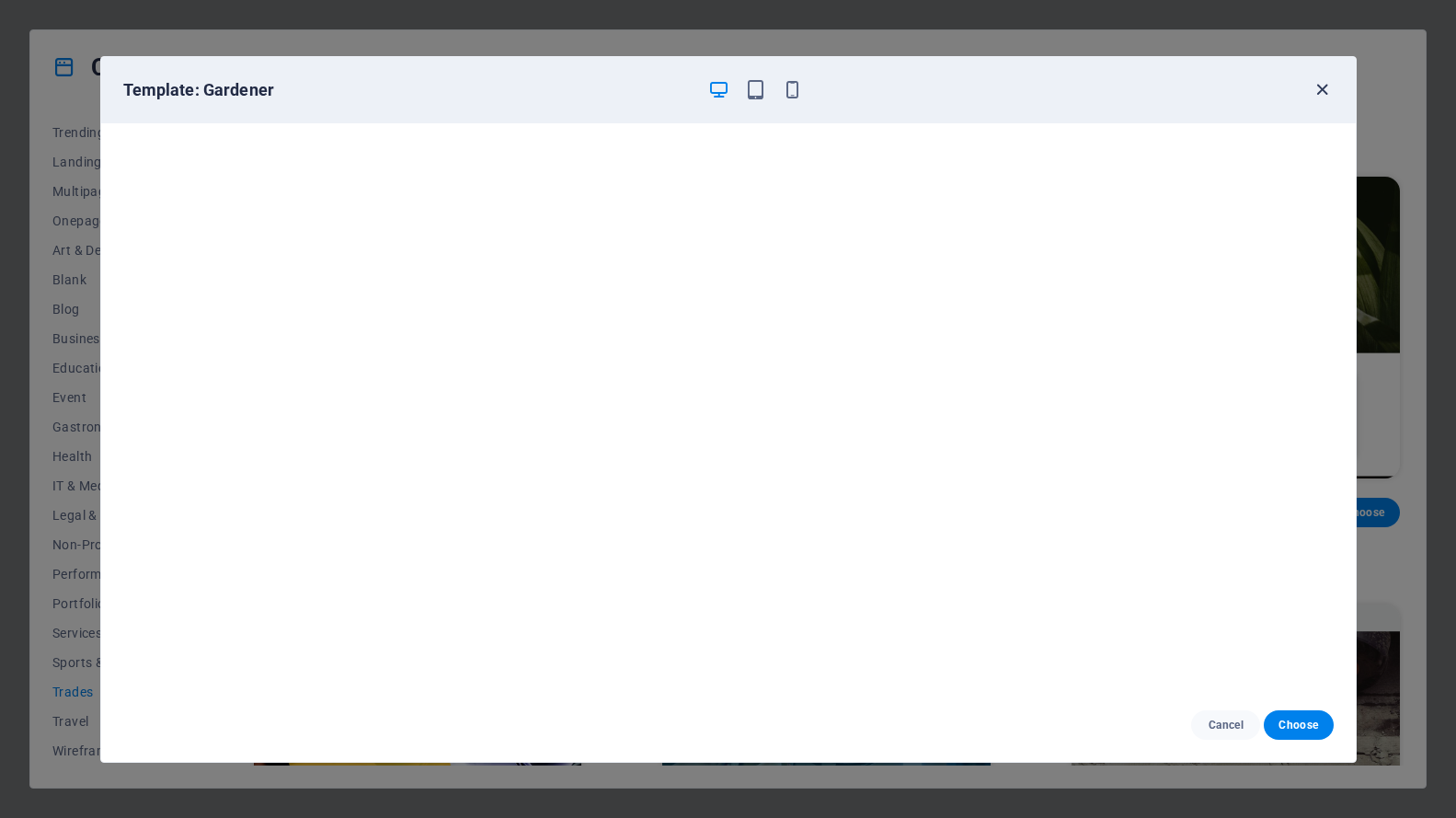
click at [1324, 88] on icon "button" at bounding box center [1322, 90] width 21 height 21
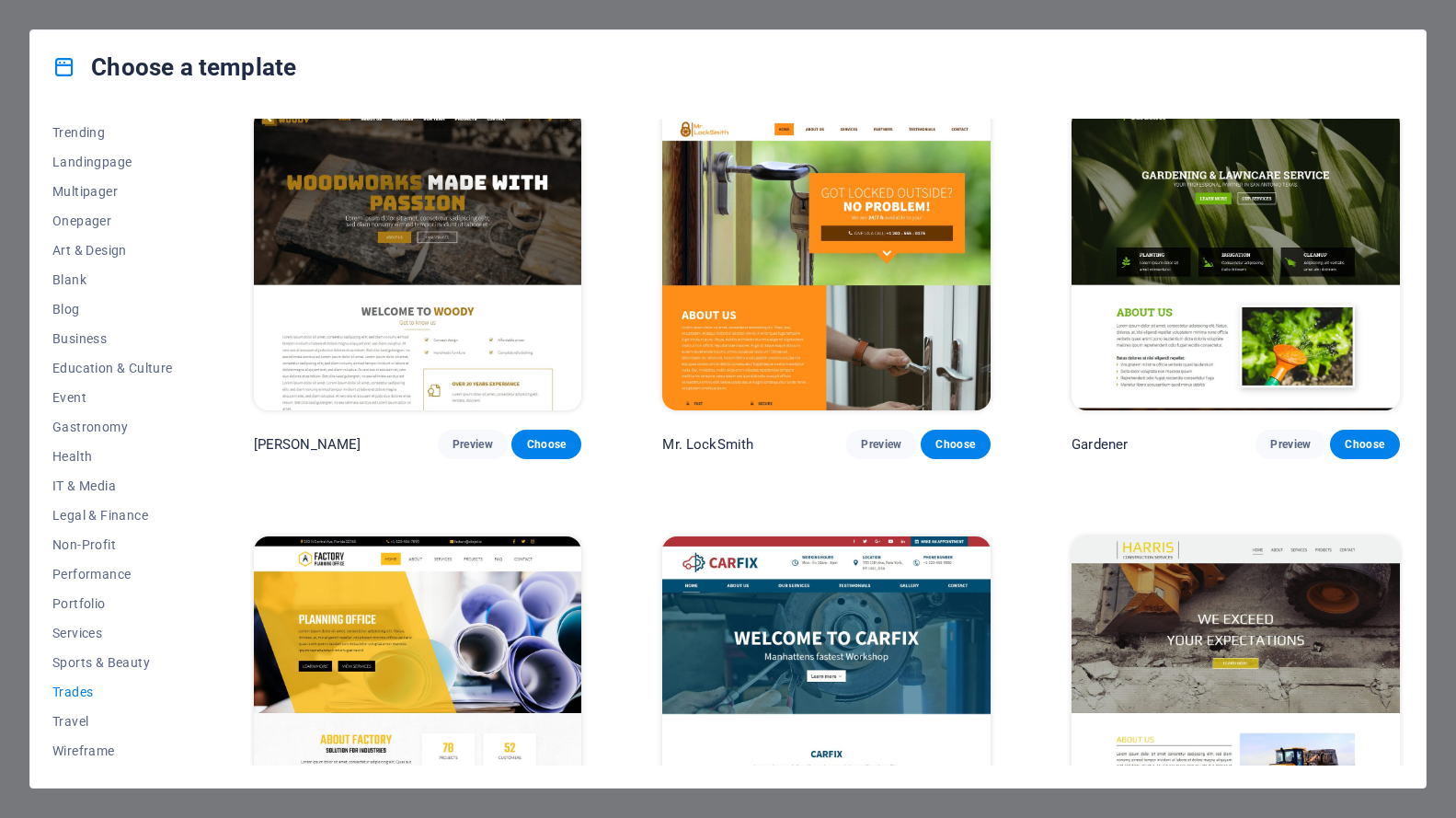
scroll to position [558, 0]
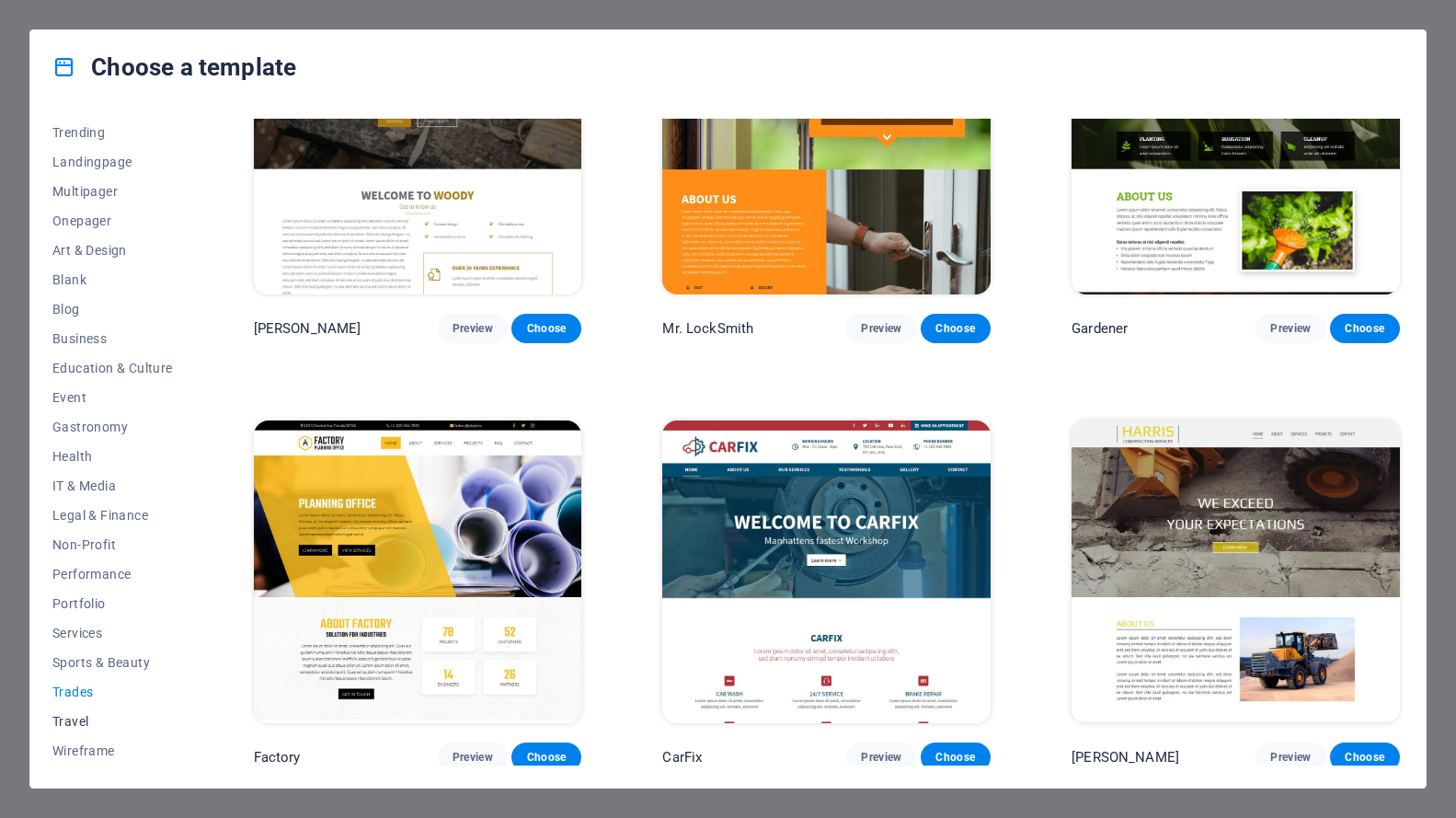
click at [75, 720] on span "Travel" at bounding box center [112, 720] width 120 height 15
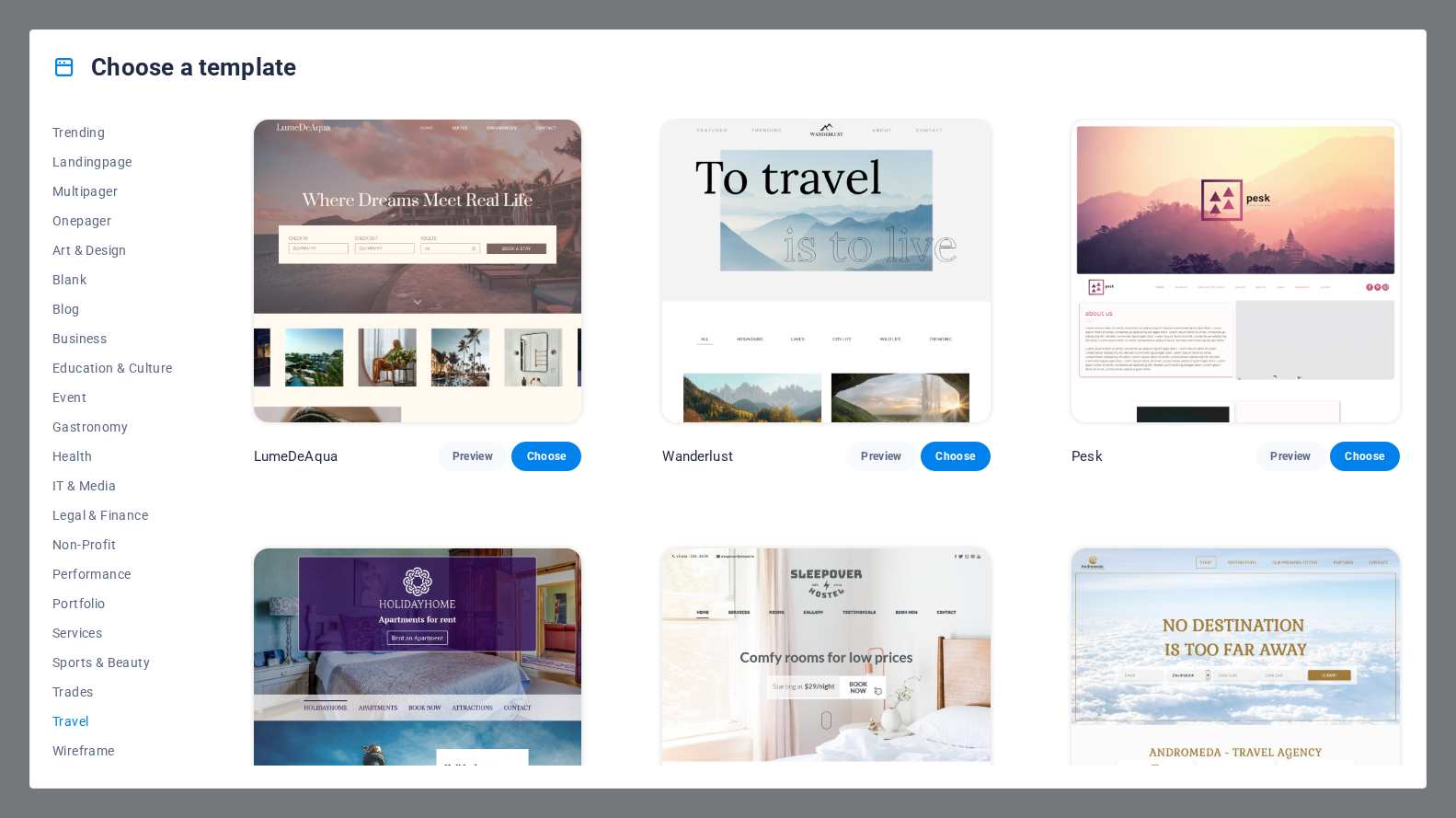
scroll to position [0, 0]
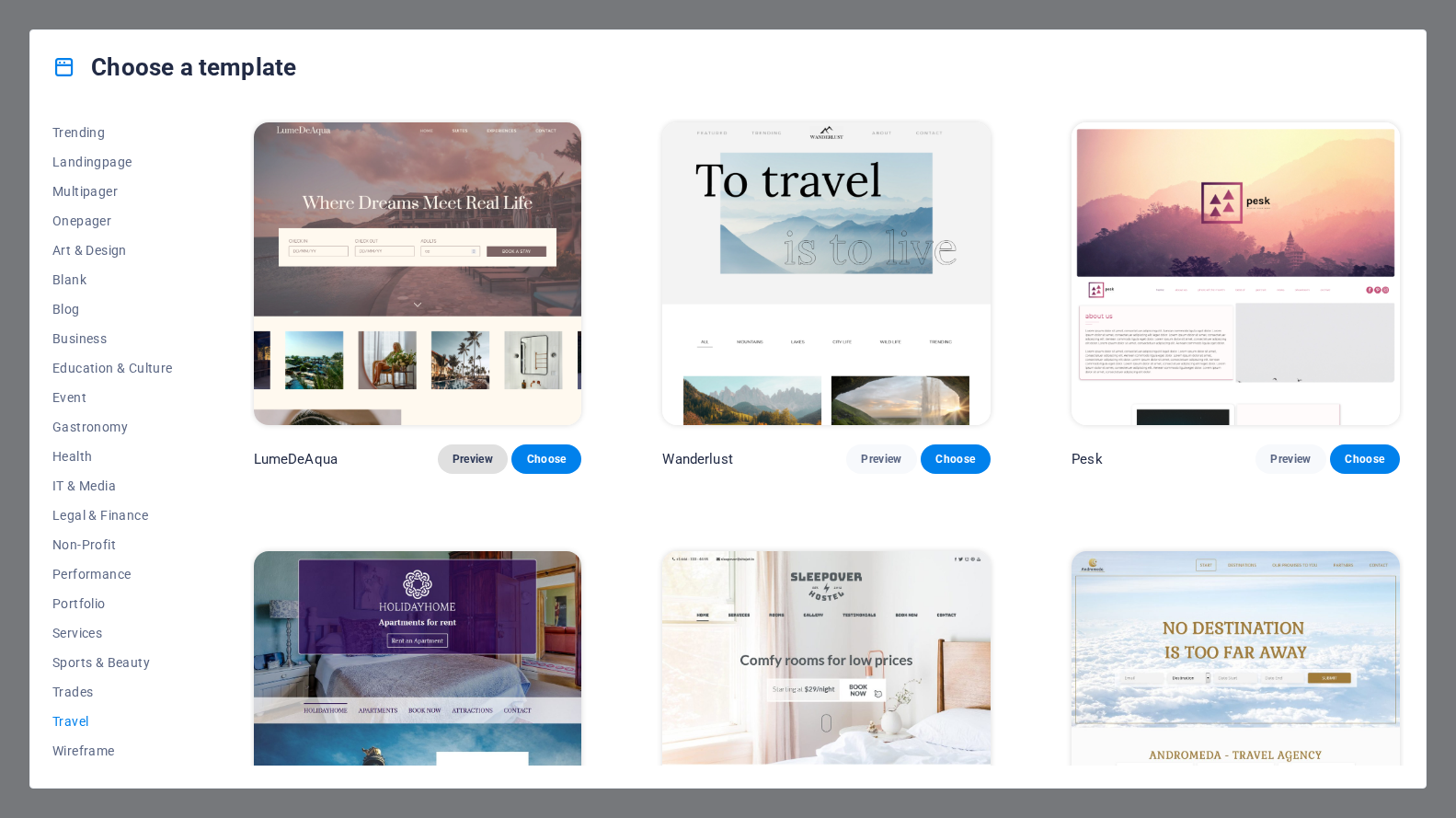
click at [471, 453] on span "Preview" at bounding box center [472, 459] width 40 height 15
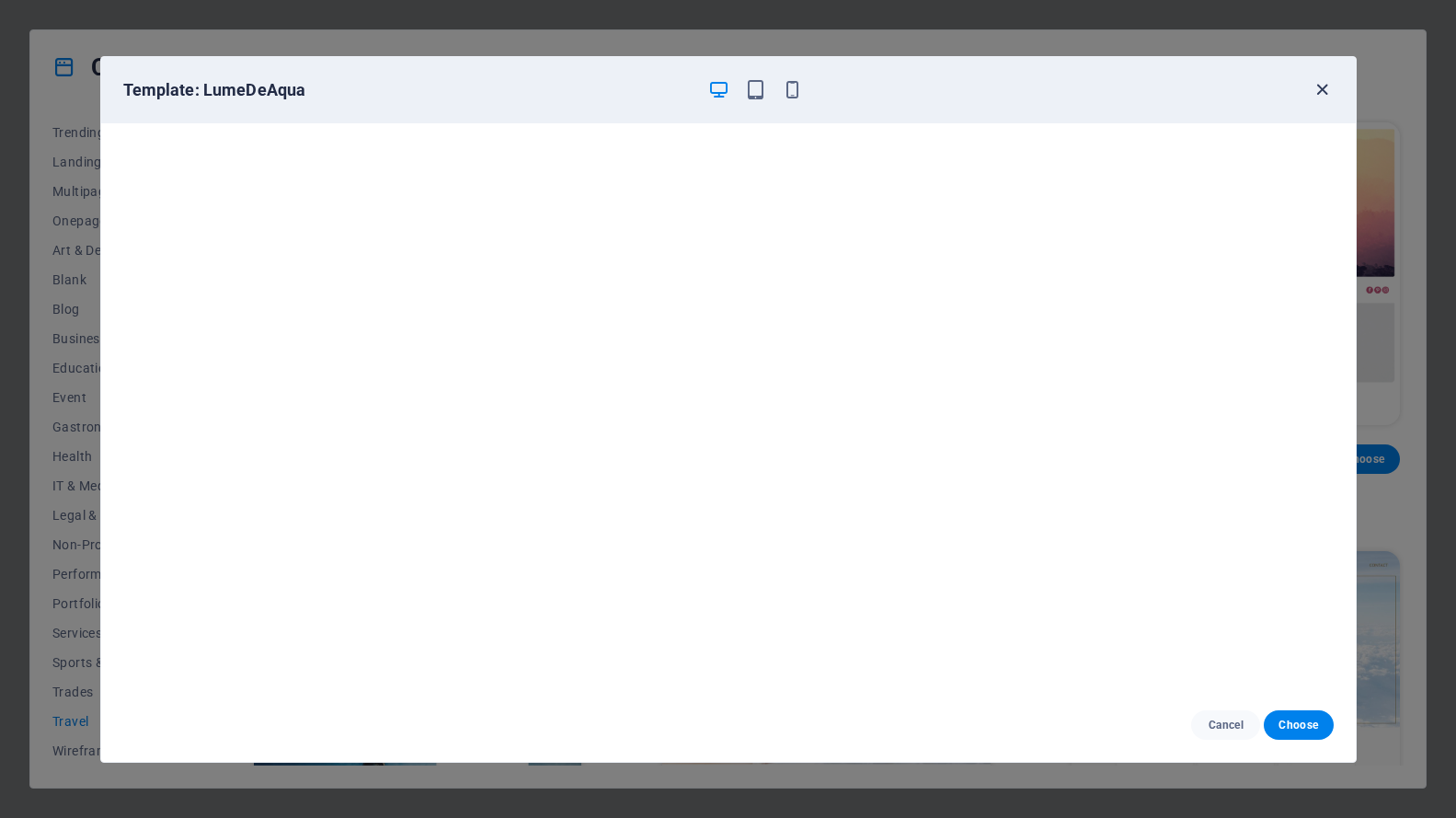
click at [1330, 89] on icon "button" at bounding box center [1322, 90] width 21 height 21
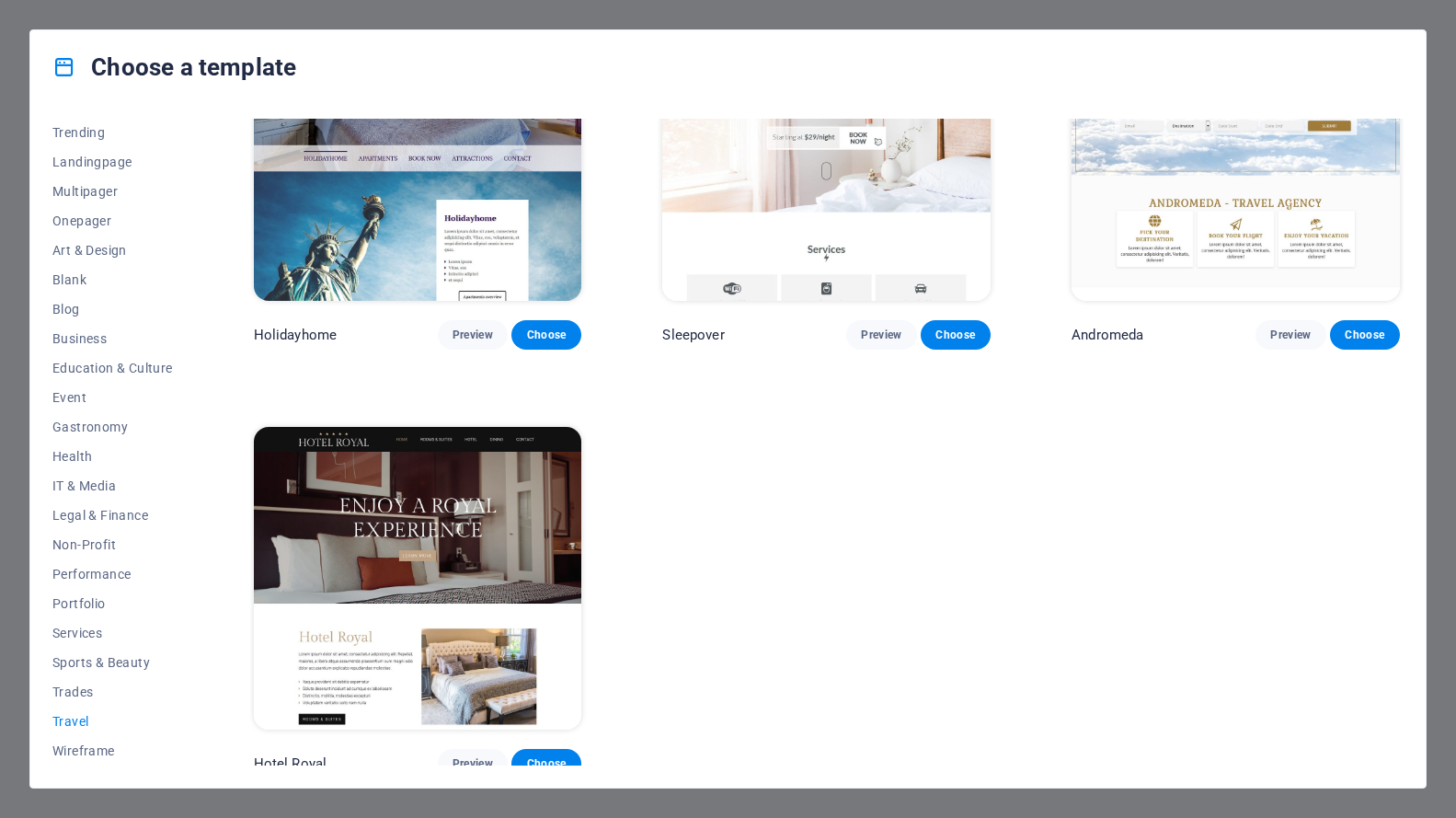
scroll to position [558, 0]
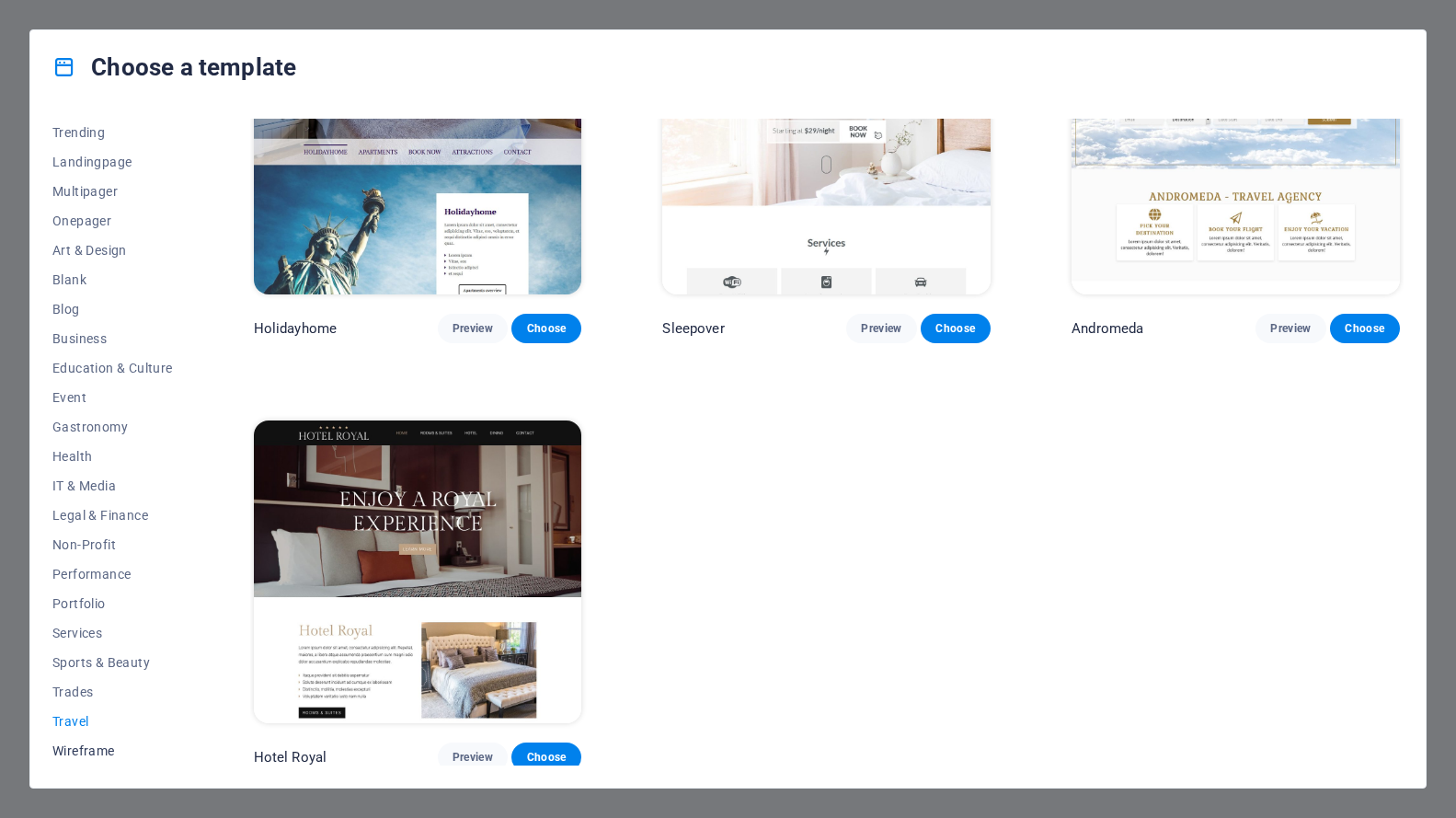
click at [75, 754] on span "Wireframe" at bounding box center [112, 750] width 120 height 15
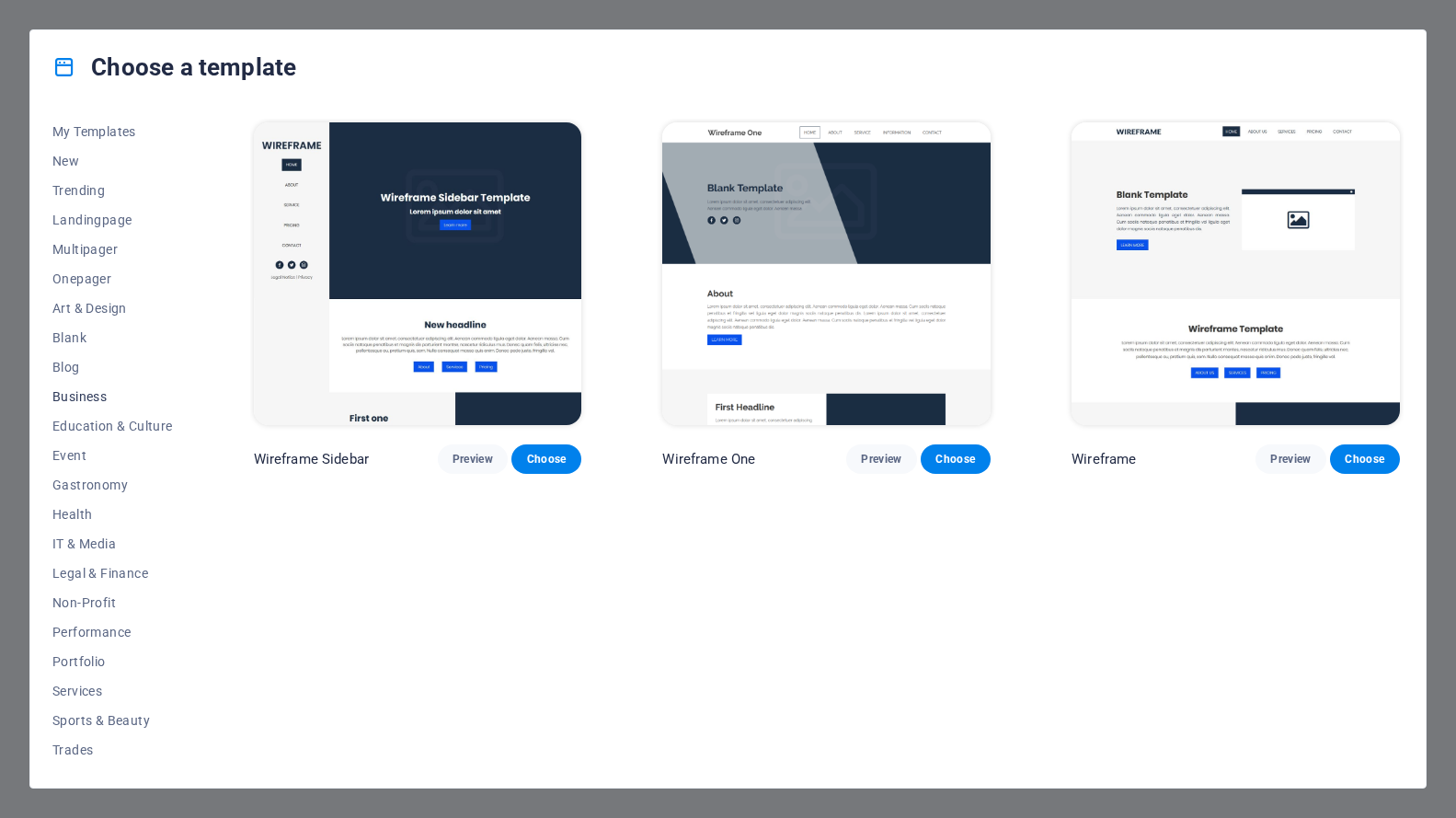
scroll to position [0, 0]
click at [115, 136] on span "All Templates" at bounding box center [112, 133] width 120 height 15
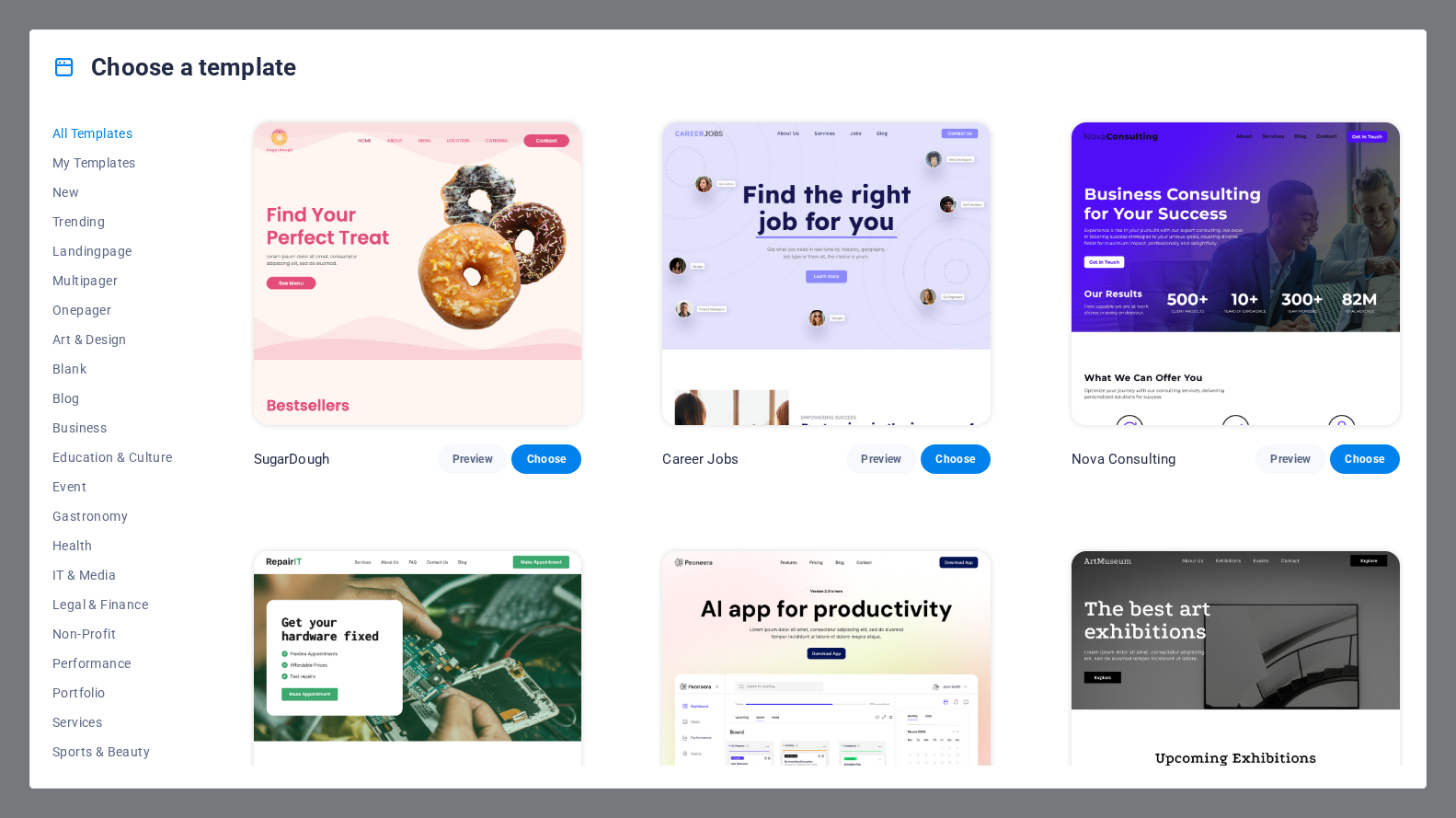
click at [1446, 231] on div "Choose a template All Templates My Templates New Trending Landingpage Multipage…" at bounding box center [728, 409] width 1456 height 818
